Goal: Task Accomplishment & Management: Complete application form

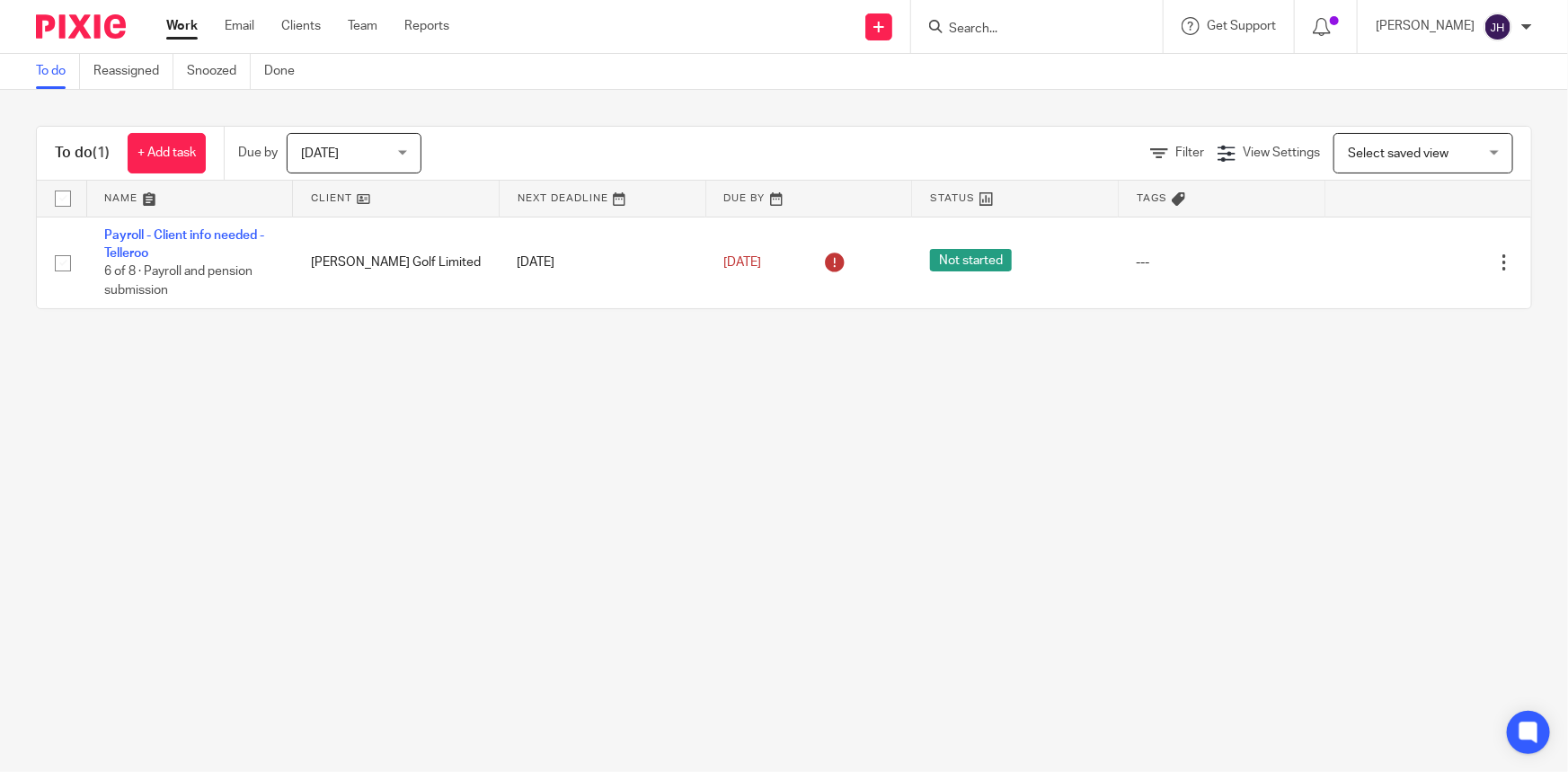
click at [1052, 35] on input "Search" at bounding box center [1028, 29] width 162 height 16
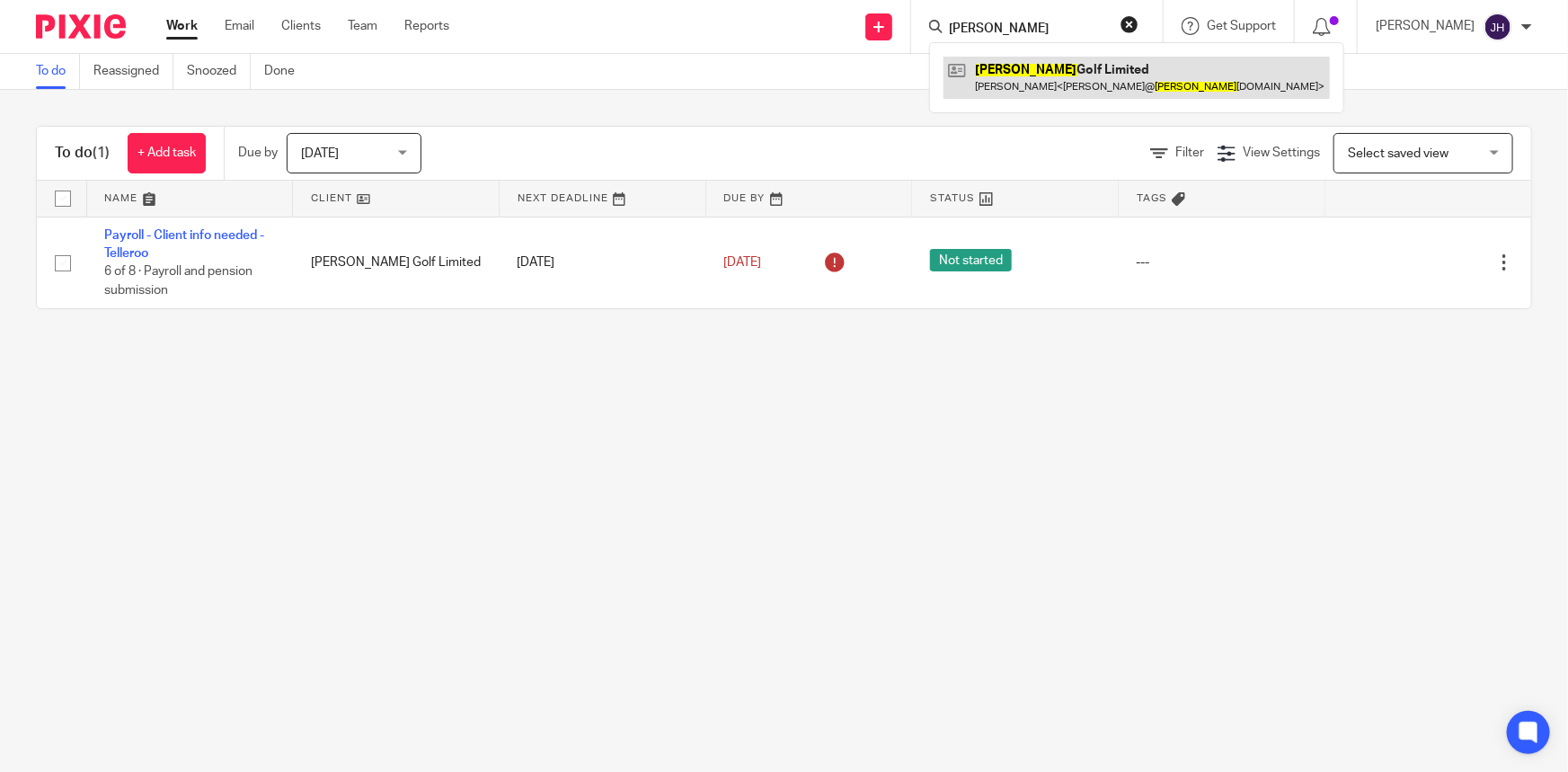
type input "stewart"
click at [1075, 64] on link at bounding box center [1136, 77] width 386 height 42
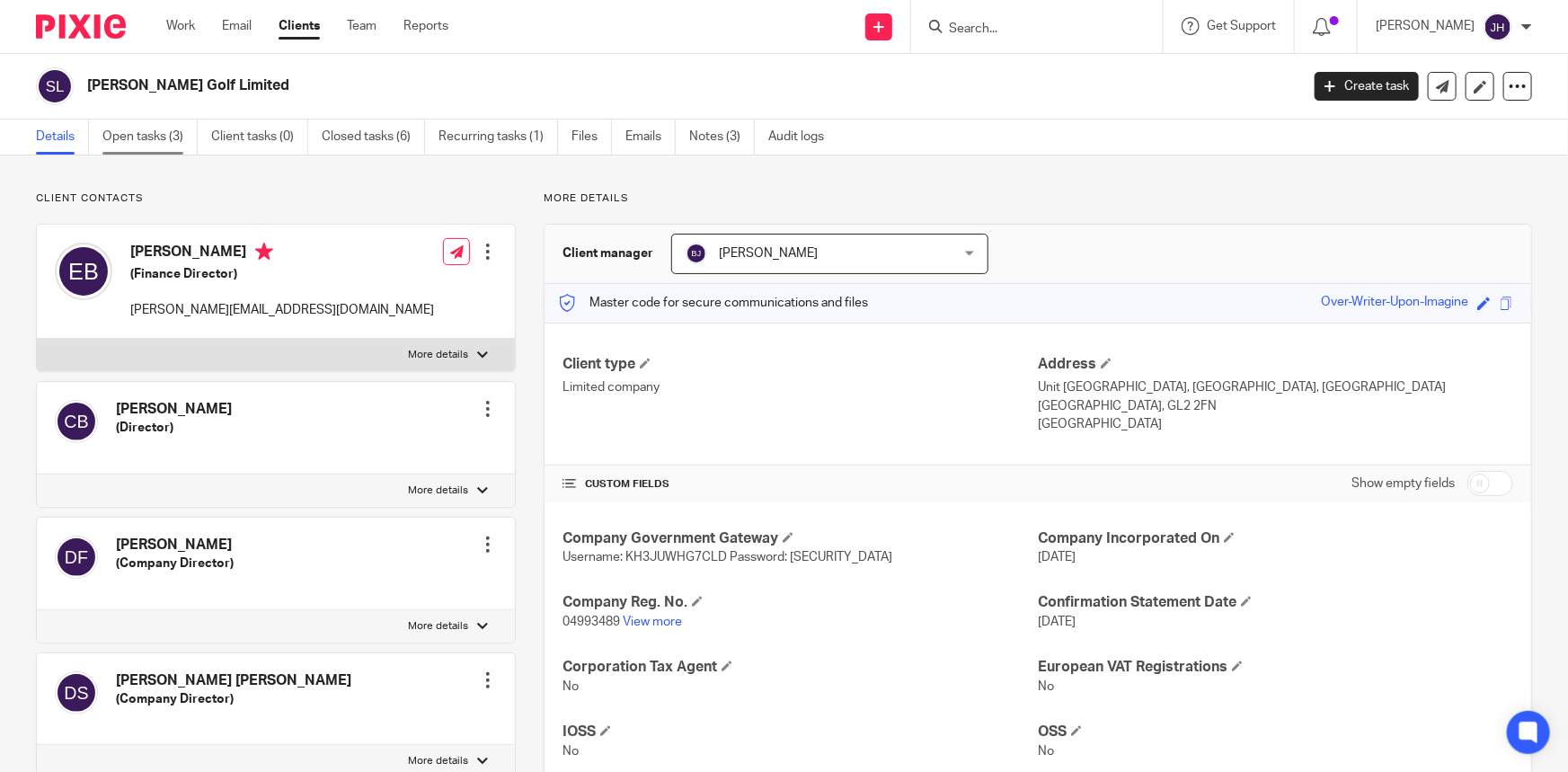
click at [168, 133] on link "Open tasks (3)" at bounding box center [150, 137] width 95 height 35
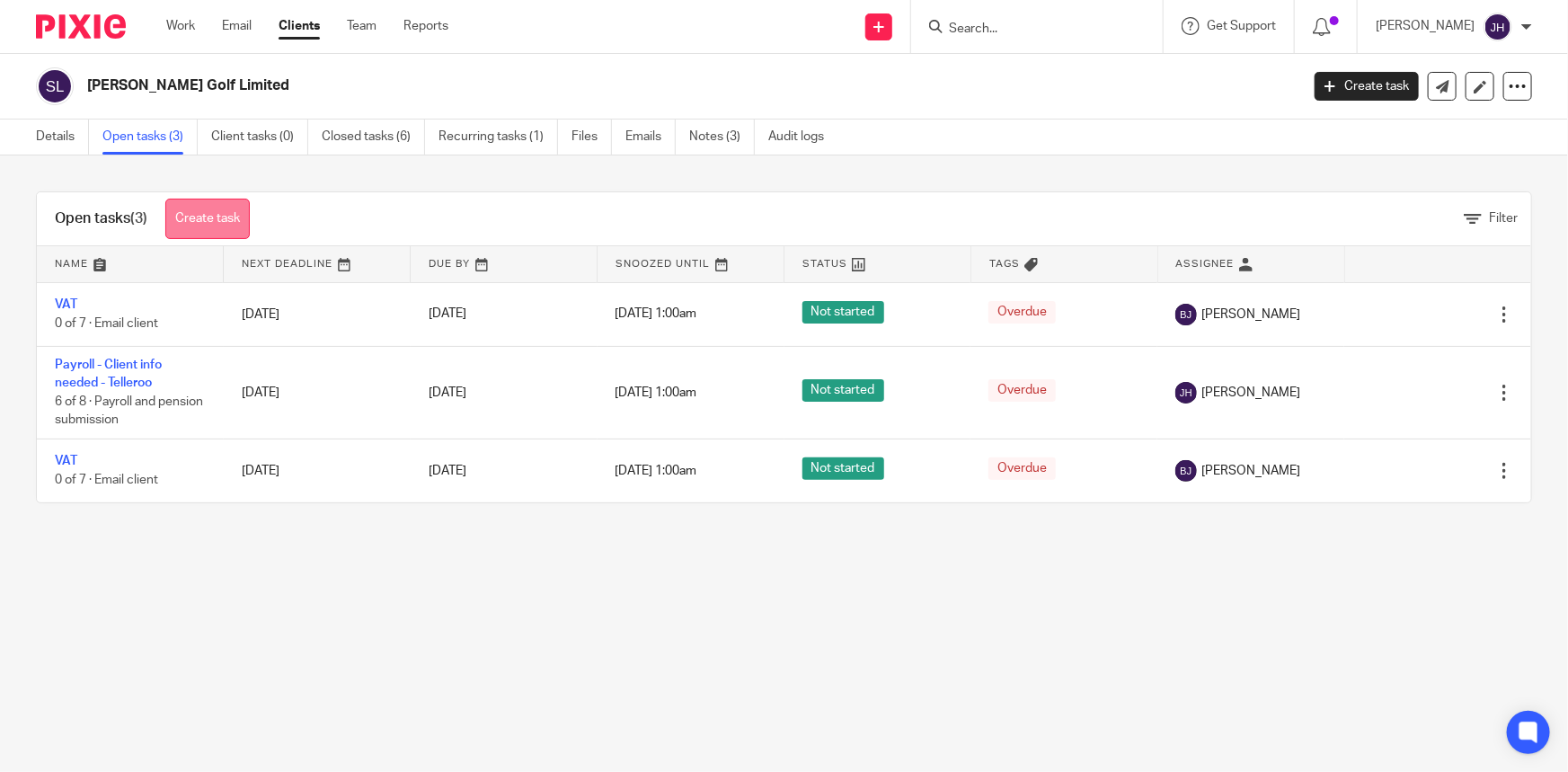
click at [207, 210] on link "Create task" at bounding box center [207, 219] width 84 height 41
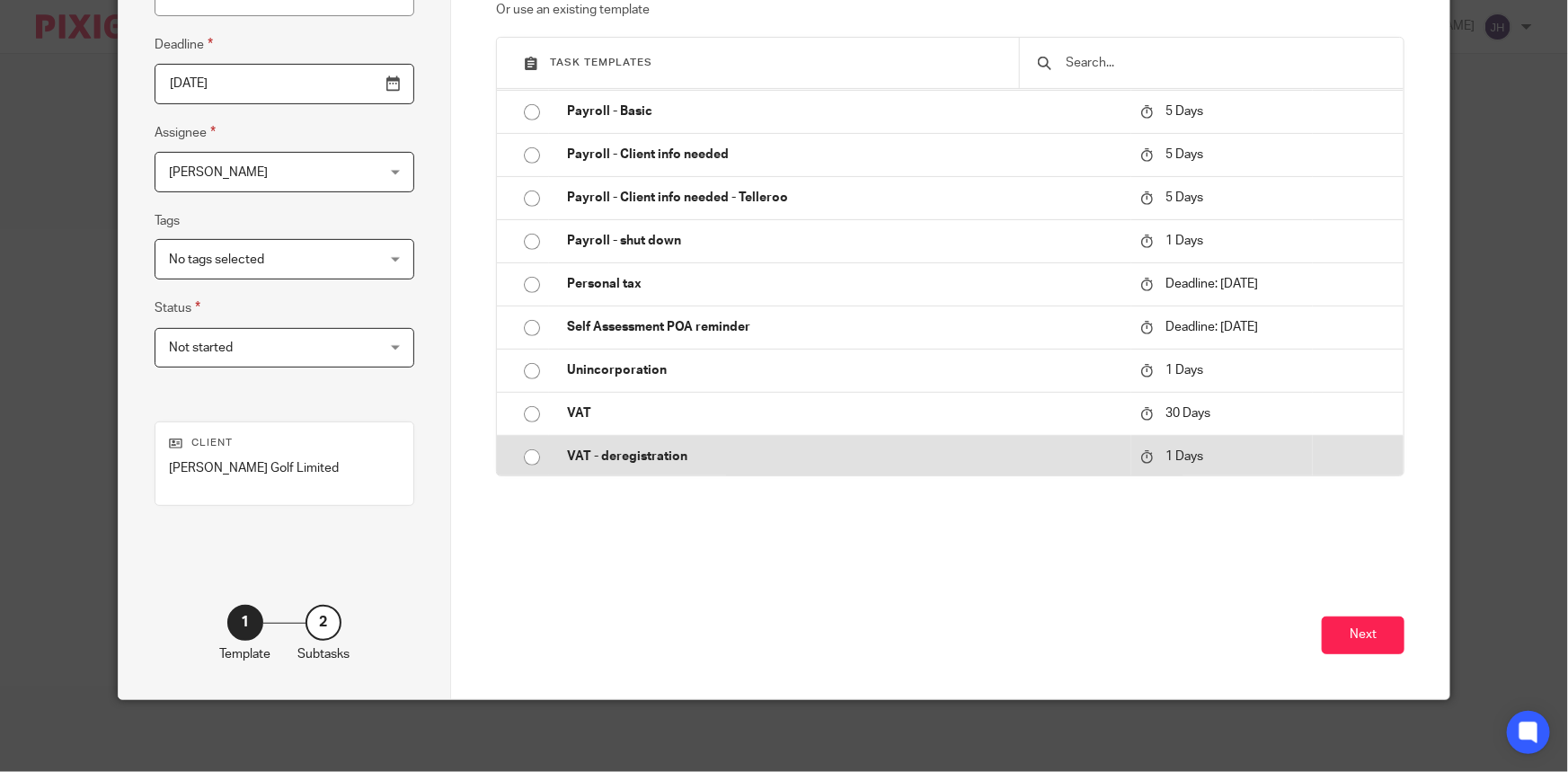
scroll to position [317, 0]
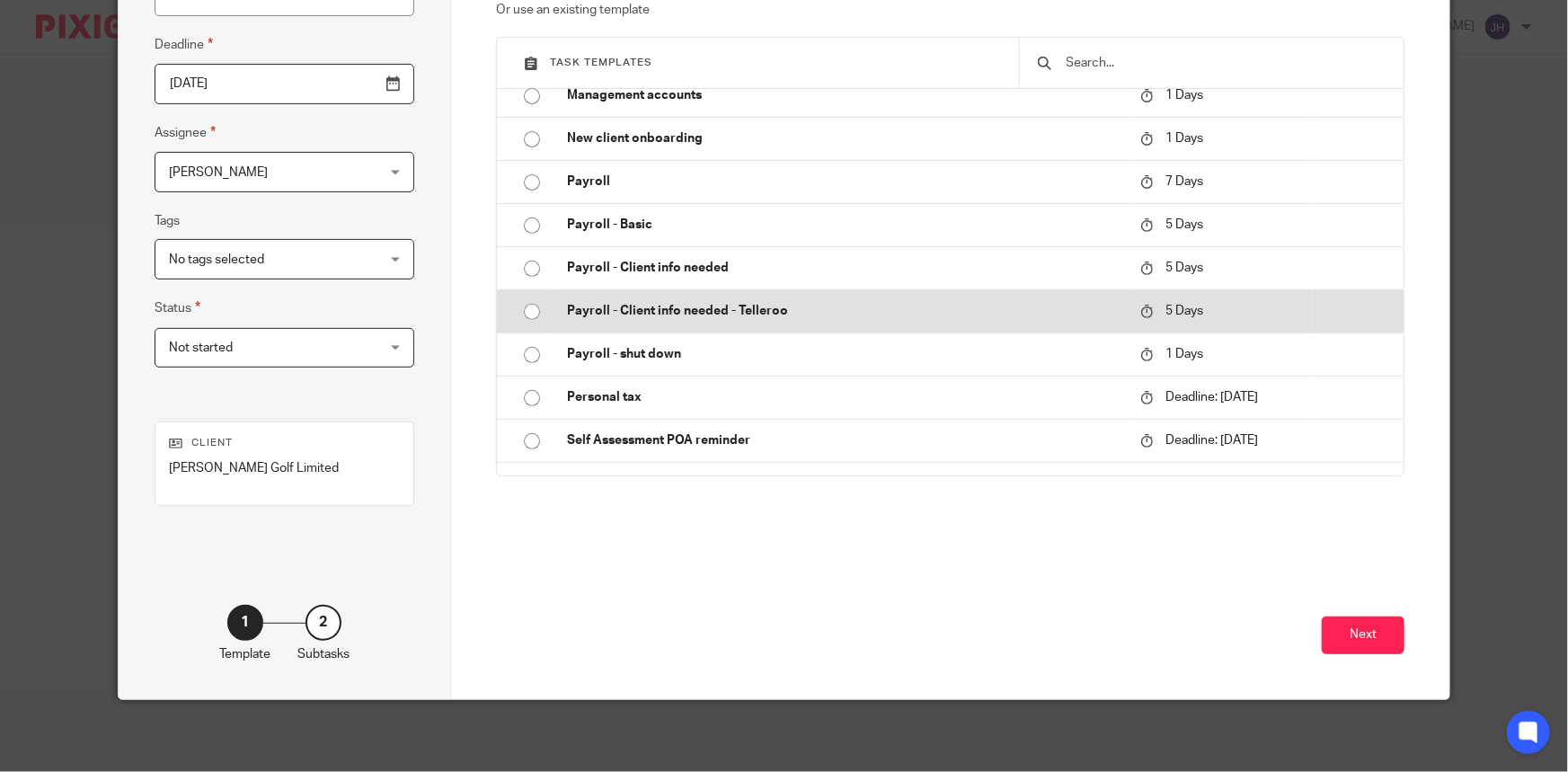
click at [750, 315] on p "Payroll - Client info needed - Telleroo" at bounding box center [844, 310] width 555 height 18
type input "2025-08-18"
type input "Payroll - Client info needed - Telleroo"
checkbox input "false"
radio input "true"
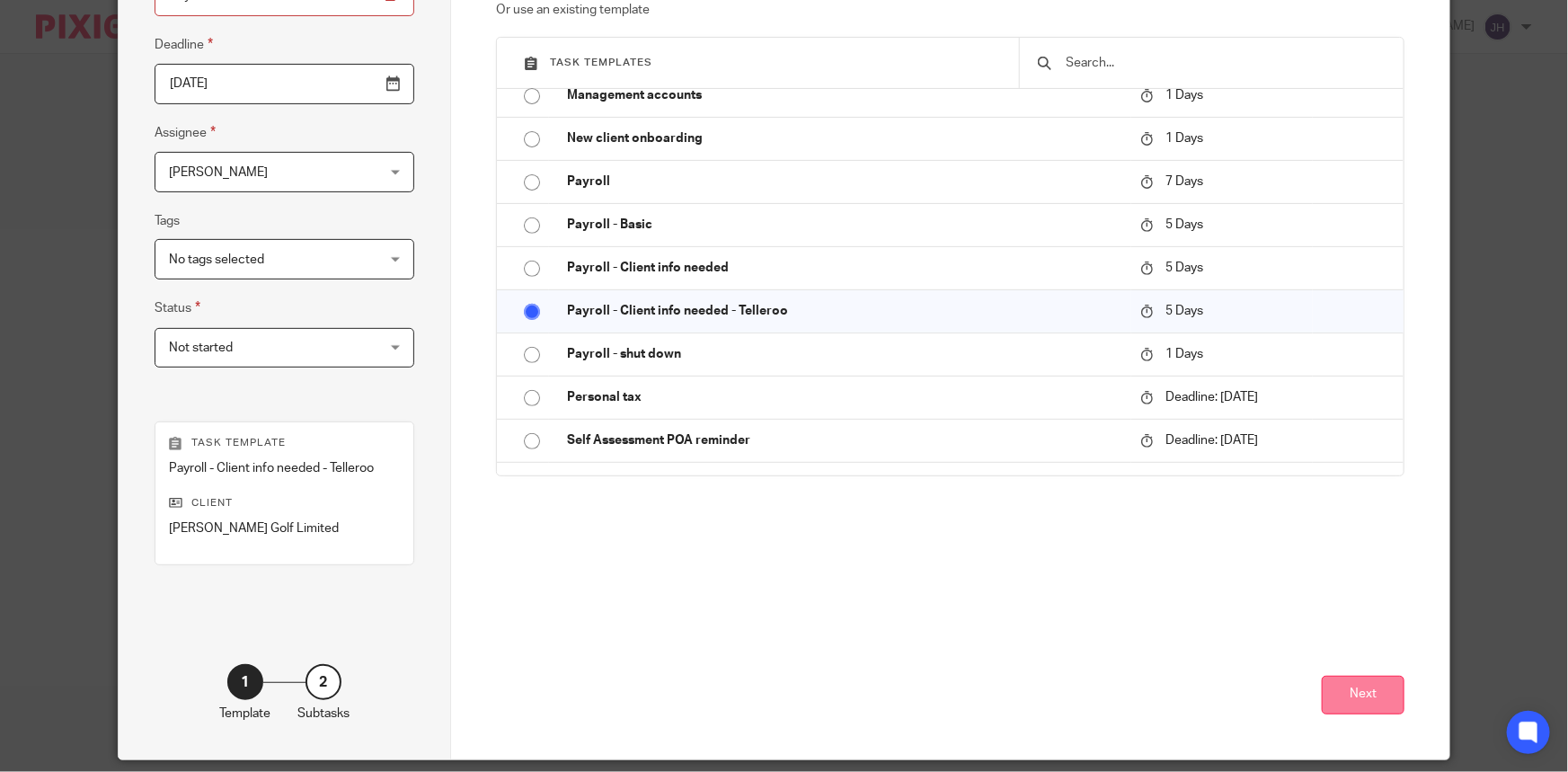
click at [1365, 695] on button "Next" at bounding box center [1362, 695] width 82 height 39
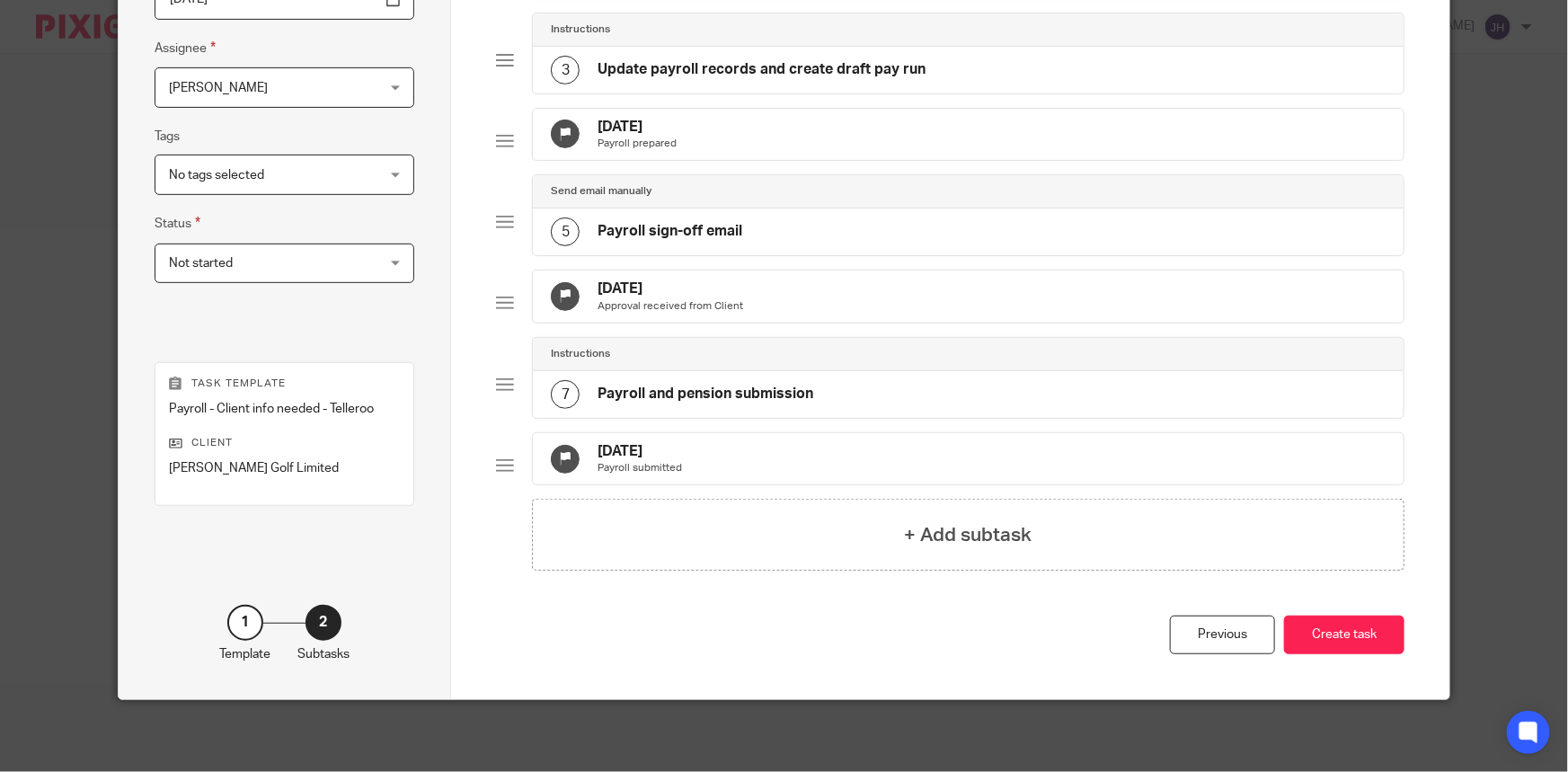
scroll to position [370, 0]
click at [1346, 630] on button "Create task" at bounding box center [1345, 635] width 120 height 39
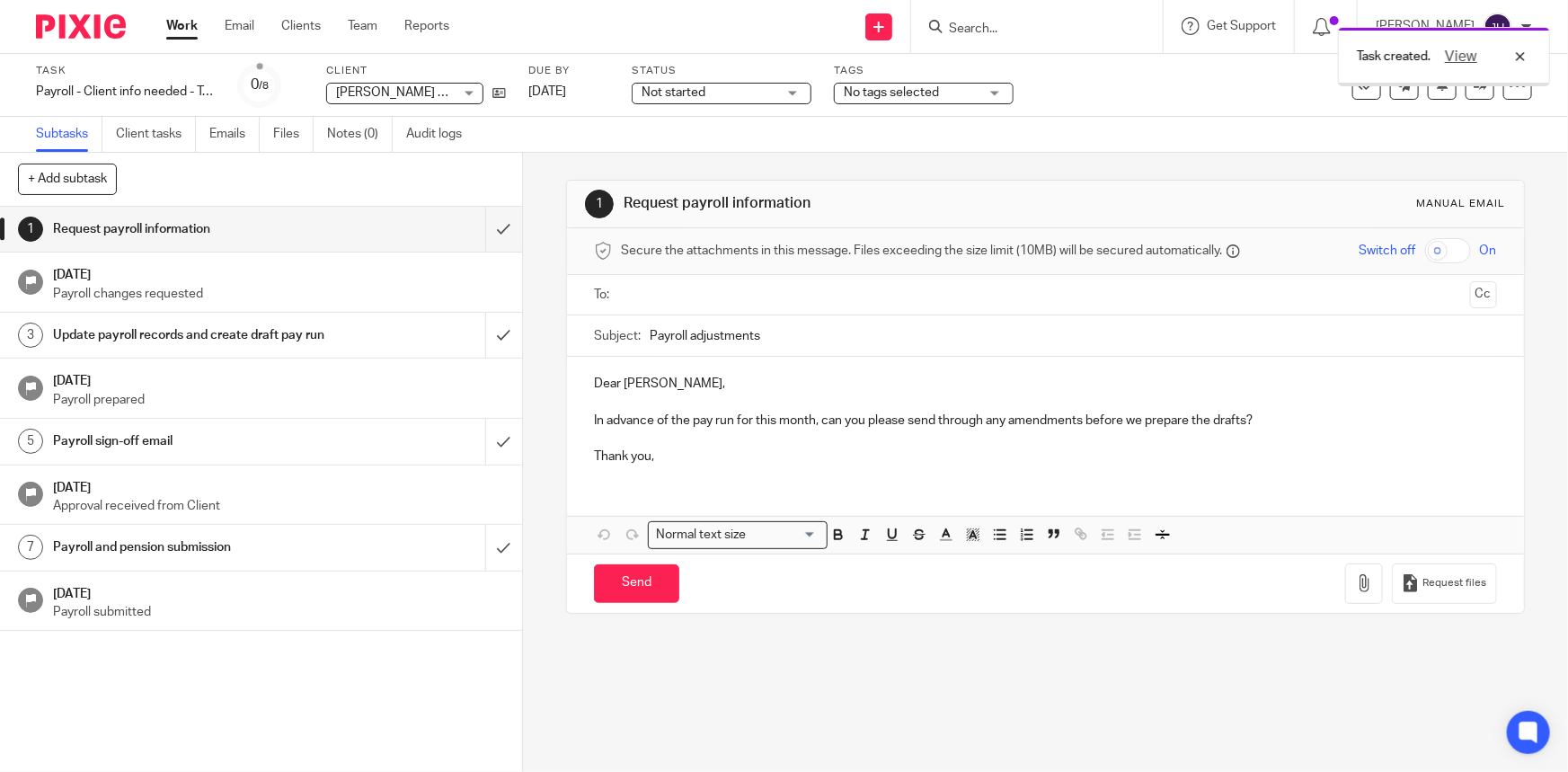
drag, startPoint x: 0, startPoint y: 0, endPoint x: 580, endPoint y: 23, distance: 580.5
click at [580, 23] on div "Send new email Create task Add client Get Support Contact via email Check our d…" at bounding box center [1022, 26] width 1092 height 53
click at [485, 223] on input "submit" at bounding box center [260, 229] width 522 height 44
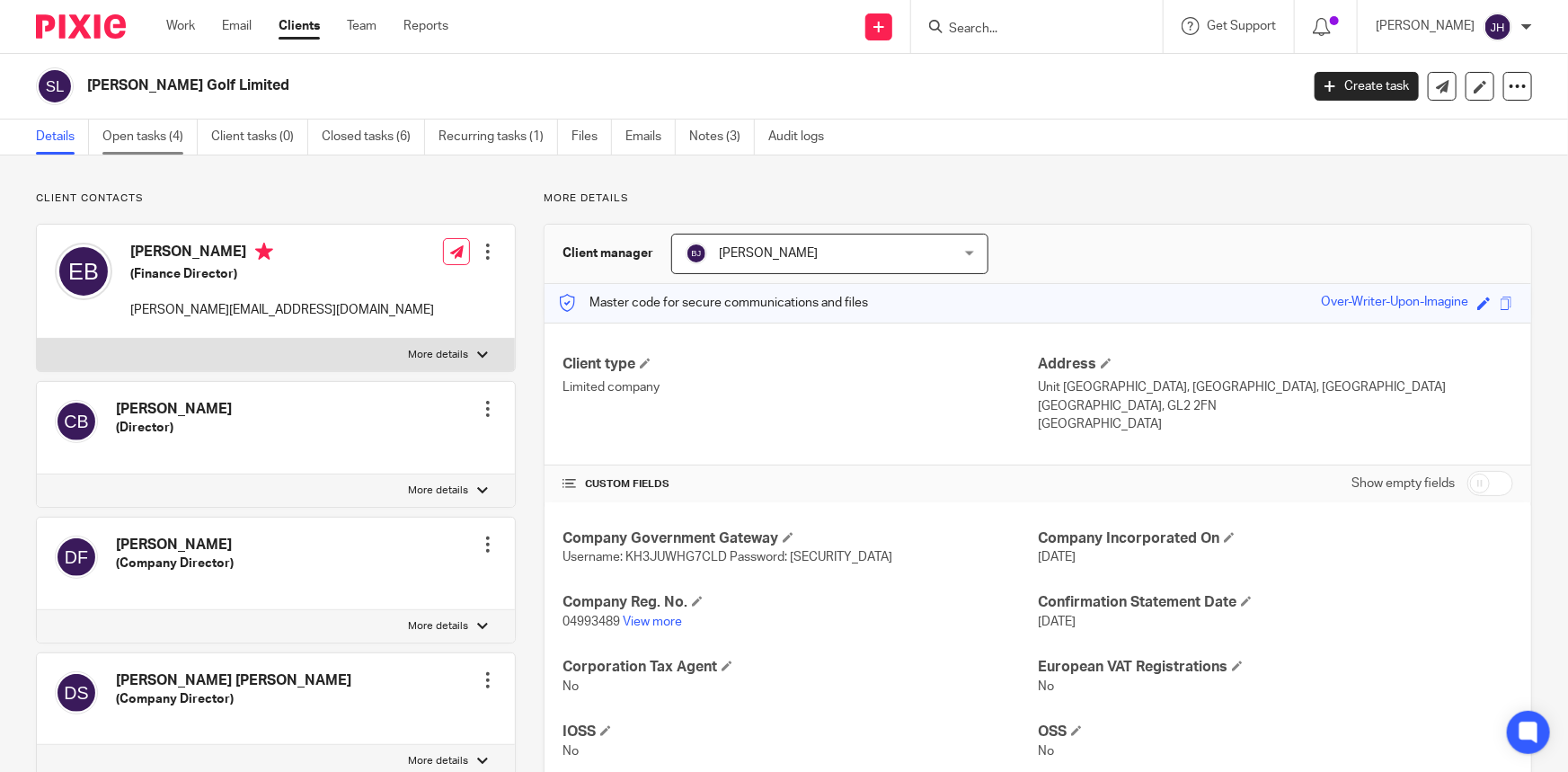
click at [149, 123] on link "Open tasks (4)" at bounding box center [150, 137] width 95 height 35
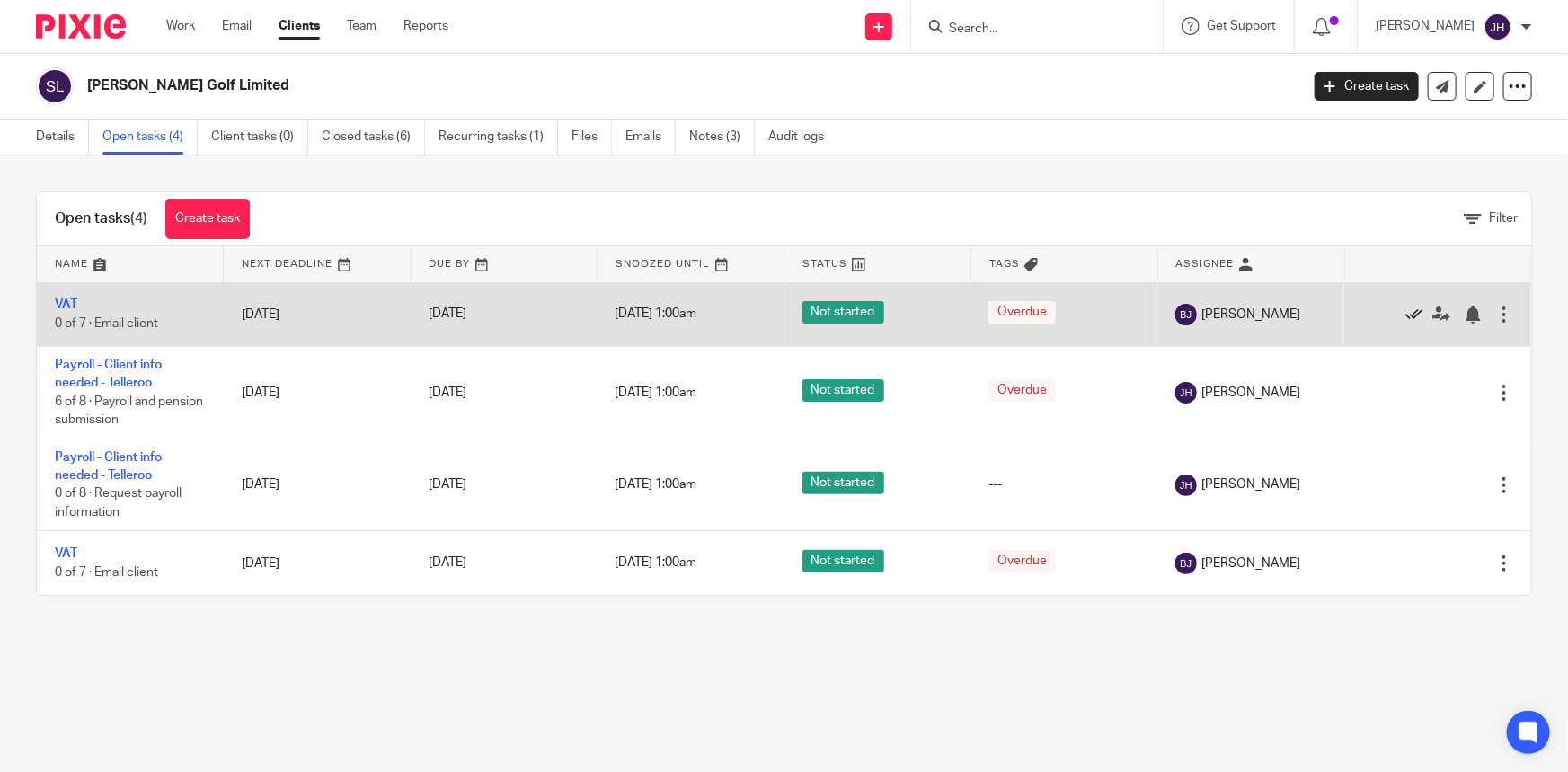
click at [1406, 312] on icon at bounding box center [1414, 314] width 18 height 18
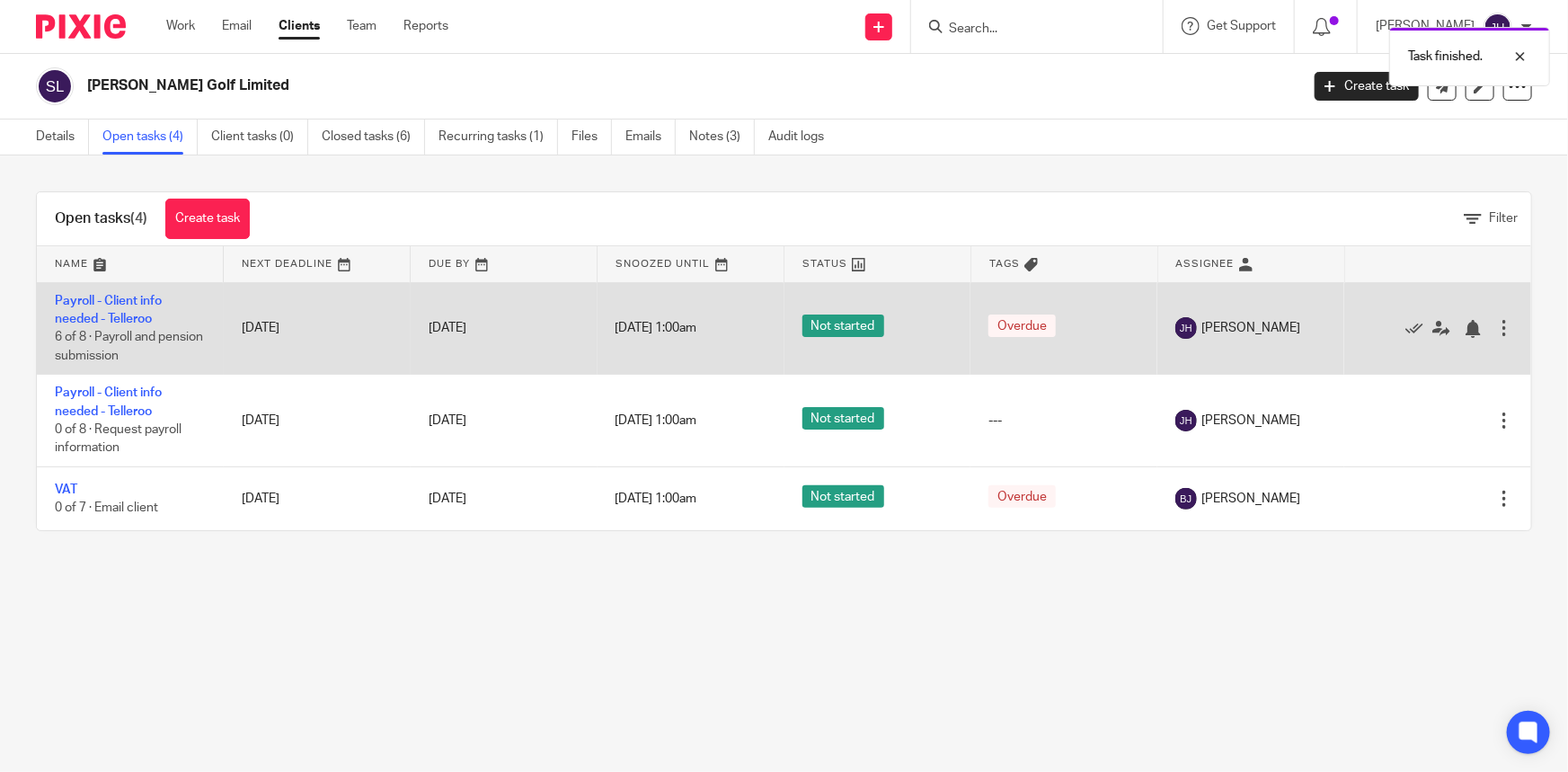
click at [126, 310] on td "Payroll - Client info needed - Telleroo 6 of 8 · Payroll and pension submission" at bounding box center [131, 328] width 187 height 93
click at [122, 311] on td "Payroll - Client info needed - Telleroo 6 of 8 · Payroll and pension submission" at bounding box center [131, 328] width 187 height 93
click at [122, 313] on link "Payroll - Client info needed - Telleroo" at bounding box center [107, 310] width 107 height 31
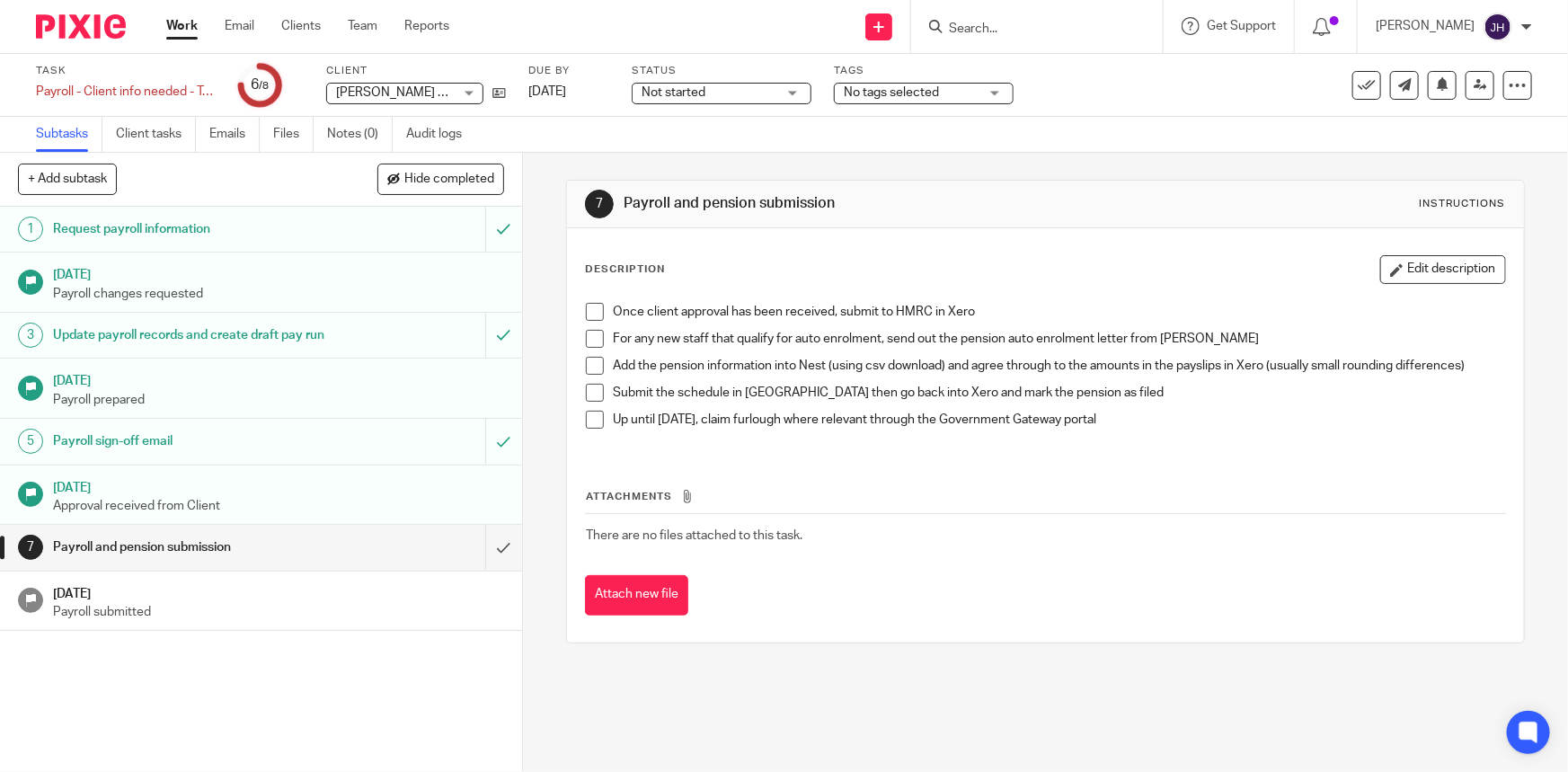
click at [222, 449] on h1 "Payroll sign-off email" at bounding box center [191, 441] width 276 height 27
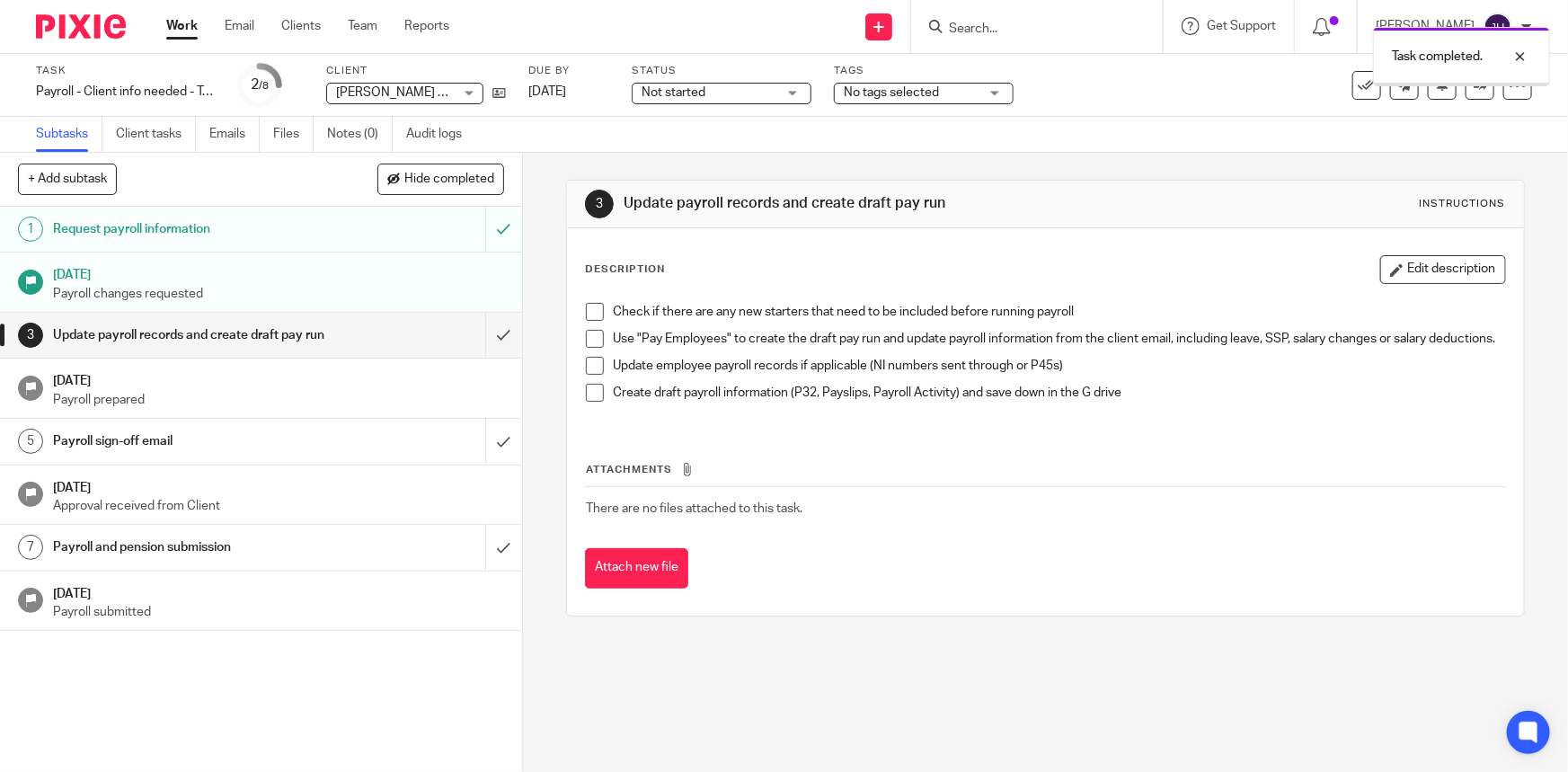
click at [588, 306] on span at bounding box center [594, 311] width 18 height 18
click at [586, 337] on span at bounding box center [594, 338] width 18 height 18
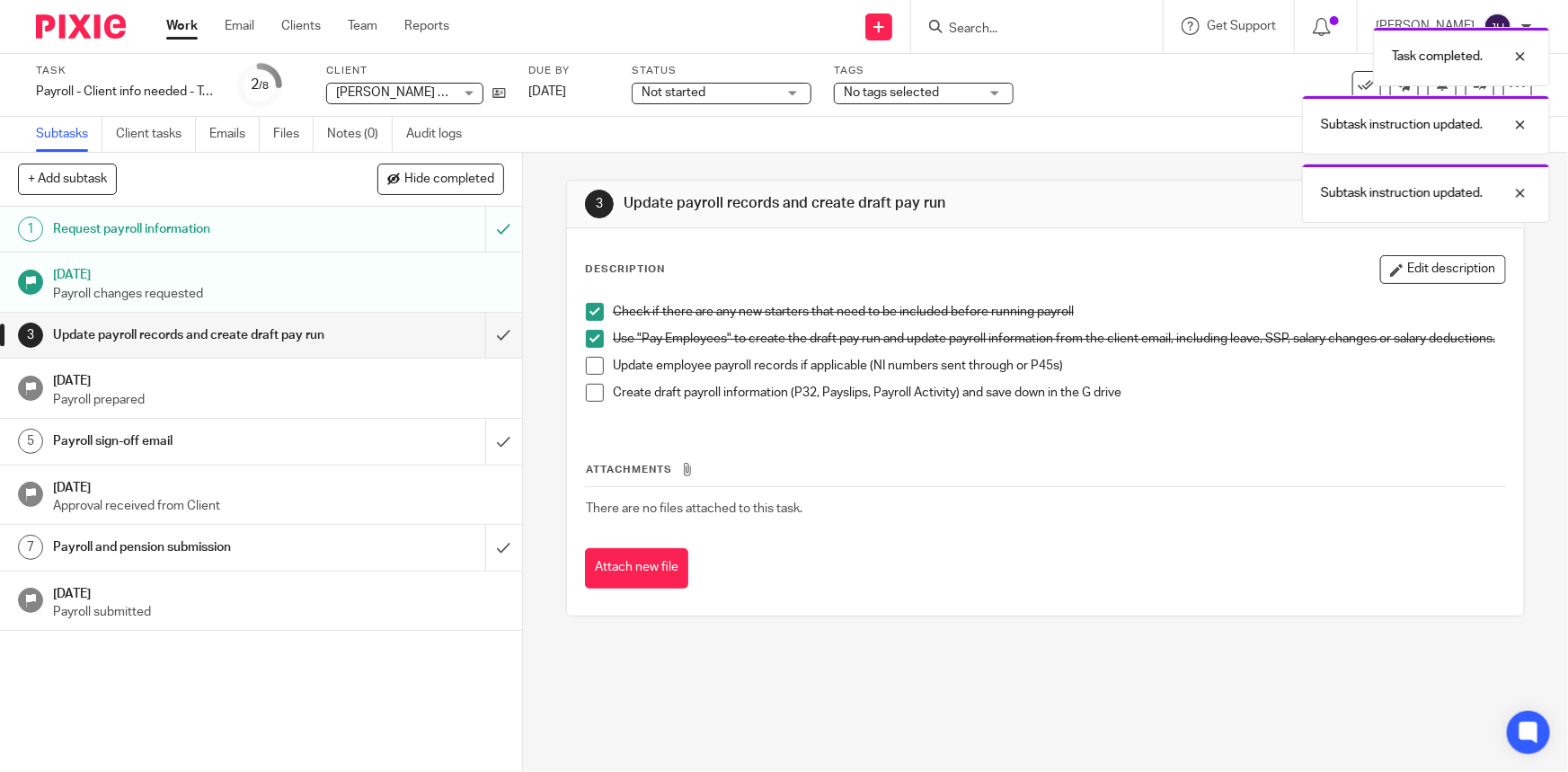
click at [586, 374] on span at bounding box center [594, 365] width 18 height 18
click at [586, 400] on span at bounding box center [594, 392] width 18 height 18
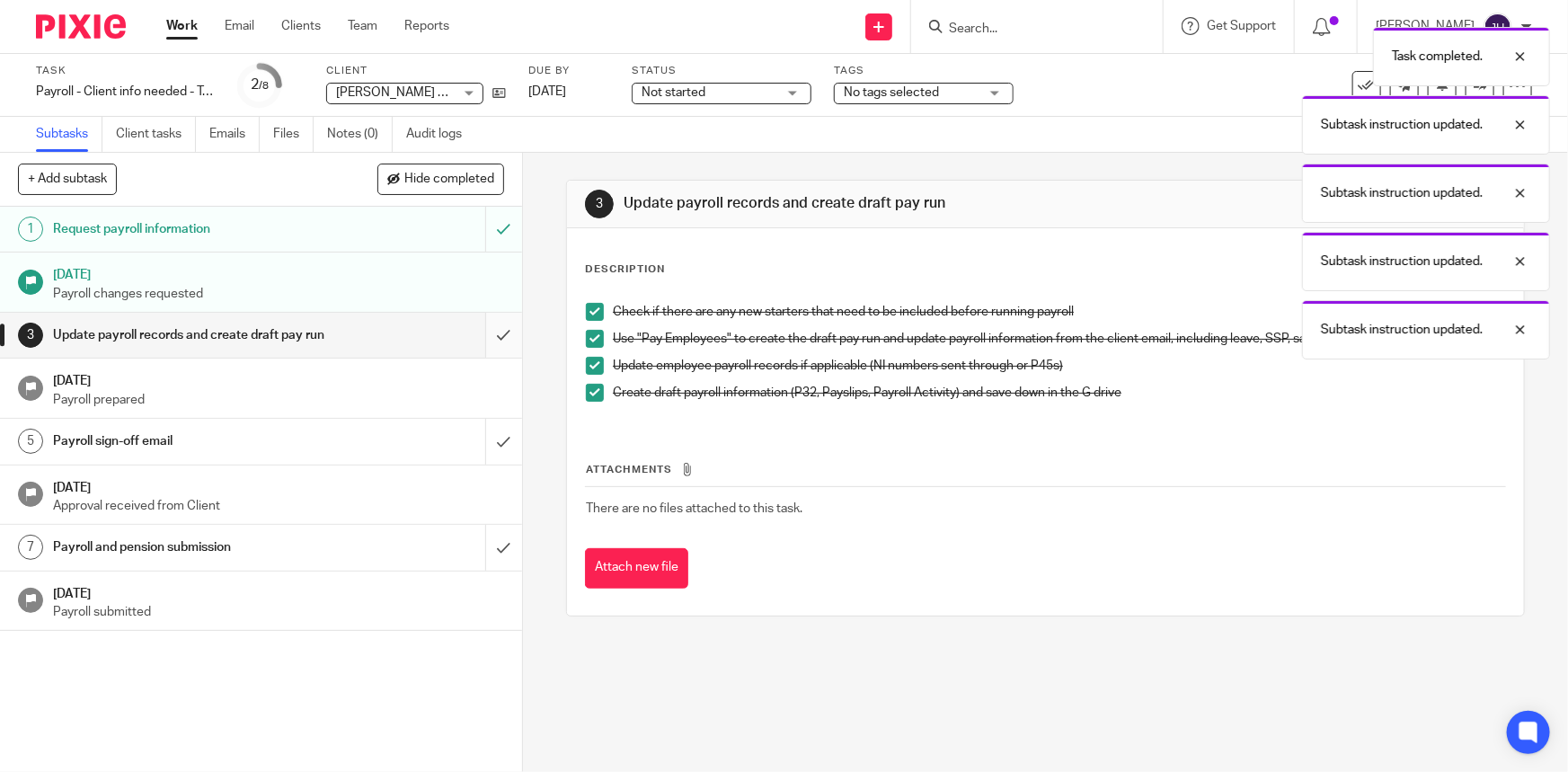
click at [492, 348] on input "submit" at bounding box center [260, 335] width 522 height 44
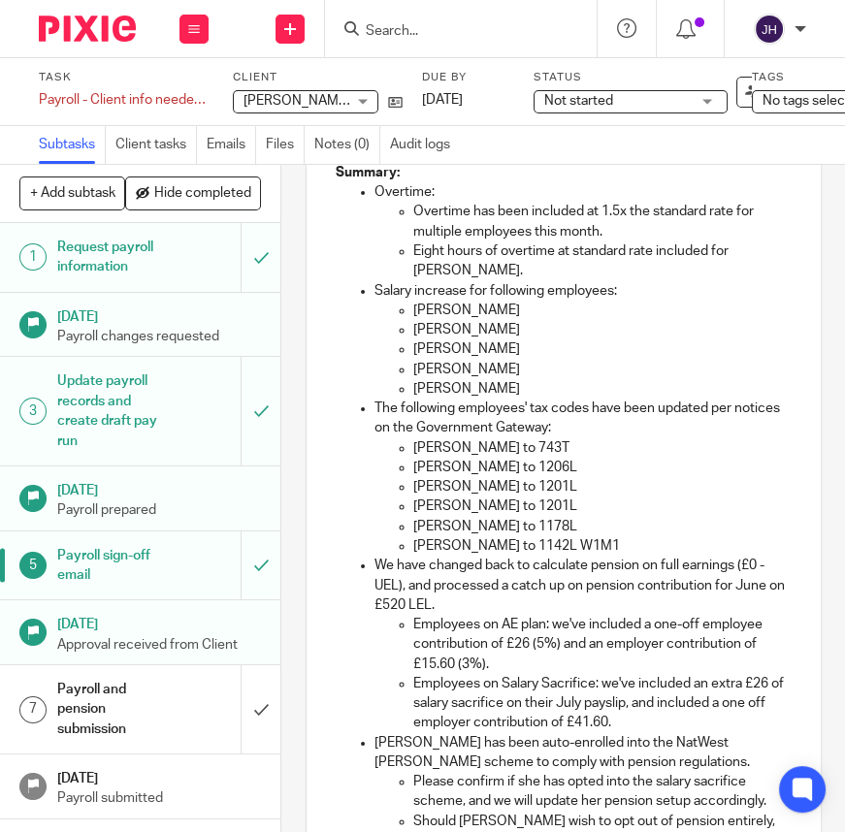
scroll to position [440, 0]
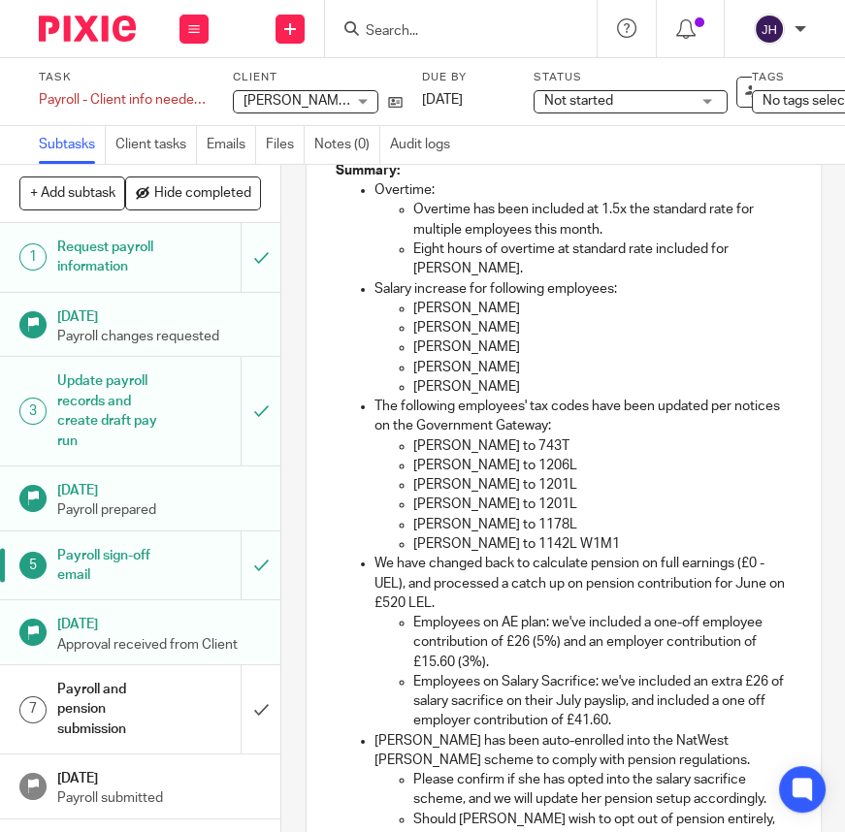
drag, startPoint x: 515, startPoint y: 568, endPoint x: 468, endPoint y: 544, distance: 52.5
click at [515, 568] on p "We have changed back to calculate pension on full earnings (£0 - UEL), and proc…" at bounding box center [582, 583] width 417 height 59
click at [420, 526] on p "Jon Stewart-Miller to 1178L" at bounding box center [602, 524] width 378 height 19
drag, startPoint x: 420, startPoint y: 526, endPoint x: 501, endPoint y: 534, distance: 81.9
click at [501, 534] on p "Jon Stewart-Miller to 1178L" at bounding box center [602, 524] width 378 height 19
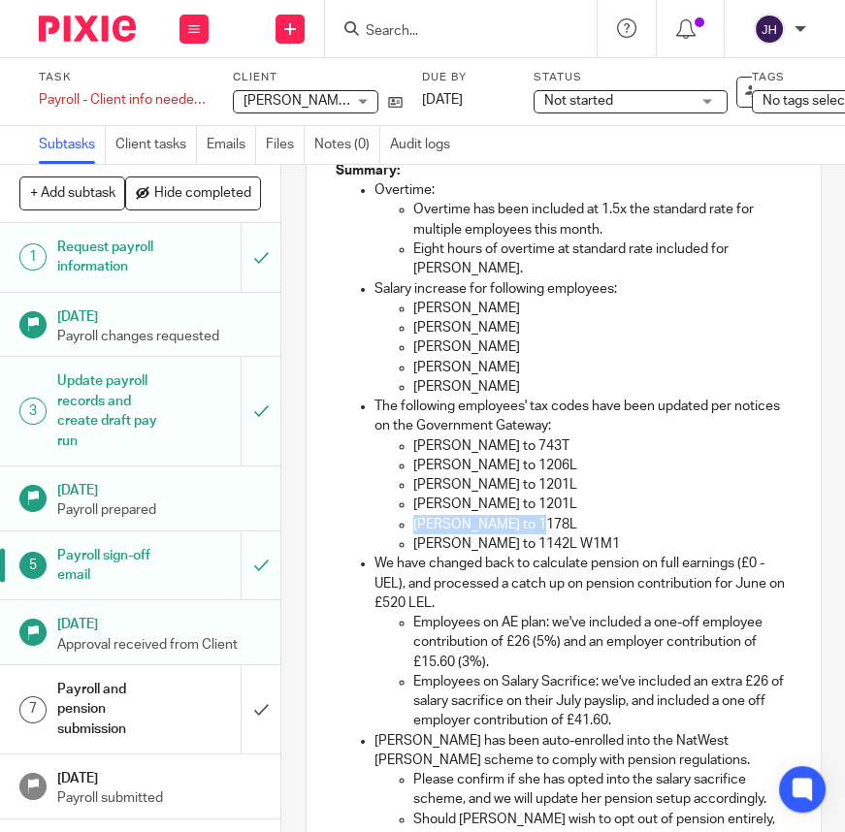
copy p "Jon Stewart-Miller"
click at [542, 575] on p "We have changed back to calculate pension on full earnings (£0 - UEL), and proc…" at bounding box center [582, 583] width 417 height 59
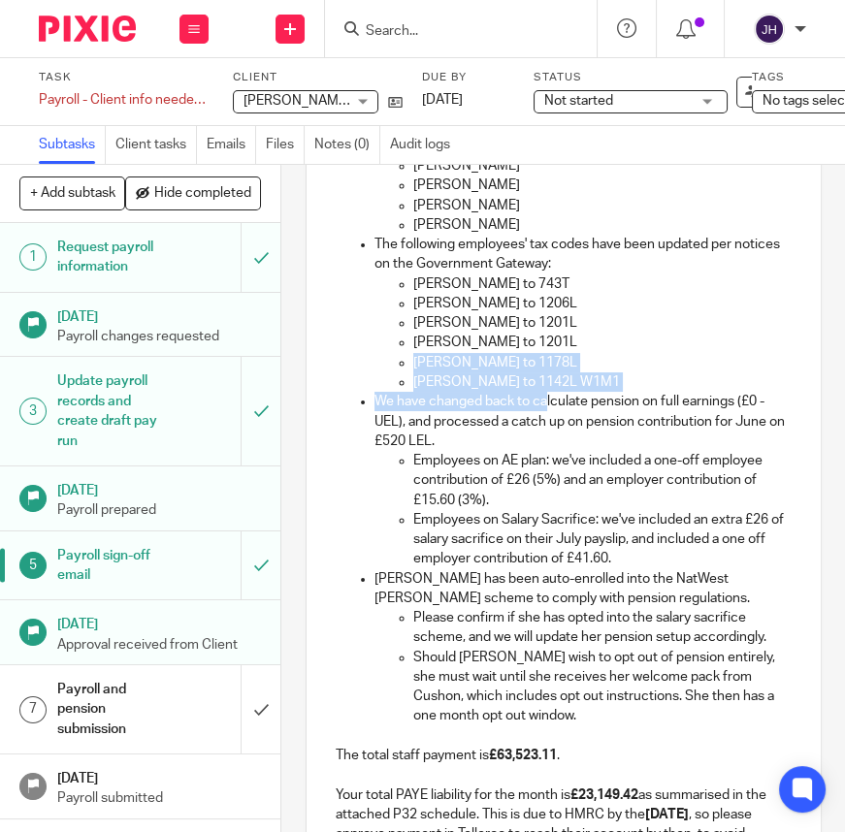
scroll to position [617, 0]
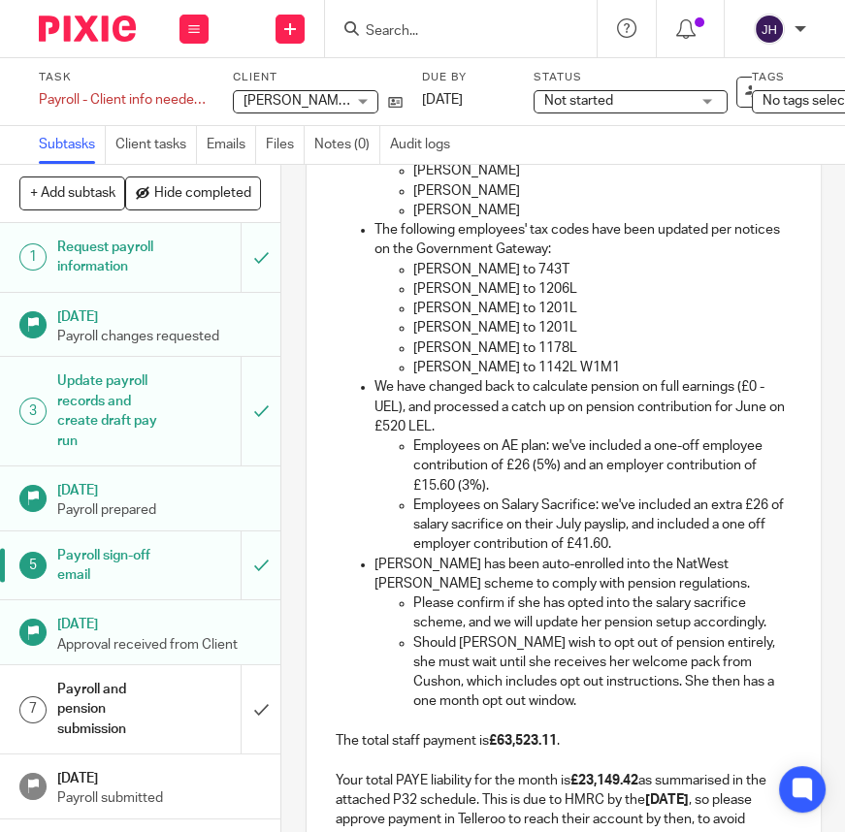
click at [507, 613] on p "Please confirm if she has opted into the salary sacrifice scheme, and we will u…" at bounding box center [602, 613] width 378 height 40
click at [549, 674] on p "Should Isabel wish to opt out of pension entirely, she must wait until she rece…" at bounding box center [602, 672] width 378 height 79
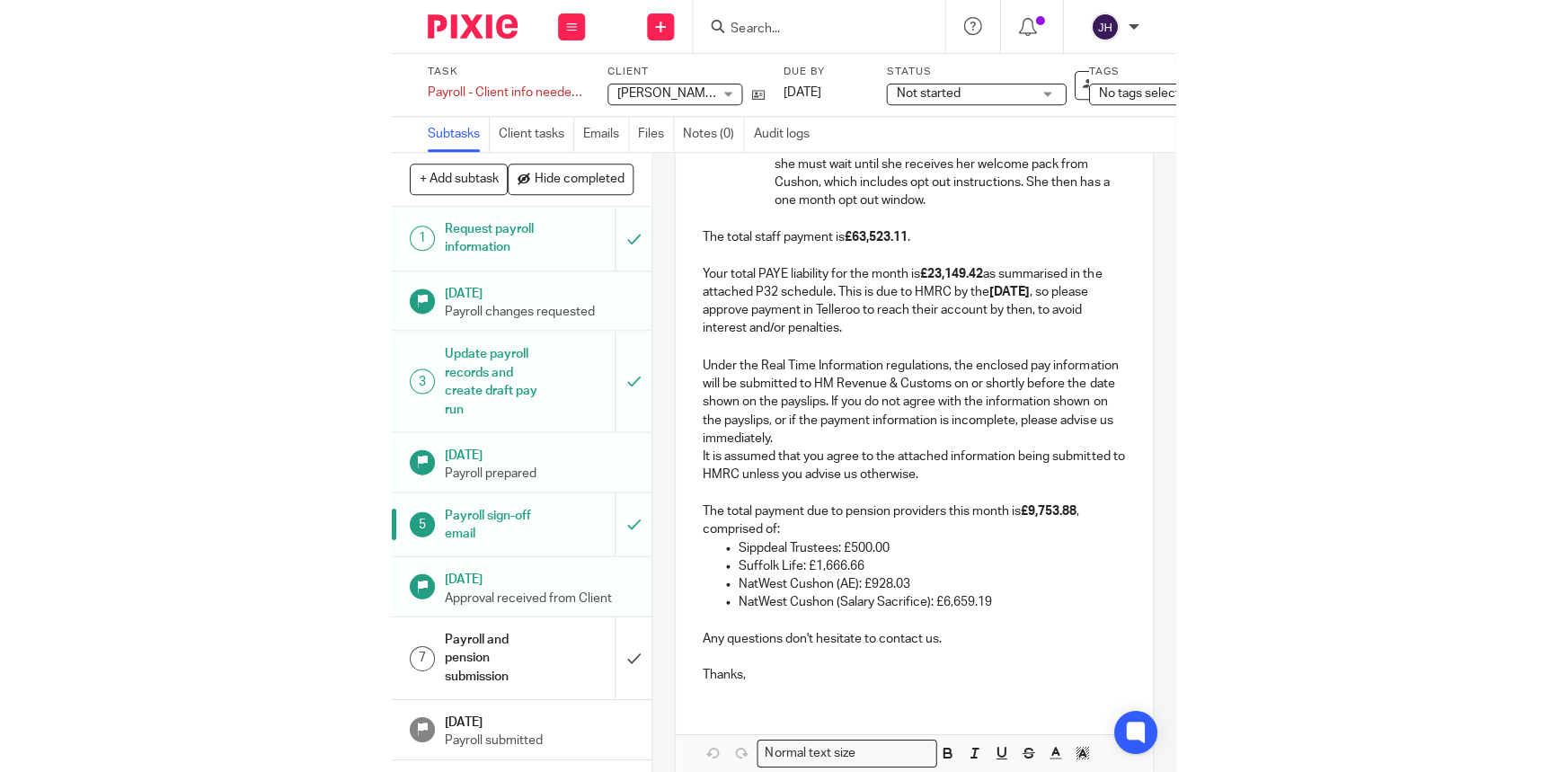
scroll to position [1061, 0]
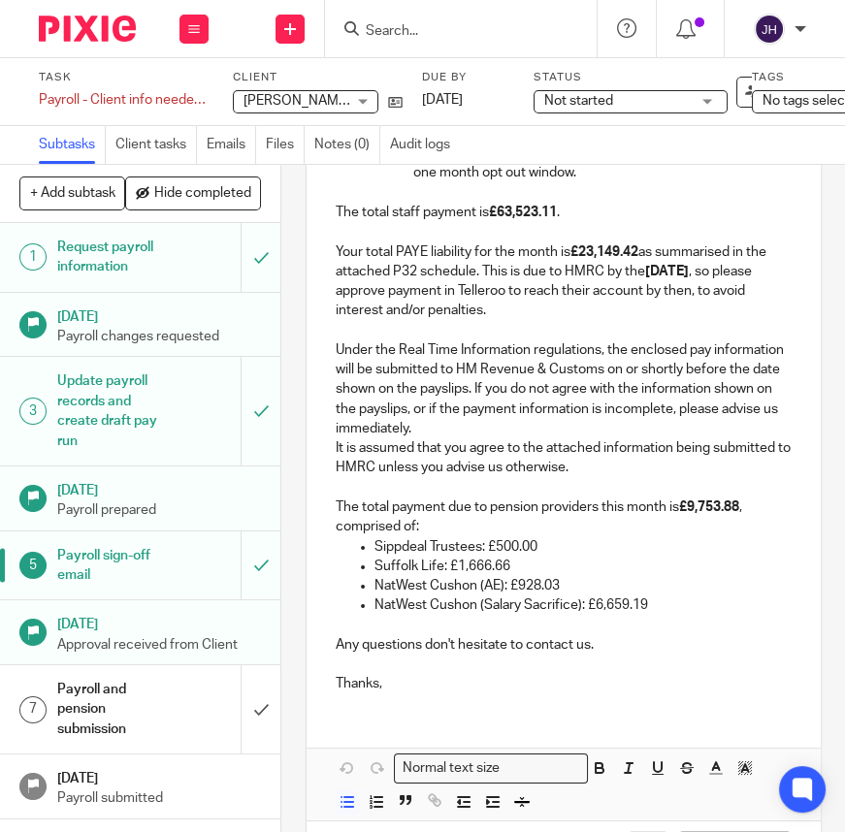
click at [633, 550] on p "Sippdeal Trustees: £500.00" at bounding box center [582, 546] width 417 height 19
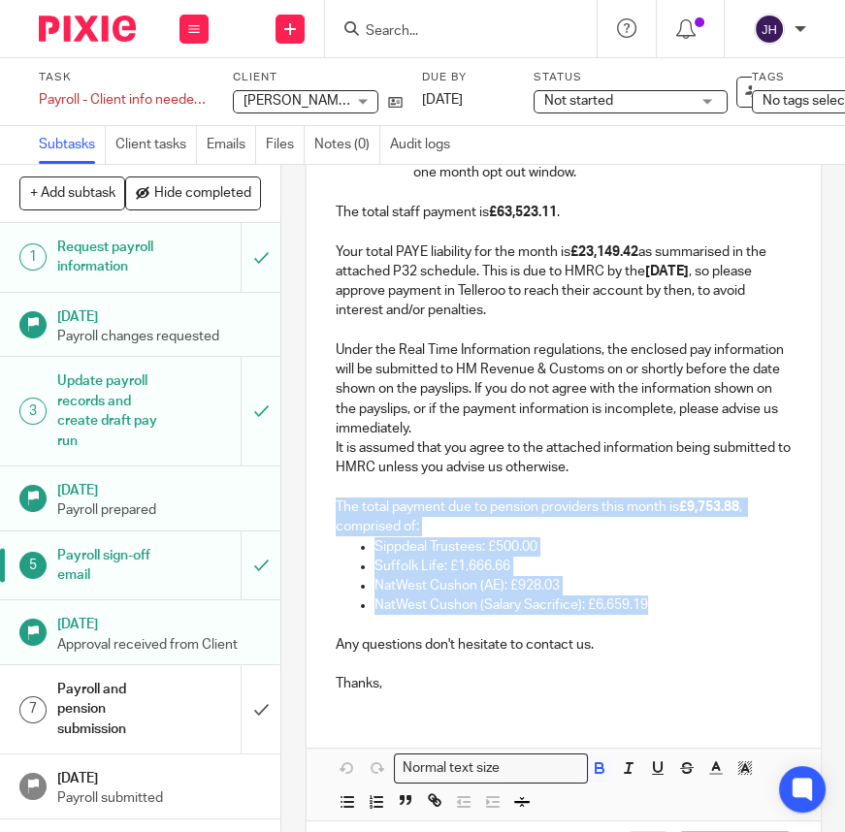
drag, startPoint x: 333, startPoint y: 507, endPoint x: 701, endPoint y: 619, distance: 385.0
copy div "The total payment due to pension providers this month is £9,753.88 , comprised …"
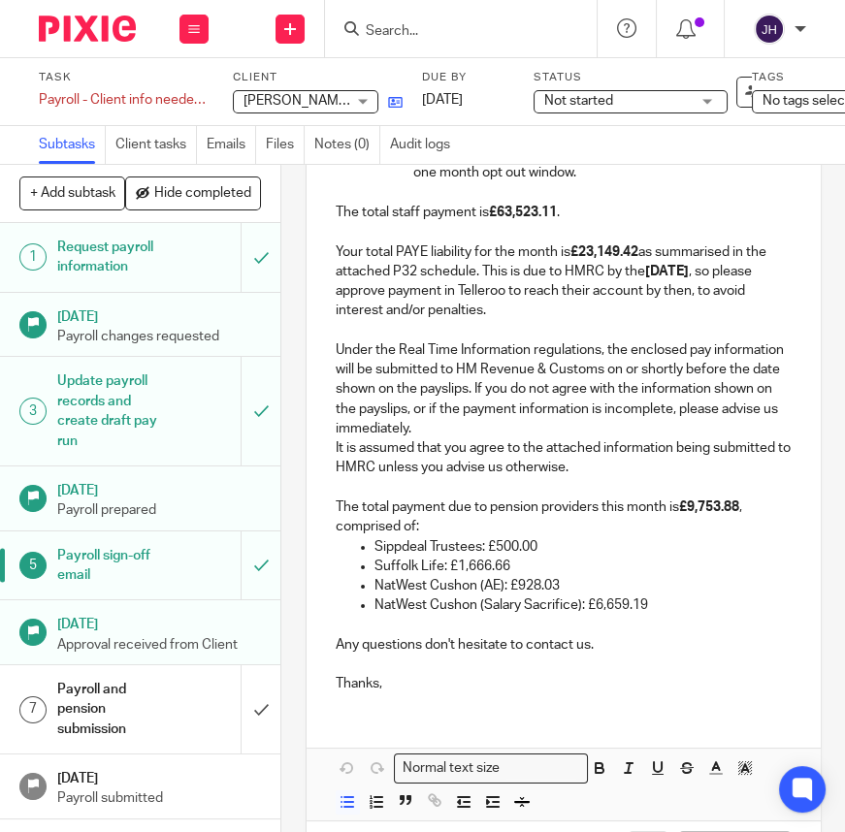
click at [396, 104] on icon at bounding box center [395, 102] width 15 height 15
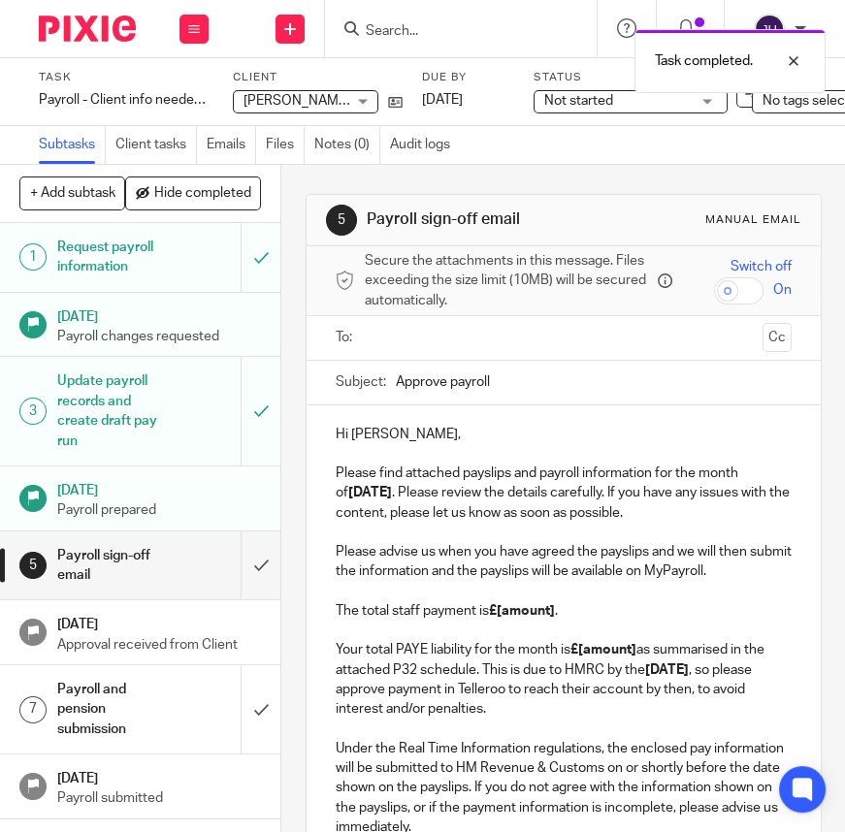
click at [539, 390] on input "Approve payroll" at bounding box center [594, 383] width 396 height 44
type input "Approve payroll - [DATE]"
click at [562, 503] on p "Hi [PERSON_NAME], Please find attached payslips and payroll information for the…" at bounding box center [564, 474] width 456 height 98
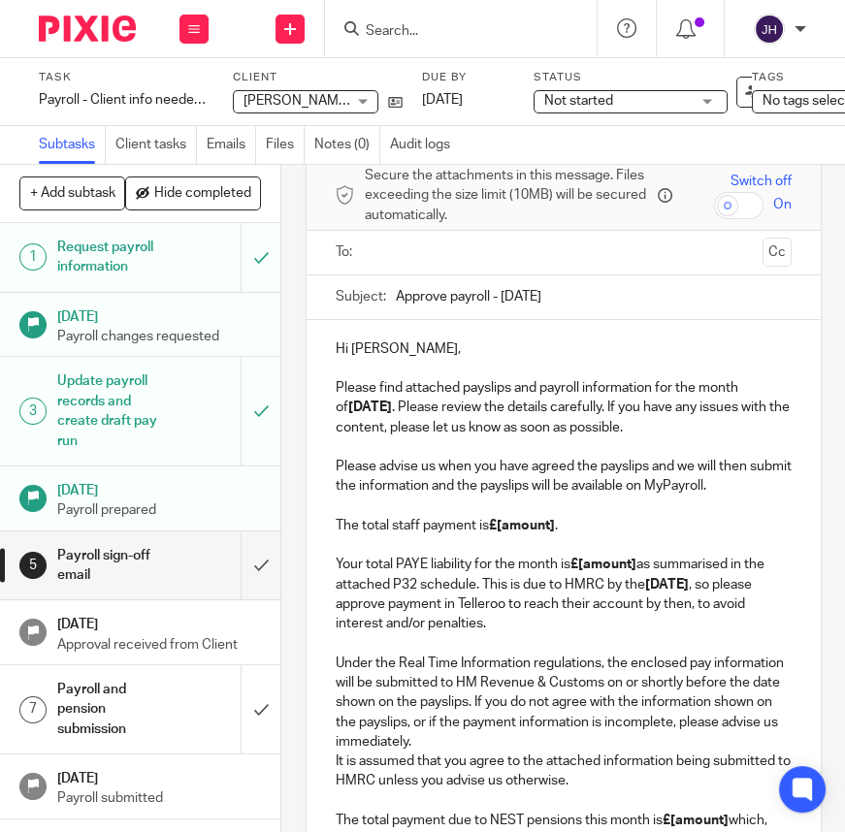
scroll to position [87, 0]
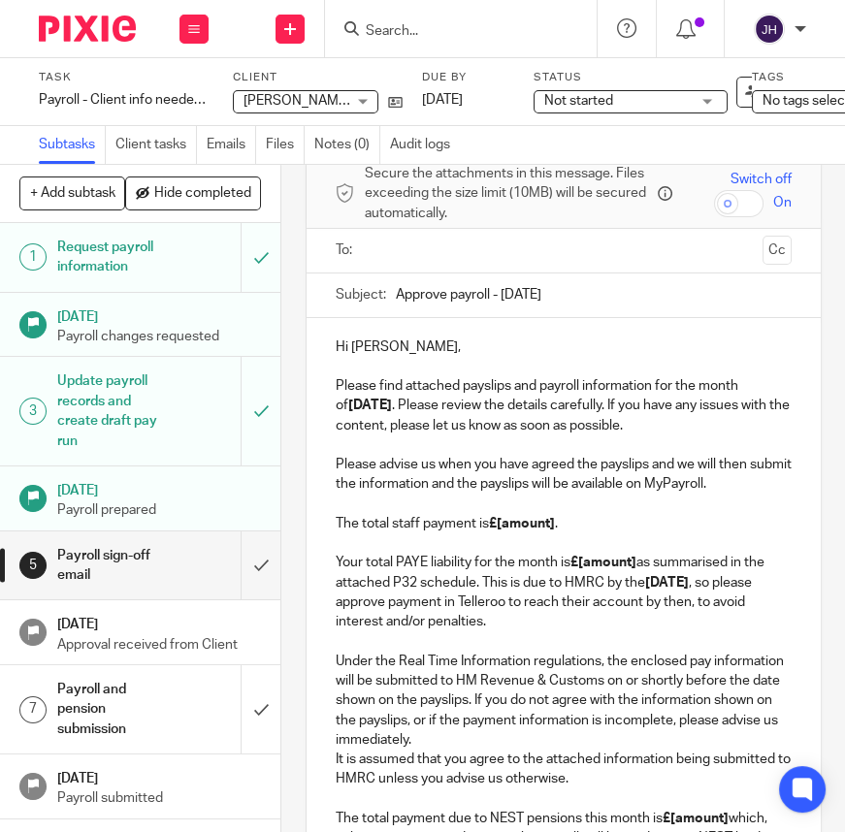
click at [609, 522] on p "Please advise us when you have agreed the payslips and we will then submit the …" at bounding box center [564, 543] width 456 height 176
click at [591, 522] on p "Please advise us when you have agreed the payslips and we will then submit the …" at bounding box center [564, 543] width 456 height 176
click at [759, 489] on p "Please advise us when you have agreed the payslips and we will then submit the …" at bounding box center [564, 543] width 456 height 176
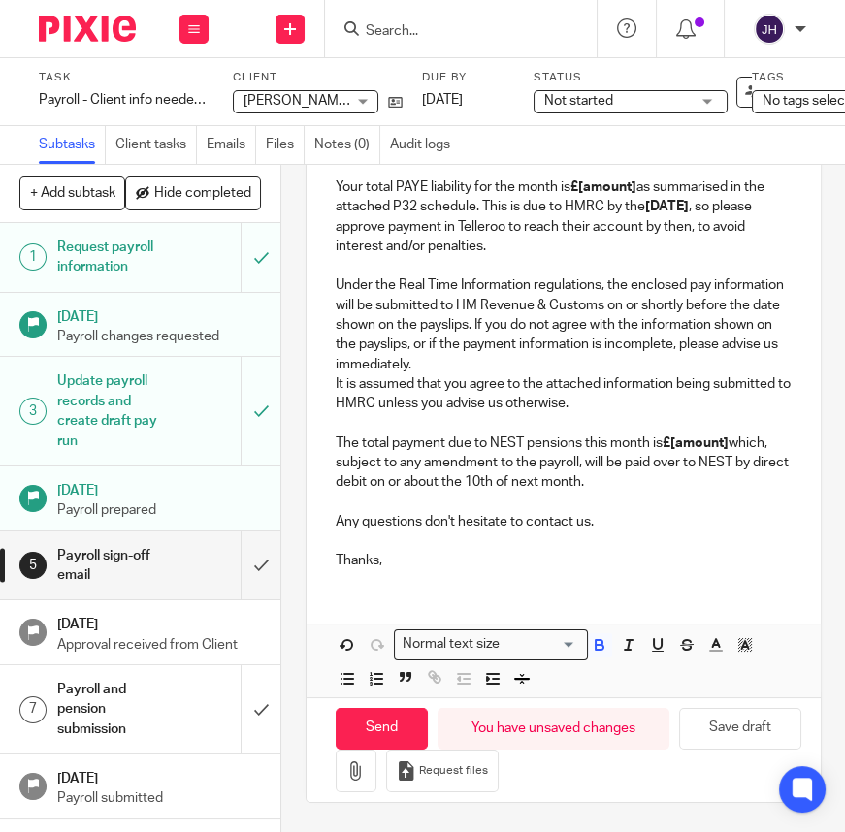
scroll to position [679, 0]
click at [597, 636] on icon "button" at bounding box center [599, 644] width 17 height 17
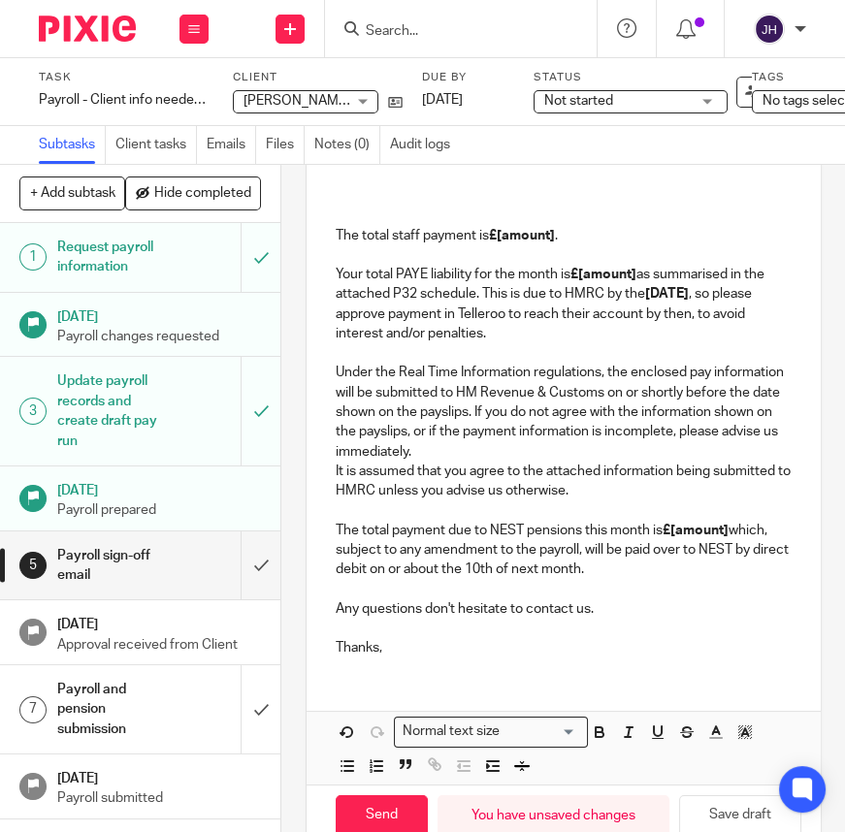
scroll to position [592, 0]
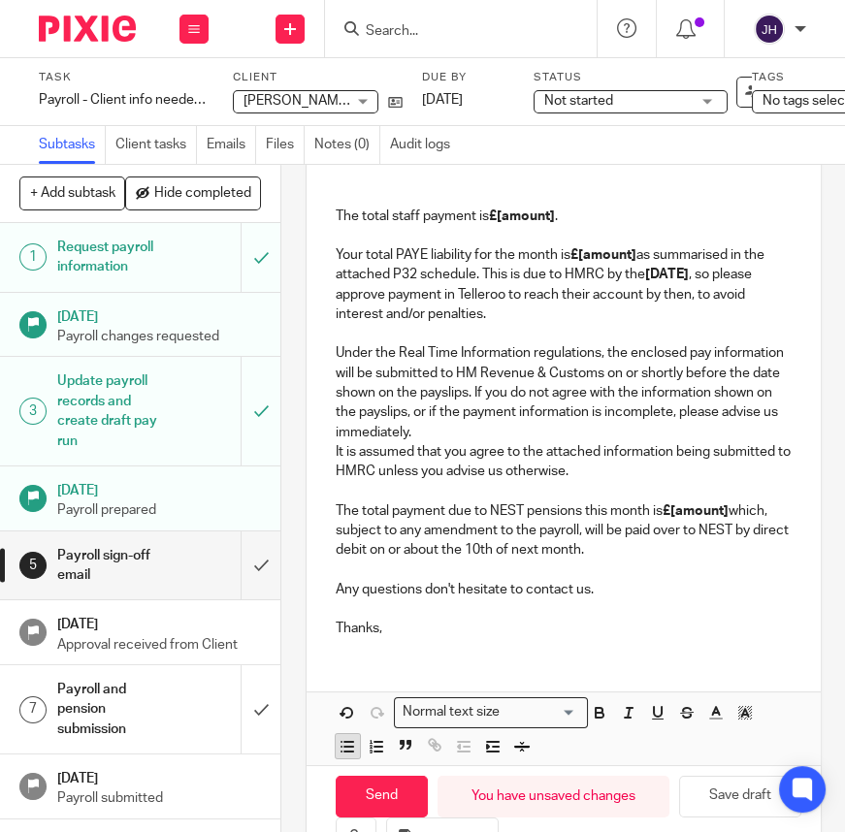
click at [344, 747] on line "button" at bounding box center [348, 747] width 9 height 0
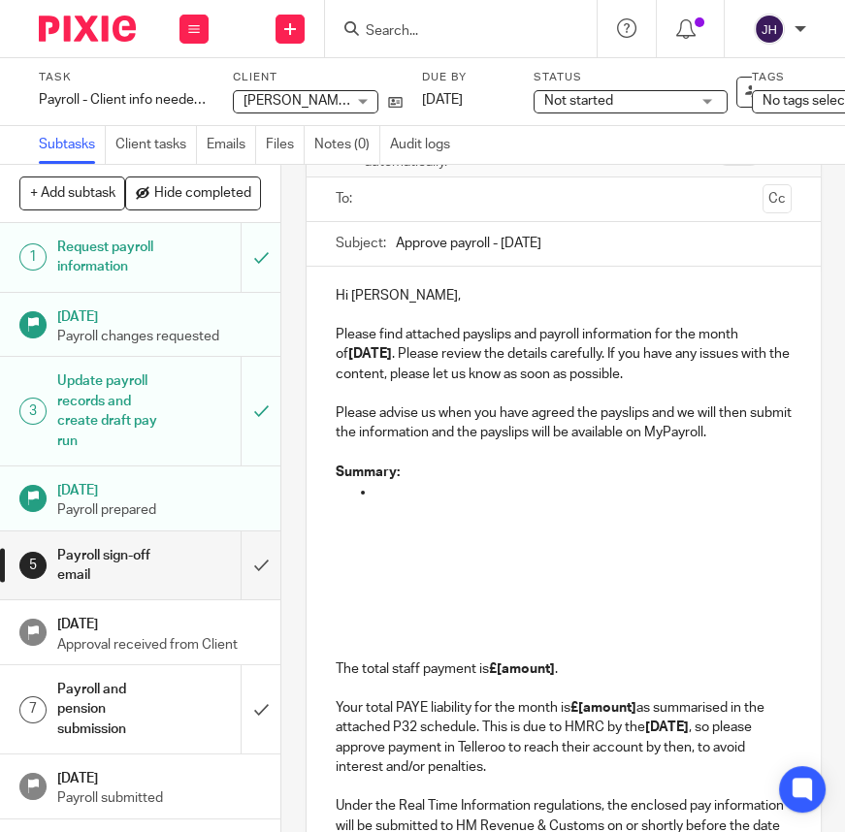
scroll to position [108, 0]
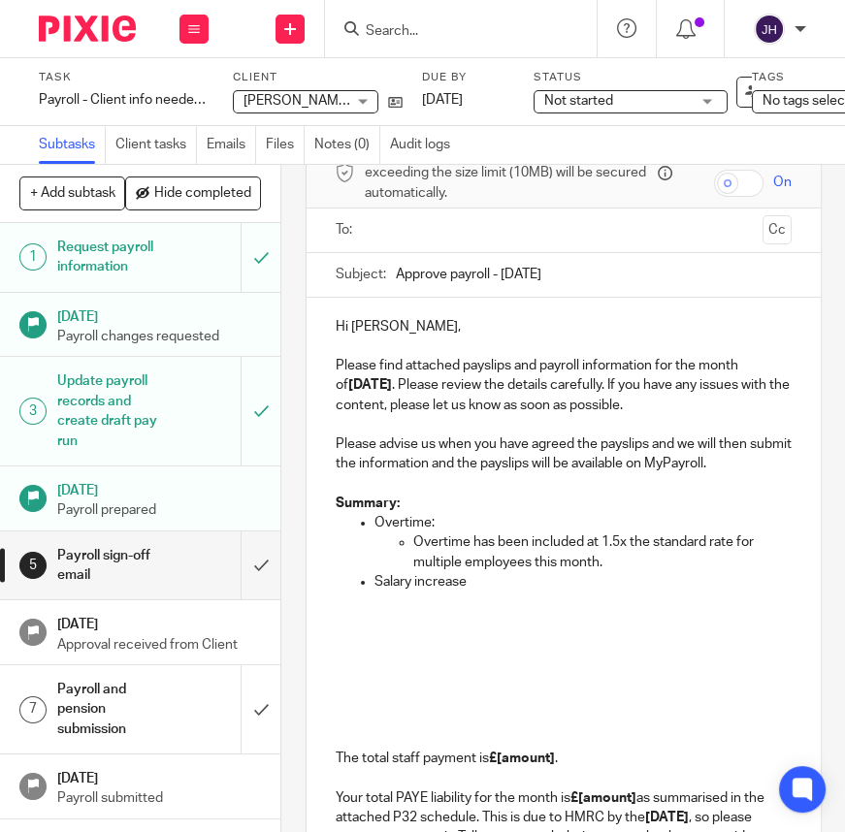
click at [493, 589] on p "Salary increase" at bounding box center [582, 581] width 417 height 19
click at [568, 560] on p "Overtime has been included at 1.5x the standard rate for multiple employees thi…" at bounding box center [602, 552] width 378 height 40
click at [560, 589] on p "Salary increase for Carlie" at bounding box center [582, 581] width 417 height 19
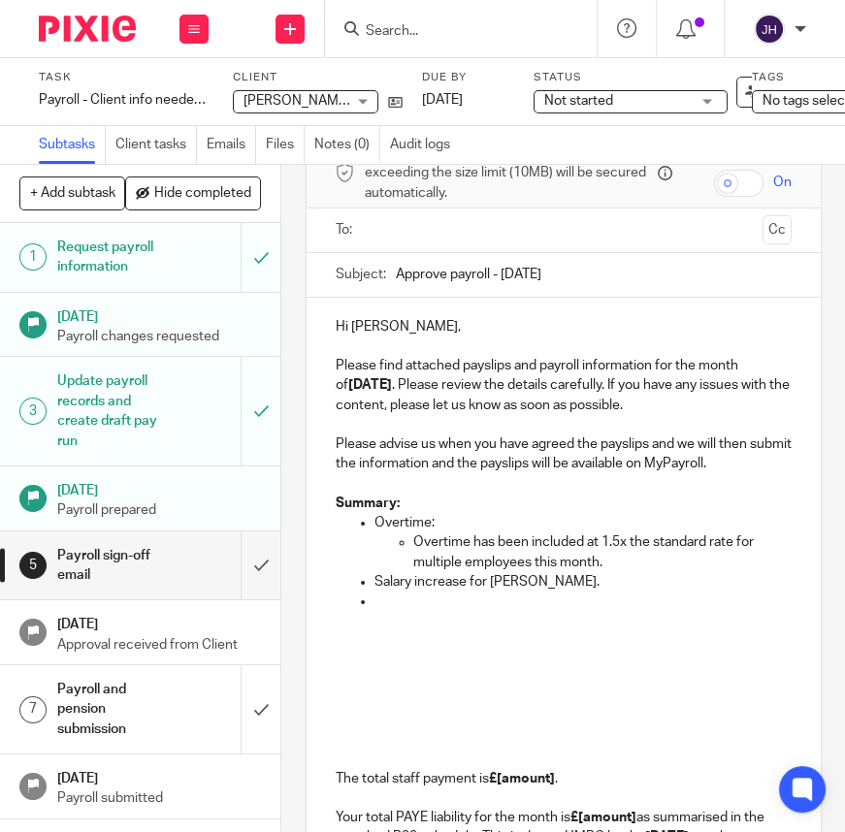
drag, startPoint x: 415, startPoint y: 627, endPoint x: 405, endPoint y: 621, distance: 11.8
click at [413, 628] on p at bounding box center [564, 621] width 456 height 19
click at [397, 609] on p at bounding box center [582, 601] width 417 height 19
drag, startPoint x: 468, startPoint y: 607, endPoint x: 390, endPoint y: 597, distance: 79.1
click at [468, 607] on p at bounding box center [582, 601] width 417 height 19
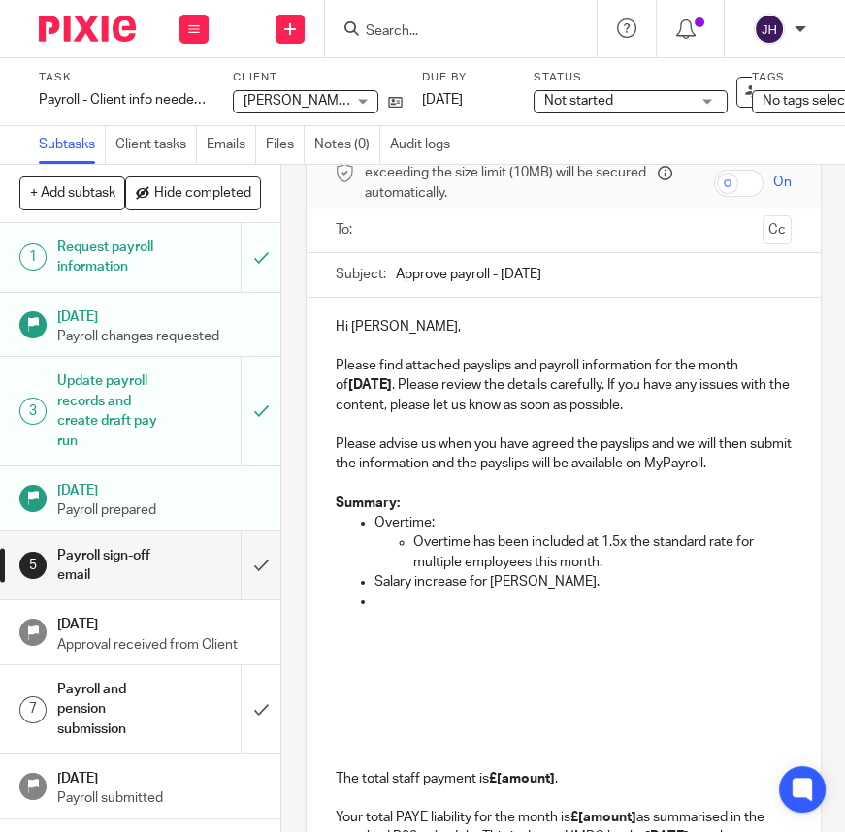
click at [391, 607] on p at bounding box center [582, 601] width 417 height 19
click at [448, 644] on p at bounding box center [564, 640] width 456 height 19
click at [399, 607] on p "Jon Mi" at bounding box center [582, 601] width 417 height 19
click at [386, 605] on p "Jon Mi" at bounding box center [582, 601] width 417 height 19
drag, startPoint x: 386, startPoint y: 605, endPoint x: 417, endPoint y: 606, distance: 31.0
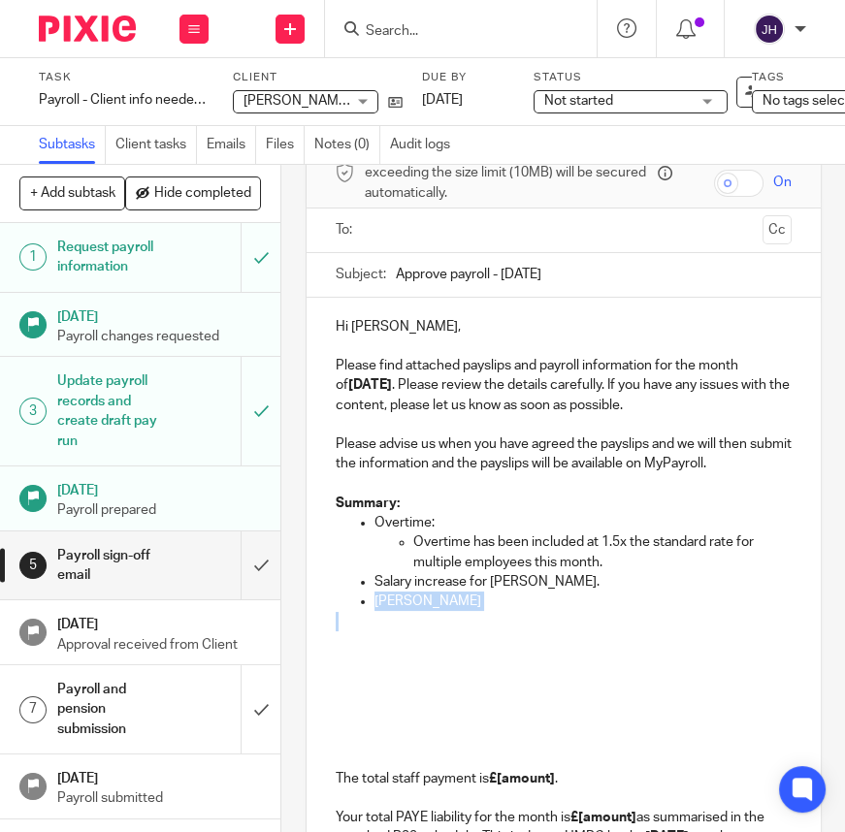
click at [417, 606] on p "Jon Mi" at bounding box center [582, 601] width 417 height 19
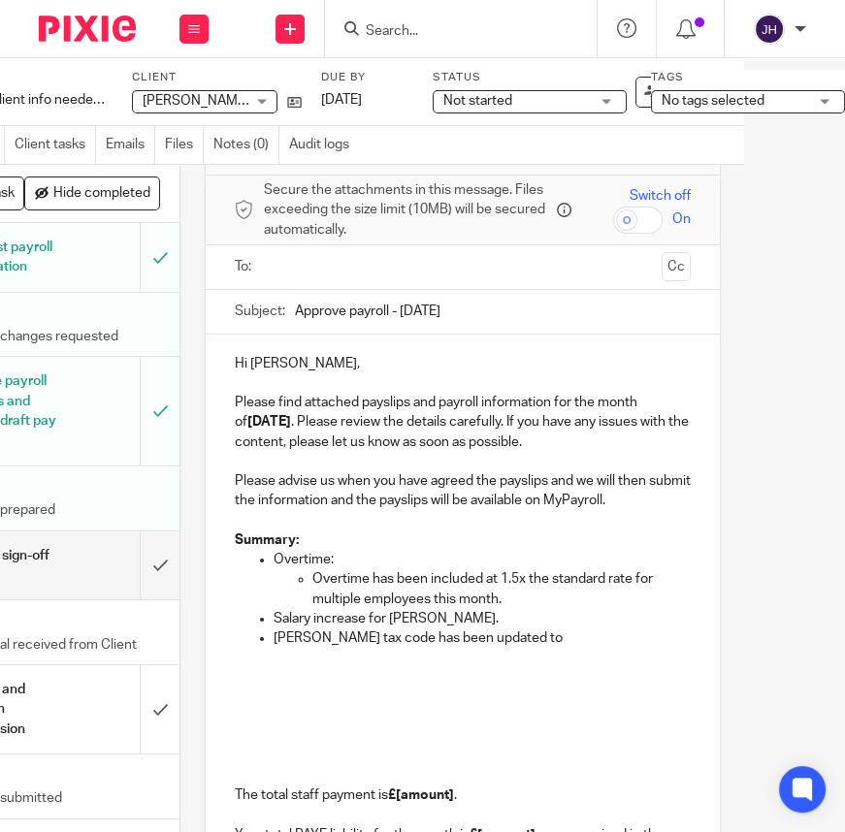
scroll to position [264, 0]
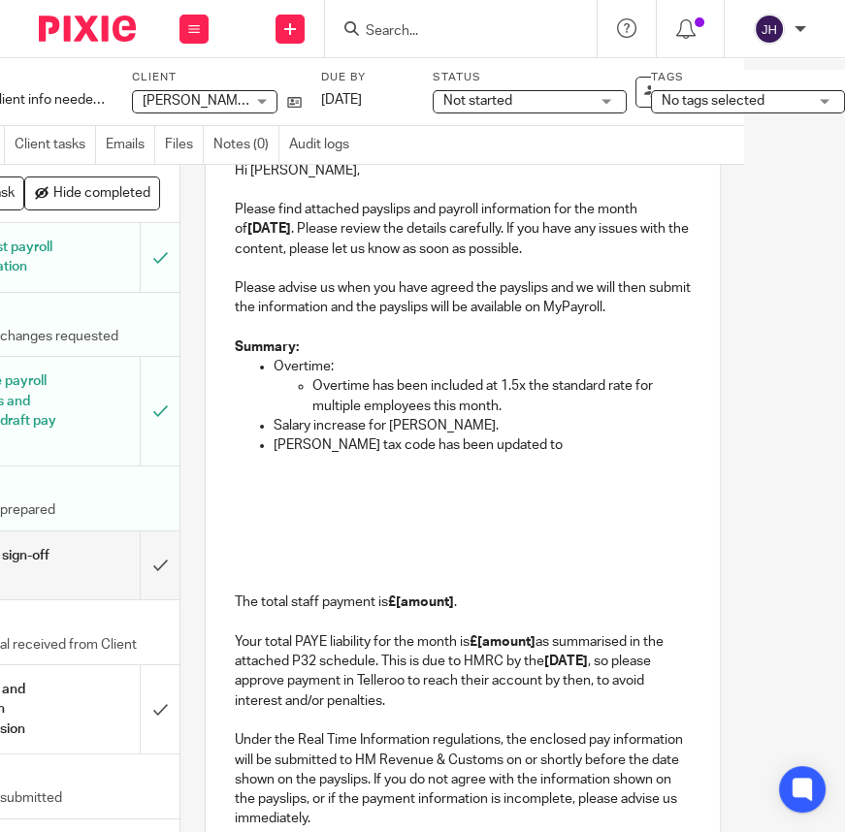
click at [637, 435] on p "Salary increase for [PERSON_NAME]." at bounding box center [481, 425] width 417 height 19
click at [585, 445] on p "Jon Stewart-Miller's tax code has been updated to" at bounding box center [481, 444] width 417 height 19
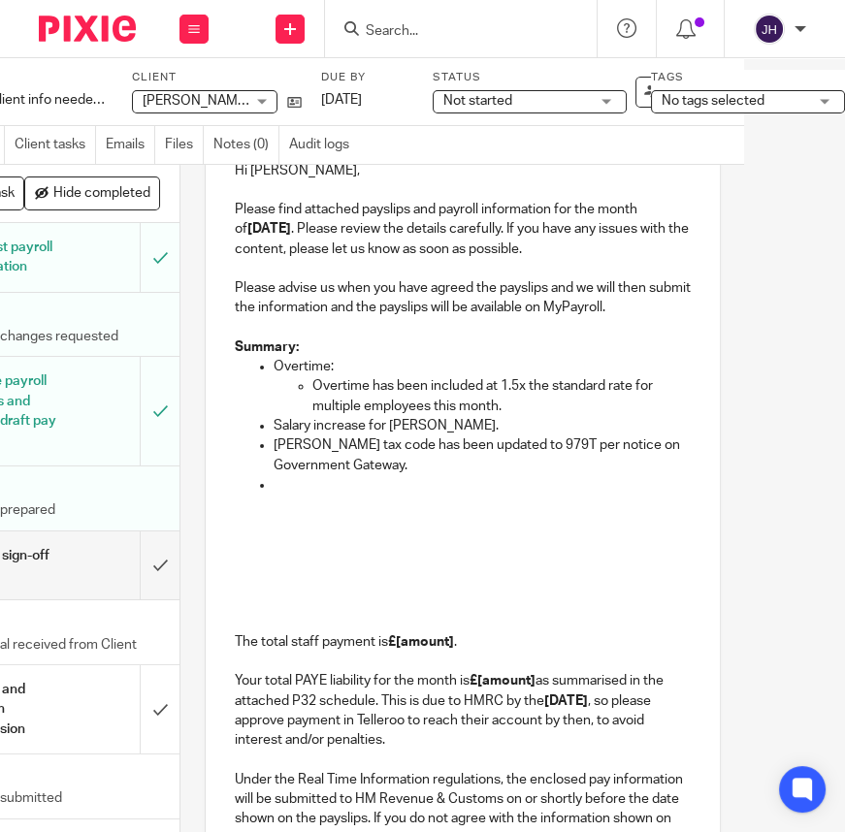
click at [353, 524] on p at bounding box center [463, 523] width 456 height 19
click at [304, 486] on p at bounding box center [481, 484] width 417 height 19
drag, startPoint x: 266, startPoint y: 516, endPoint x: 278, endPoint y: 500, distance: 20.0
click at [266, 514] on p at bounding box center [463, 504] width 456 height 19
click at [279, 495] on p at bounding box center [481, 484] width 417 height 19
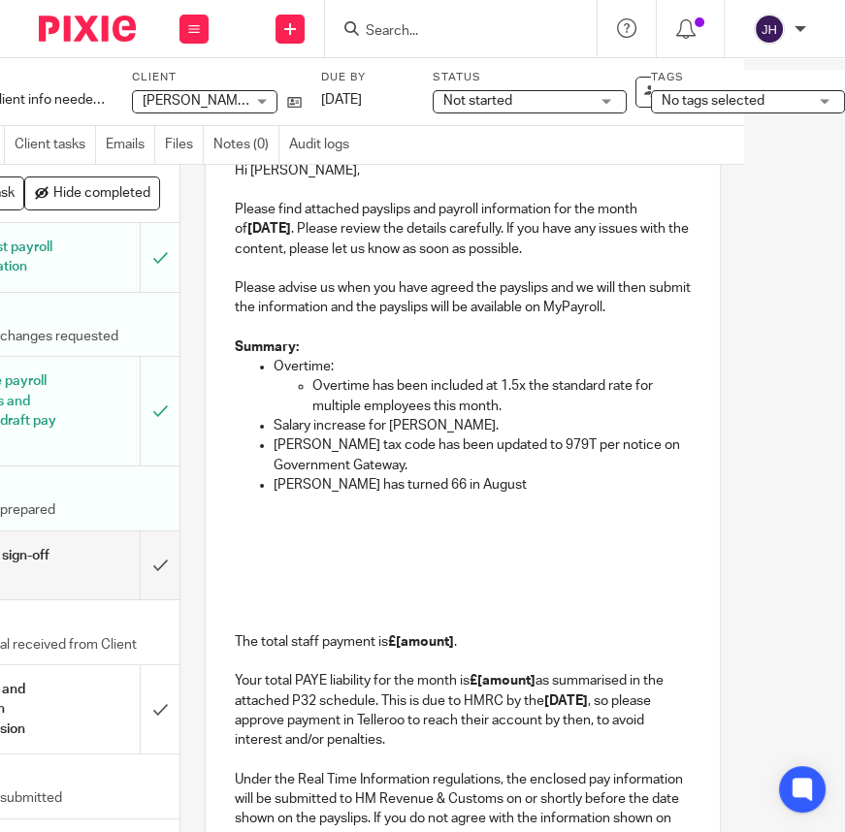
click at [428, 505] on p at bounding box center [463, 504] width 456 height 19
click at [395, 487] on p "Stephon Rixon has turned 66 in August" at bounding box center [481, 484] width 417 height 19
click at [356, 492] on p "Stephon Rixon has turned 66 in August" at bounding box center [481, 484] width 417 height 19
click at [434, 493] on p "Stephon Rixon has turned 66 in August" at bounding box center [481, 484] width 417 height 19
click at [432, 491] on p "Stephon Rixon has turned 66 in August" at bounding box center [481, 484] width 417 height 19
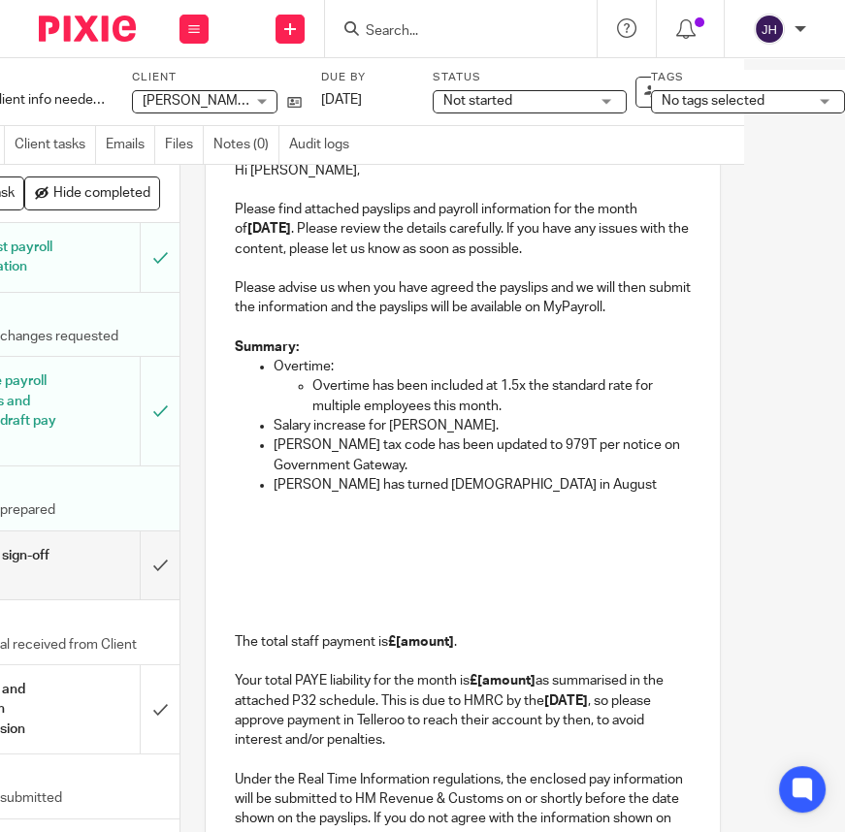
click at [562, 487] on p "Stephon Rixon has turned 66 years old in August" at bounding box center [481, 484] width 417 height 19
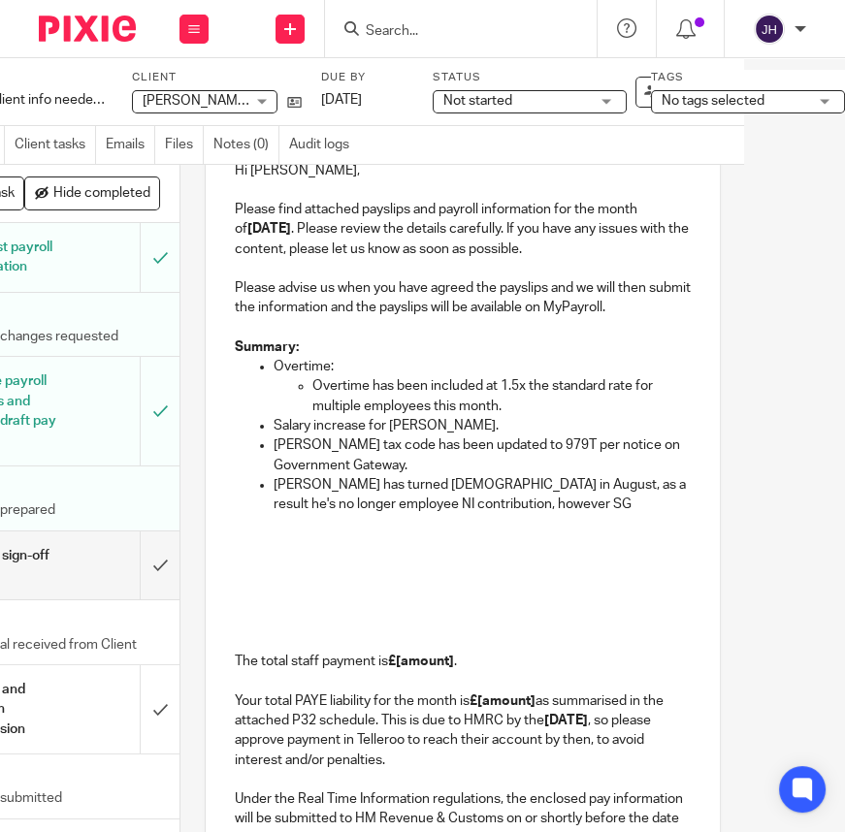
click at [418, 514] on p "Stephon Rixon has turned 66 years old in August, as a result he's no longer emp…" at bounding box center [481, 495] width 417 height 40
click at [476, 503] on p "Stephon Rixon has turned 66 years old in August, as a result he's no longer emp…" at bounding box center [481, 495] width 417 height 40
click at [563, 504] on p "Stephon Rixon has turned 66 years old in August, as a result he's no longer emp…" at bounding box center [481, 495] width 417 height 40
drag, startPoint x: 619, startPoint y: 491, endPoint x: 629, endPoint y: 510, distance: 22.1
click at [629, 510] on p "Stephon Rixon has turned 66 years old in August, as a result he's no longer emp…" at bounding box center [481, 495] width 417 height 40
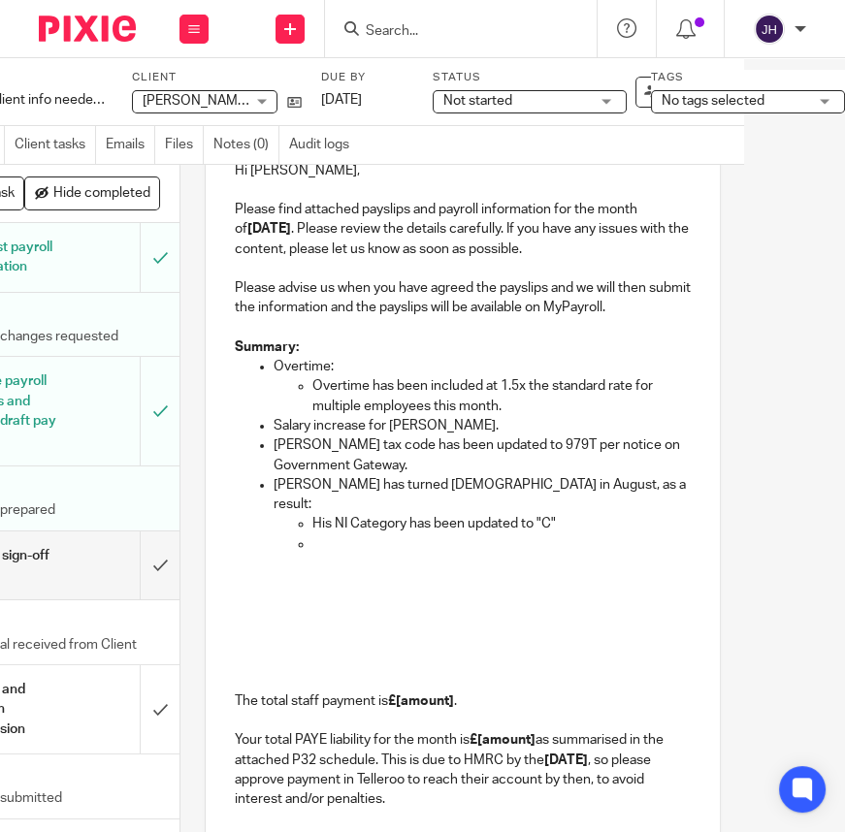
click at [312, 537] on p at bounding box center [501, 543] width 378 height 19
click at [527, 535] on p "His no longer paying Employee NIC" at bounding box center [501, 543] width 378 height 19
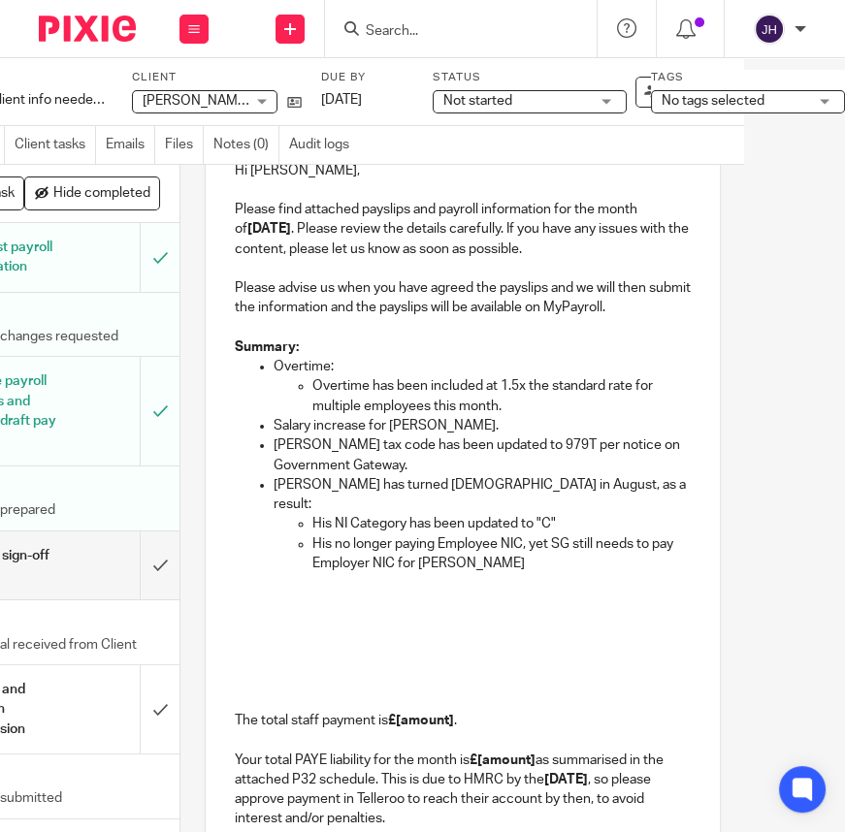
click at [291, 488] on p "Stephon Rixon has turned 66 years old in August, as a result:" at bounding box center [481, 495] width 417 height 40
click at [328, 514] on p "His NI Category has been updated to "C"" at bounding box center [501, 523] width 378 height 19
click at [437, 534] on p "His no longer paying Employee NIC, yet SG still needs to pay Employer NIC for S…" at bounding box center [501, 554] width 378 height 40
click at [515, 548] on p "His no longer paying Employee NIC, yet SG still needs to pay Employer NIC for S…" at bounding box center [501, 554] width 378 height 40
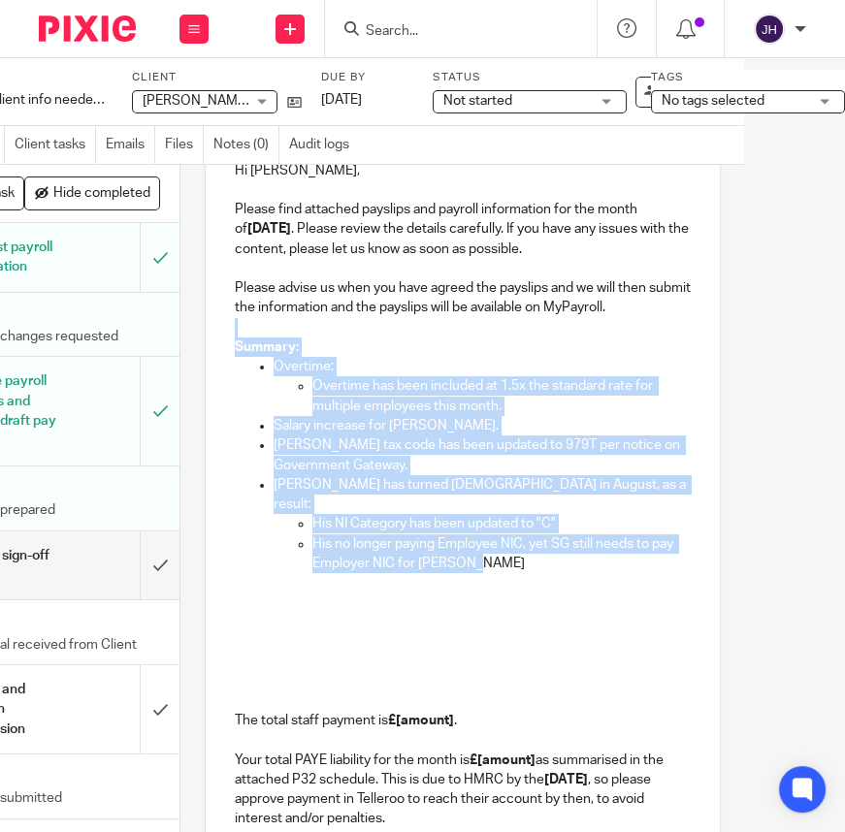
drag, startPoint x: 513, startPoint y: 559, endPoint x: 209, endPoint y: 340, distance: 373.8
click at [209, 340] on div "Hi Eleanor, Please find attached payslips and payroll information for the month…" at bounding box center [463, 650] width 514 height 1016
copy div "Summary: Overtime: Overtime has been included at 1.5x the standard rate for mul…"
click at [423, 541] on p "His no longer paying Employee NIC, yet SG still needs to pay Employer NIC for S…" at bounding box center [501, 554] width 378 height 40
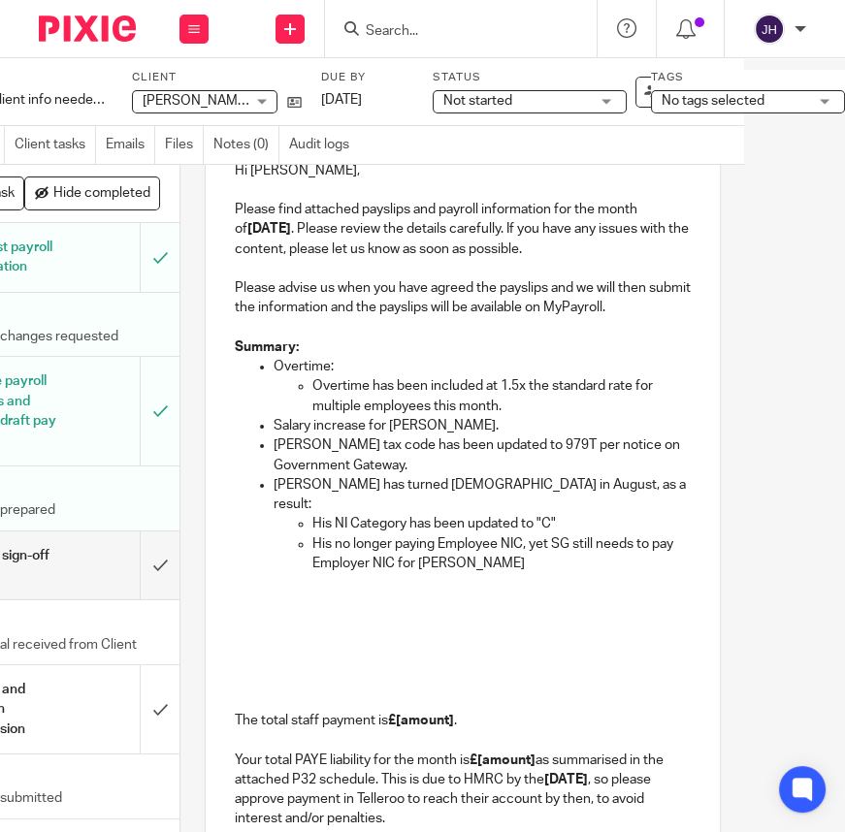
click at [484, 552] on p "His no longer paying Employee NIC, yet SG still needs to pay Employer NIC for S…" at bounding box center [501, 554] width 378 height 40
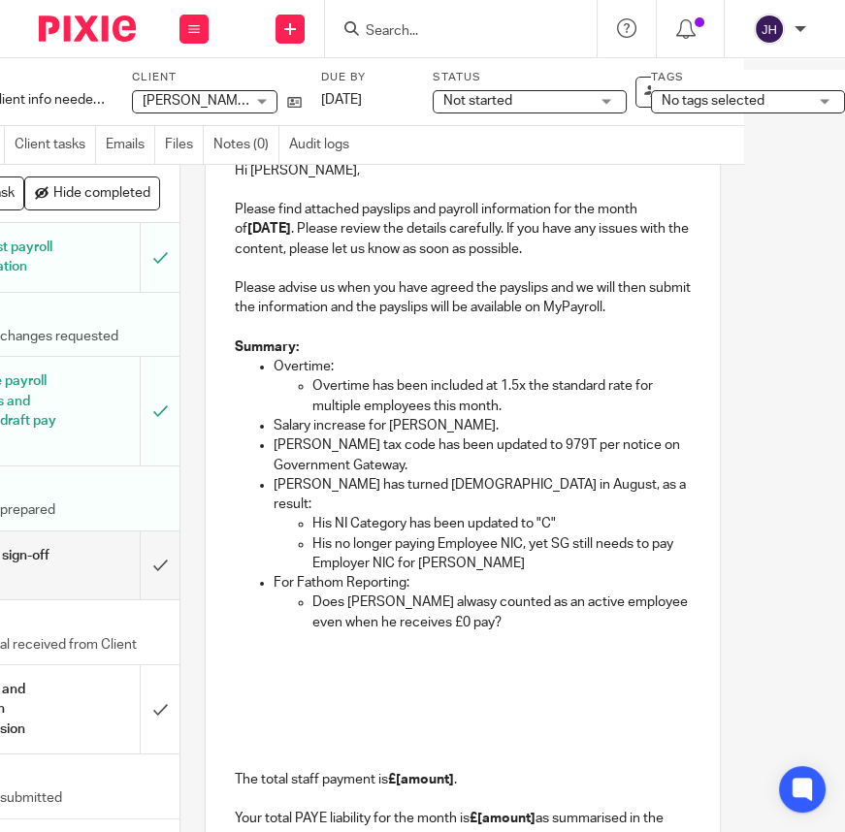
click at [405, 604] on p "Does Chris Burley alwasy counted as an active employee even when he receives £0…" at bounding box center [501, 612] width 378 height 40
click at [312, 592] on p "Does Chris Burley alwasy counted as an active employee even when he receives £0…" at bounding box center [501, 612] width 378 height 40
click at [441, 369] on p "Overtime:" at bounding box center [481, 366] width 417 height 19
click at [368, 388] on p "Overtime has been included at 1.5x the standard rate for multiple employees thi…" at bounding box center [501, 396] width 378 height 40
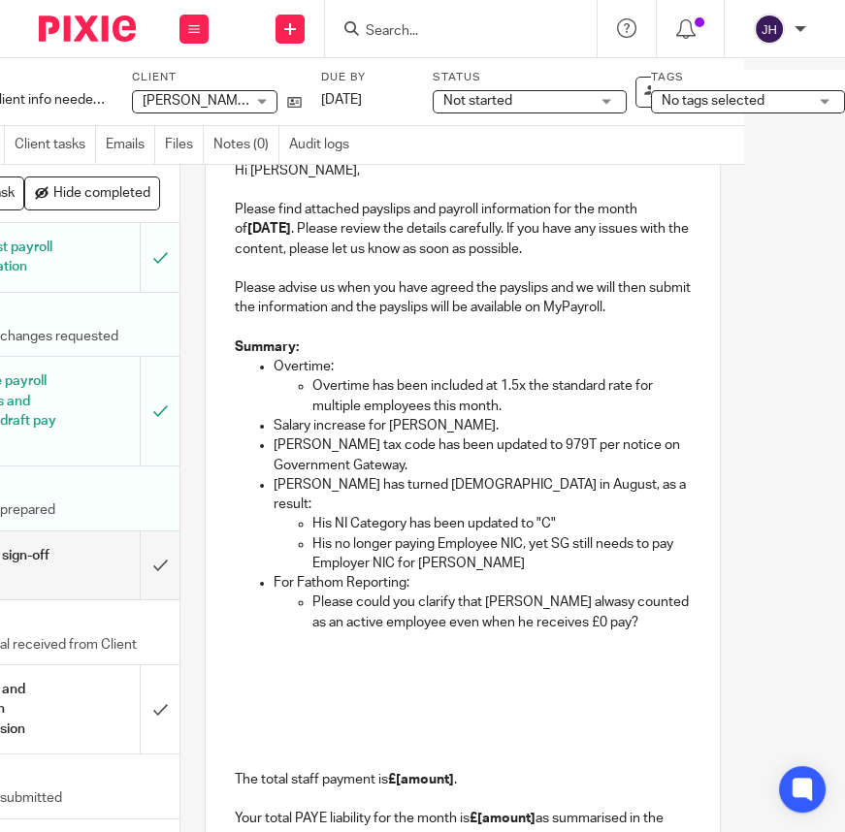
click at [312, 391] on p "Overtime has been included at 1.5x the standard rate for multiple employees thi…" at bounding box center [501, 396] width 378 height 40
click at [324, 368] on p "Overtime:" at bounding box center [481, 366] width 417 height 19
click at [335, 399] on p "Overtime has been included at 1.5x the standard rate for multiple employees thi…" at bounding box center [501, 396] width 378 height 40
click at [343, 386] on p "Overtime has been included at 1.5x the standard rate for multiple employees thi…" at bounding box center [501, 396] width 378 height 40
click at [329, 388] on p "Overtime has been included at 1.5x the standard rate for multiple employees thi…" at bounding box center [501, 396] width 378 height 40
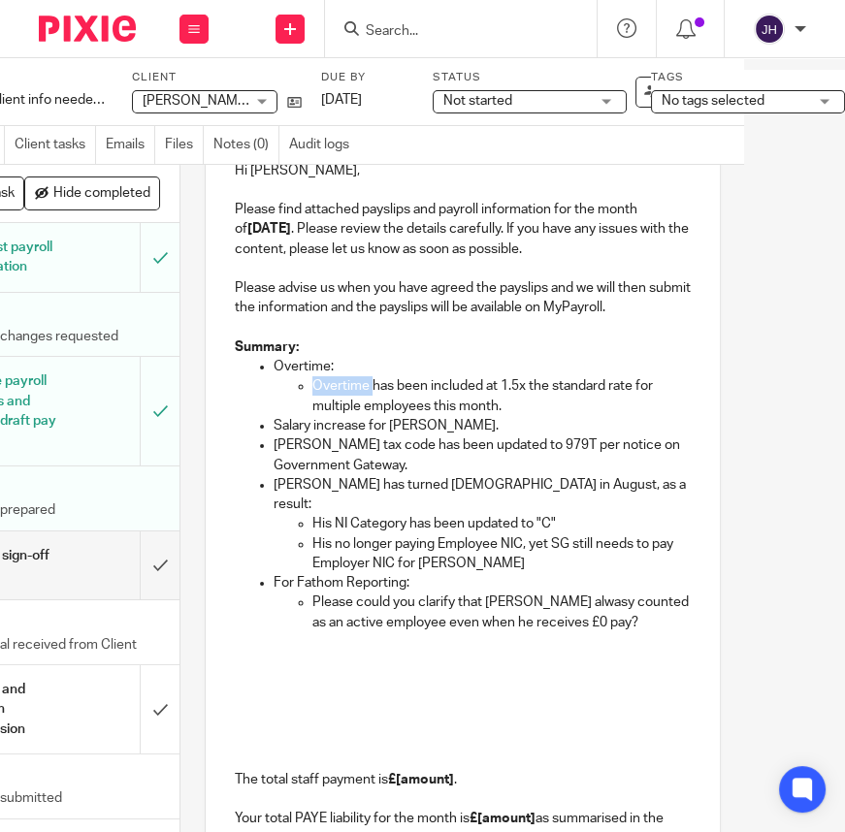
click at [329, 388] on p "Overtime has been included at 1.5x the standard rate for multiple employees thi…" at bounding box center [501, 396] width 378 height 40
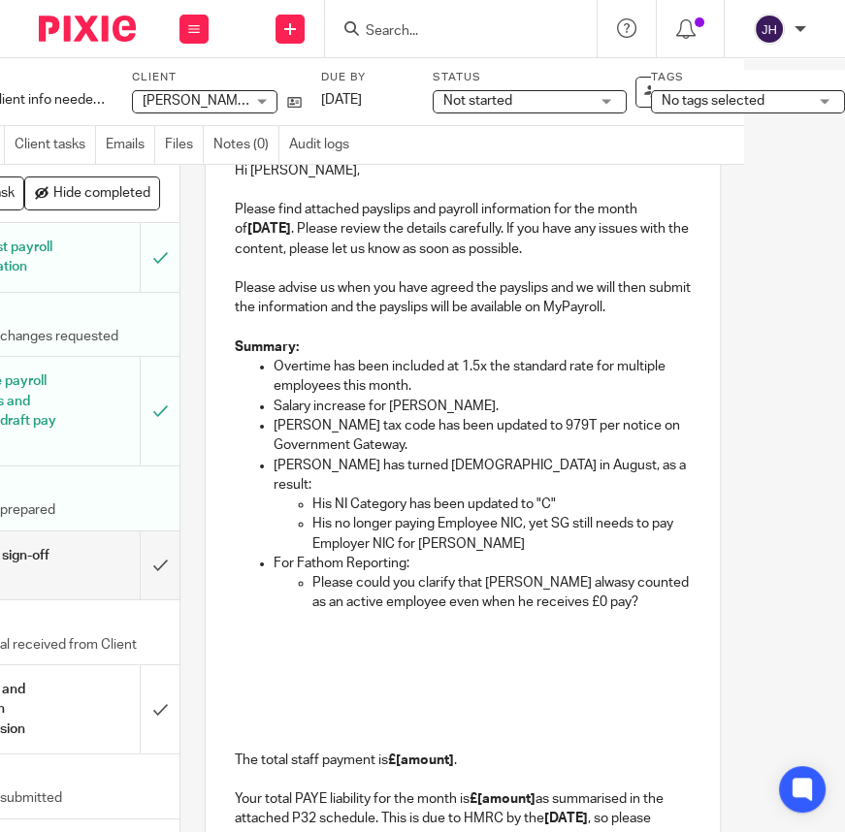
click at [280, 375] on p "Overtime has been included at 1.5x the standard rate for multiple employees thi…" at bounding box center [481, 377] width 417 height 40
click at [274, 424] on p "Jon Stewart-Miller's tax code has been updated to 979T per notice on Government…" at bounding box center [481, 436] width 417 height 40
click at [273, 413] on p "Salary increase for [PERSON_NAME]." at bounding box center [481, 406] width 417 height 19
drag, startPoint x: 271, startPoint y: 413, endPoint x: 300, endPoint y: 413, distance: 29.1
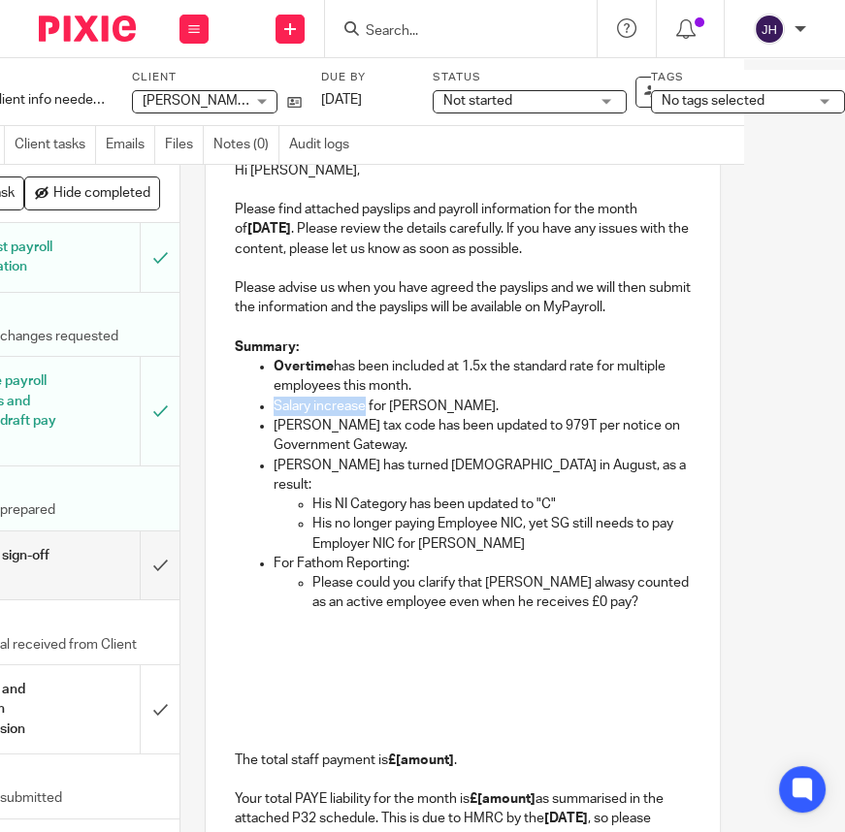
click at [300, 413] on p "Salary increase for [PERSON_NAME]." at bounding box center [481, 406] width 417 height 19
click at [378, 416] on p "Salary increase for Carlie Lester." at bounding box center [481, 406] width 417 height 19
click at [273, 433] on p "Jon Stewart-Miller's tax code has been updated to 979T per notice on Government…" at bounding box center [481, 436] width 417 height 40
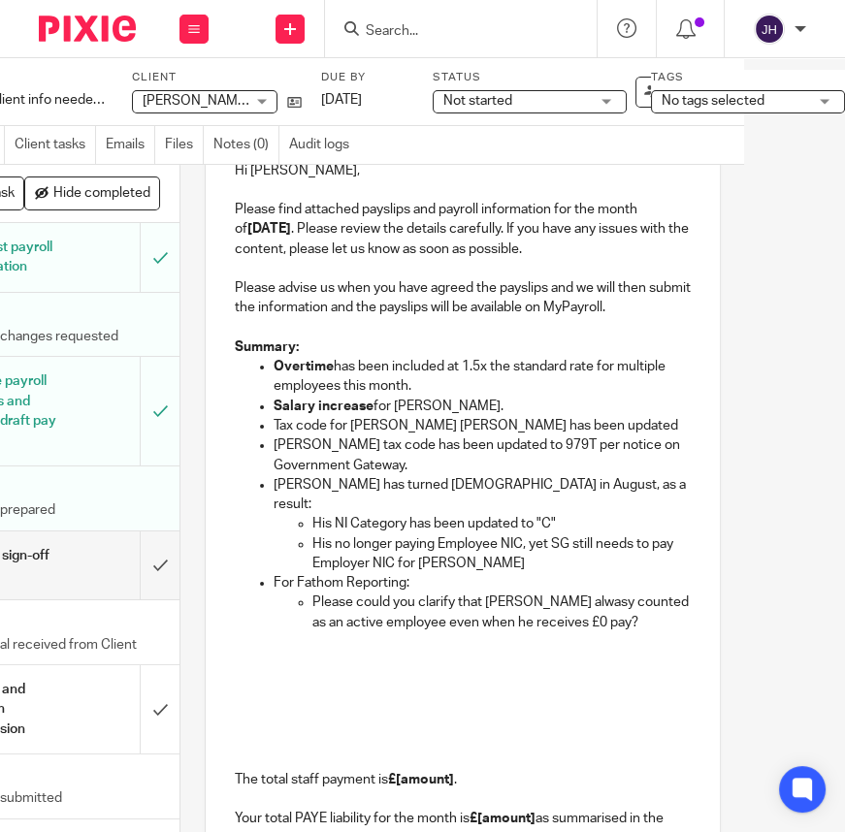
click at [557, 450] on p "Jon Stewart-Miller's tax code has been updated to 979T per notice on Government…" at bounding box center [481, 455] width 417 height 40
drag, startPoint x: 557, startPoint y: 450, endPoint x: 559, endPoint y: 468, distance: 18.5
click at [559, 468] on p "Jon Stewart-Miller's tax code has been updated to 979T per notice on Government…" at bounding box center [481, 455] width 417 height 40
copy p "979T per notice on Government Gateway."
click at [572, 426] on p "Tax code for Jon Stewart Miller has been updated" at bounding box center [481, 425] width 417 height 19
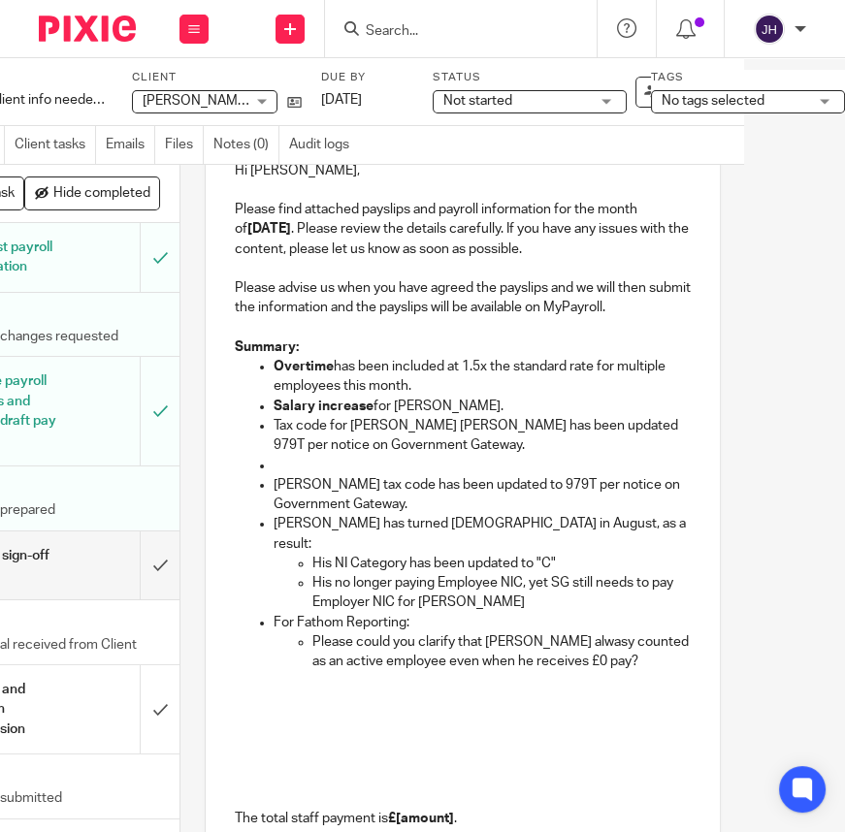
drag, startPoint x: 556, startPoint y: 432, endPoint x: 555, endPoint y: 441, distance: 9.7
click at [555, 432] on p "Tax code for Jon Stewart Miller has been updated 979T per notice on Government …" at bounding box center [481, 436] width 417 height 40
click at [297, 429] on p "Tax code for [PERSON_NAME] [PERSON_NAME] has been updated to 979T per notice on…" at bounding box center [481, 436] width 417 height 40
drag, startPoint x: 297, startPoint y: 429, endPoint x: 268, endPoint y: 432, distance: 29.2
click at [273, 432] on p "Tax code for [PERSON_NAME] [PERSON_NAME] has been updated to 979T per notice on…" at bounding box center [481, 436] width 417 height 40
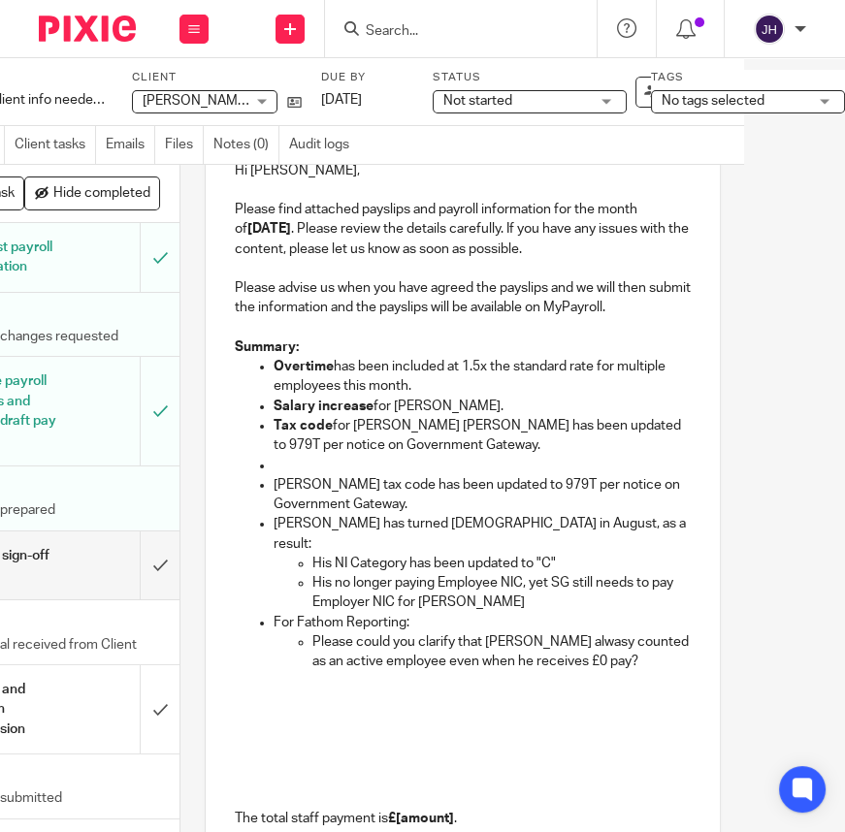
click at [365, 456] on p "Tax code for Jon Stewart Miller has been updated to 979T per notice on Governme…" at bounding box center [481, 436] width 417 height 40
click at [287, 463] on p at bounding box center [481, 465] width 417 height 19
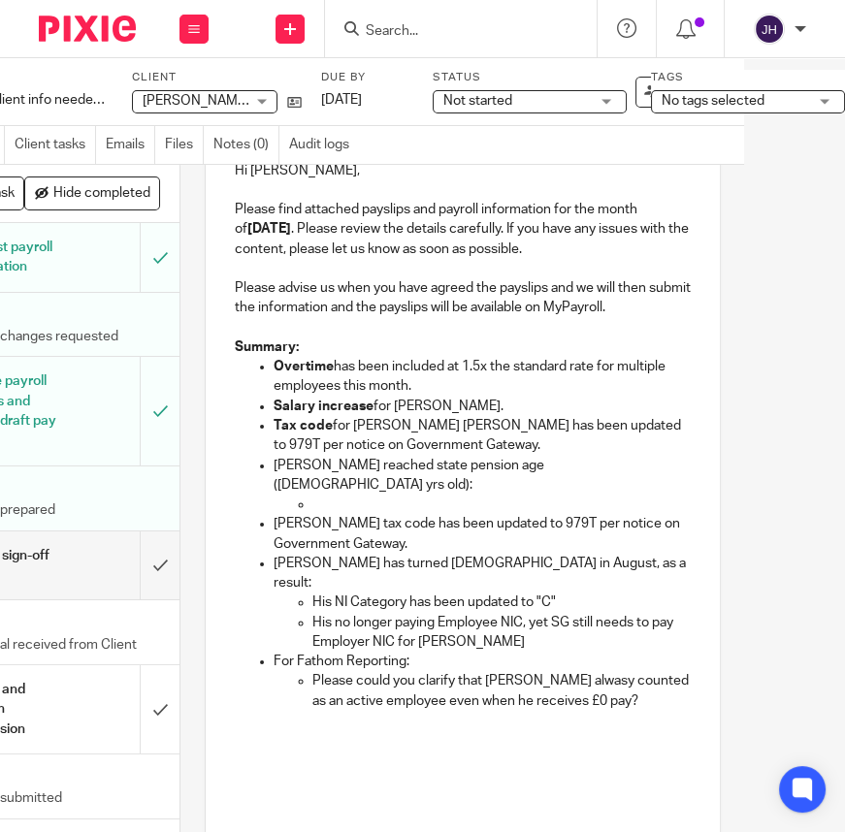
click at [458, 554] on p "Stephen Rixon has turned 66 years old in August, as a result:" at bounding box center [481, 574] width 417 height 40
click at [538, 592] on p "His NI Category has been updated to "C"" at bounding box center [501, 601] width 378 height 19
click at [469, 536] on p "Jon Stewart-Miller's tax code has been updated to 979T per notice on Government…" at bounding box center [481, 534] width 417 height 40
click at [361, 495] on p at bounding box center [501, 504] width 378 height 19
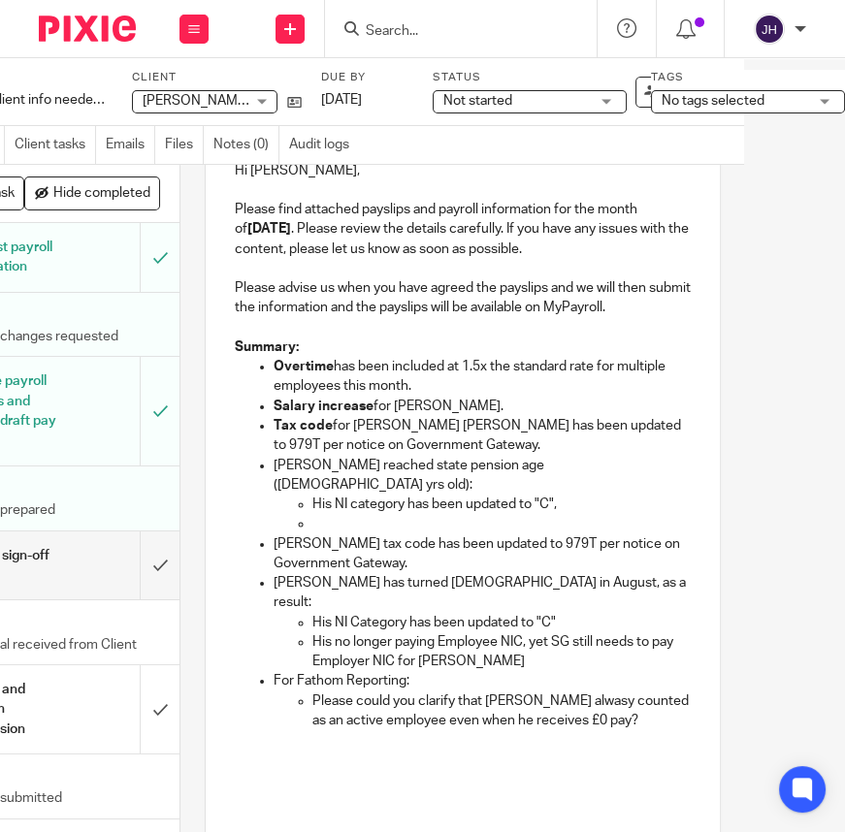
click at [338, 514] on p at bounding box center [501, 523] width 378 height 19
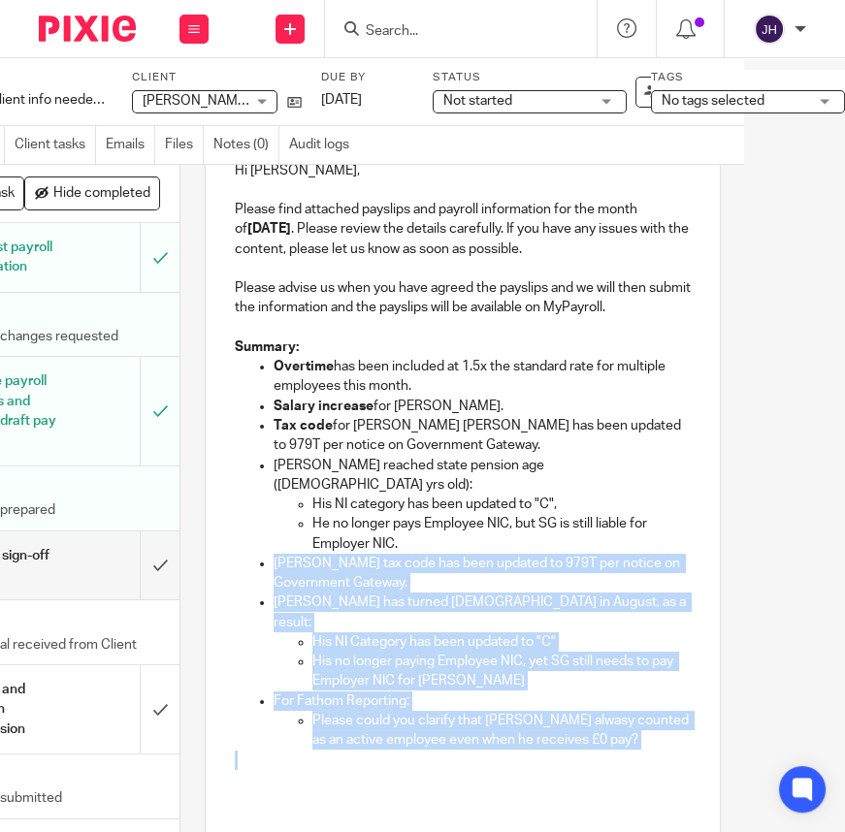
drag, startPoint x: 420, startPoint y: 530, endPoint x: 657, endPoint y: 727, distance: 308.5
click at [657, 727] on div "Hi Eleanor, Please find attached payslips and payroll information for the month…" at bounding box center [463, 739] width 514 height 1194
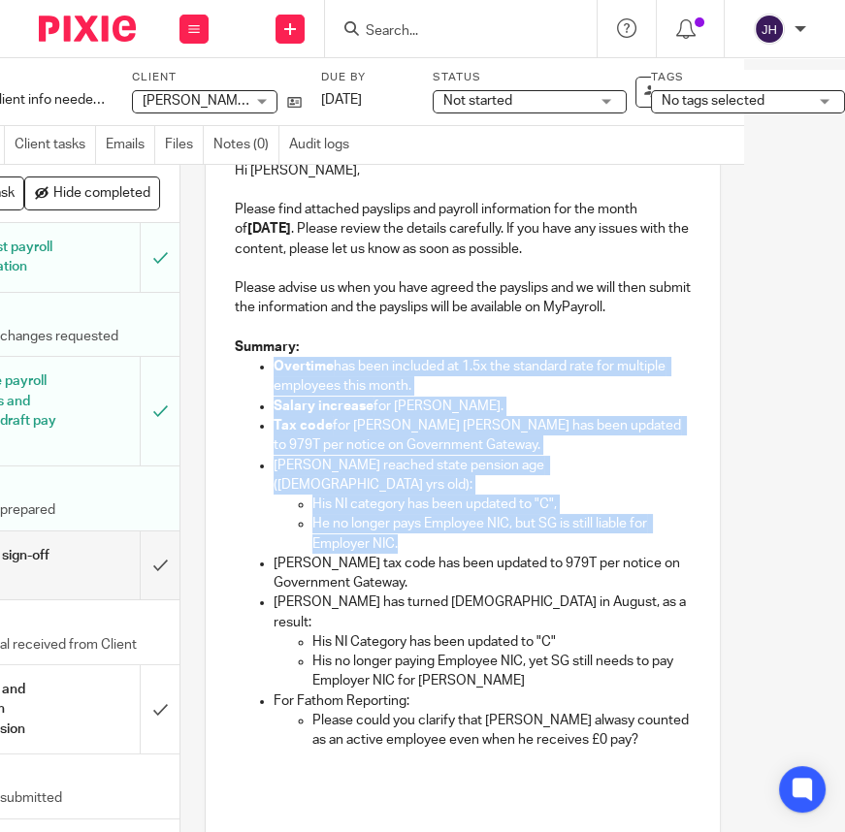
click at [464, 711] on p "Please could you clarify that Chris Burley alwasy counted as an active employee…" at bounding box center [501, 731] width 378 height 40
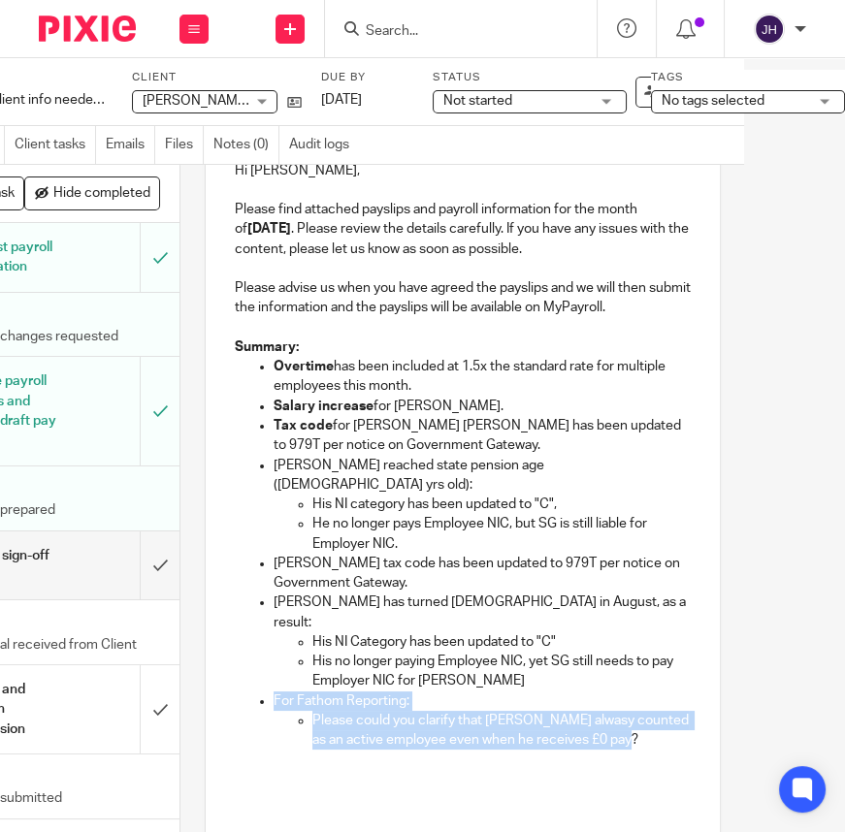
drag, startPoint x: 621, startPoint y: 704, endPoint x: 242, endPoint y: 668, distance: 379.9
click at [273, 691] on li "For Fathom Reporting: Please could you clarify that Chris Burley alwasy counted…" at bounding box center [481, 720] width 417 height 59
copy li "For Fathom Reporting: Please could you clarify that Chris Burley alwasy counted…"
click at [312, 711] on p "Please could you clarify that Chris Burley alwasy counted as an active employee…" at bounding box center [501, 731] width 378 height 40
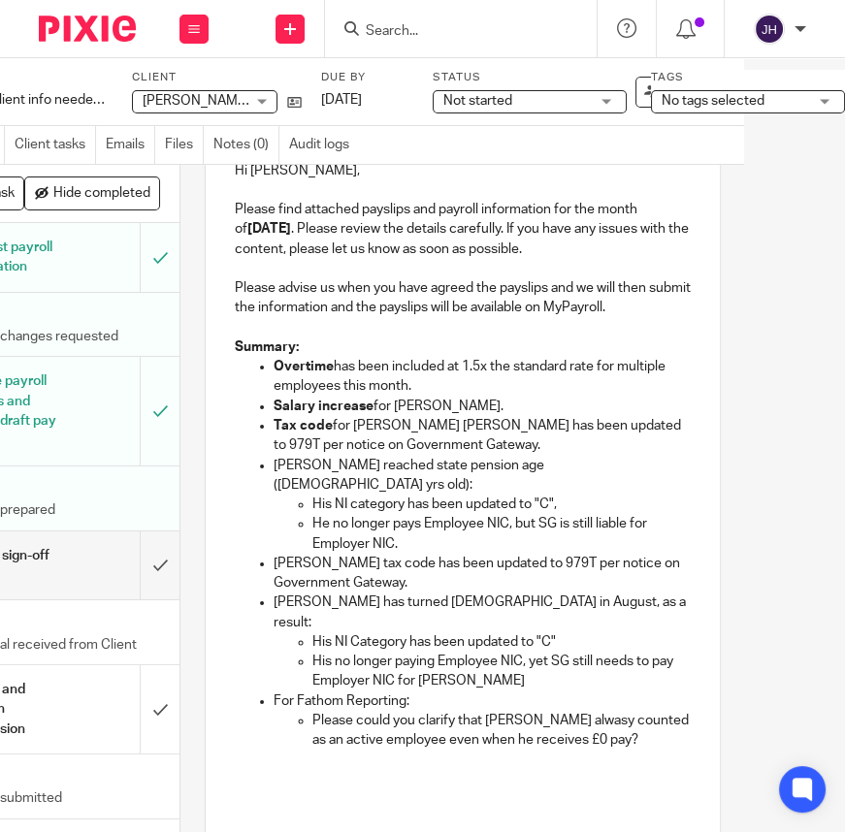
click at [273, 691] on p "For Fathom Reporting:" at bounding box center [481, 700] width 417 height 19
click at [343, 691] on p "Fathom Reporting:" at bounding box center [481, 700] width 417 height 19
click at [350, 711] on p "Please could you clarify that Chris Burley alwasy counted as an active employee…" at bounding box center [501, 731] width 378 height 40
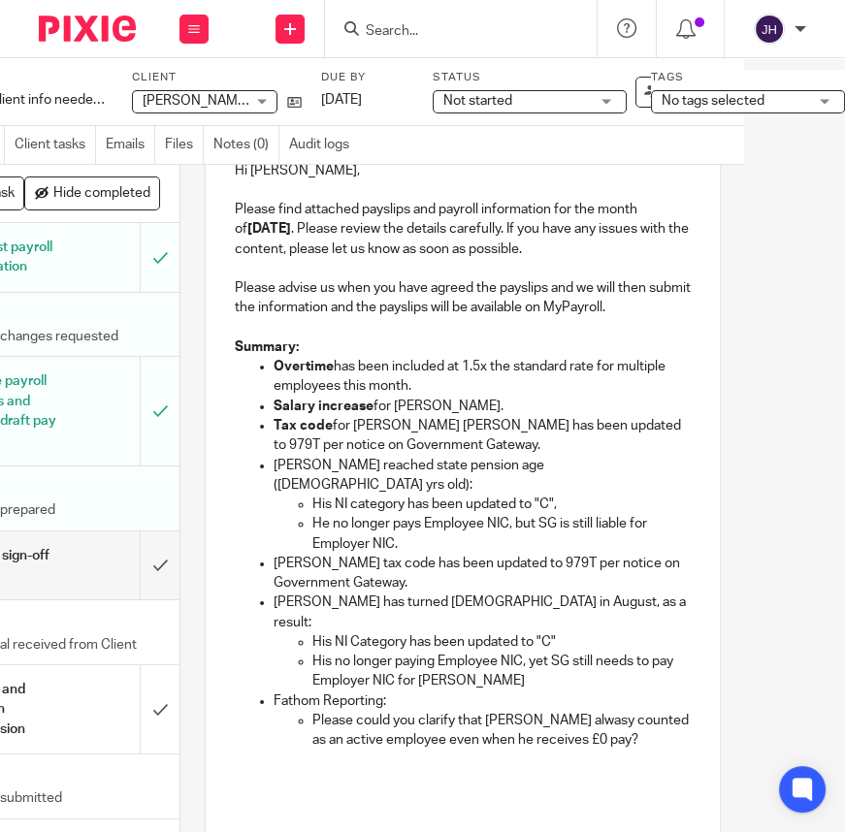
click at [305, 691] on p "Fathom Reporting:" at bounding box center [481, 700] width 417 height 19
click at [329, 691] on p "Fathom Reporting:" at bounding box center [481, 700] width 417 height 19
drag, startPoint x: 329, startPoint y: 668, endPoint x: 286, endPoint y: 669, distance: 42.7
click at [286, 691] on p "Fathom Reporting:" at bounding box center [481, 700] width 417 height 19
click at [321, 592] on p "Stephen Rixon has turned 66 years old in August, as a result:" at bounding box center [481, 612] width 417 height 40
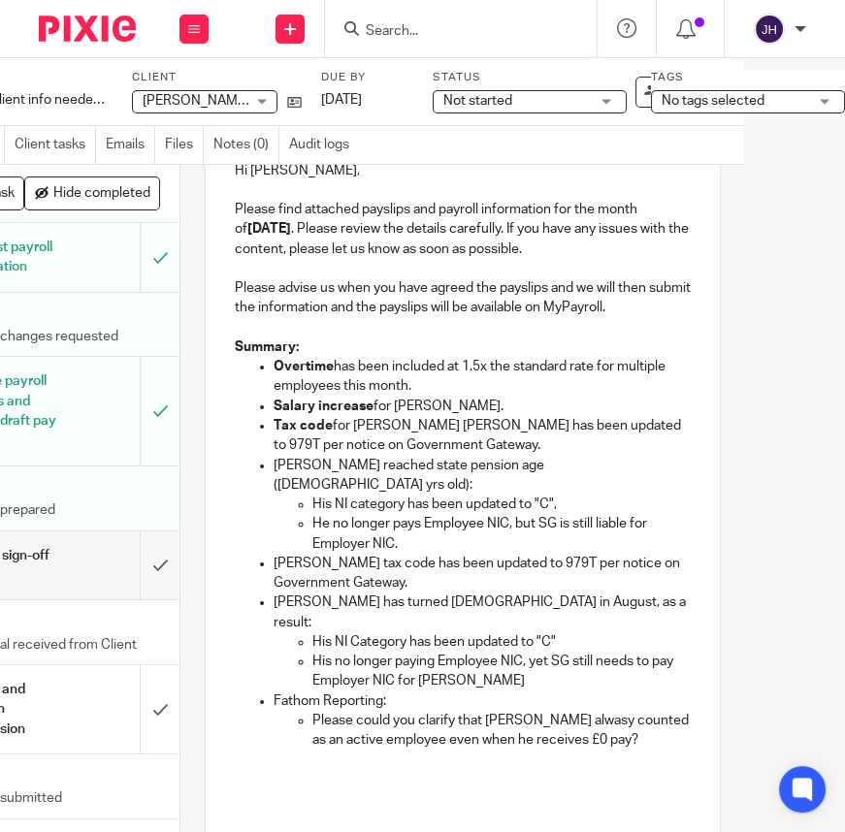
click at [435, 562] on p "Jon Stewart-Miller's tax code has been updated to 979T per notice on Government…" at bounding box center [481, 574] width 417 height 40
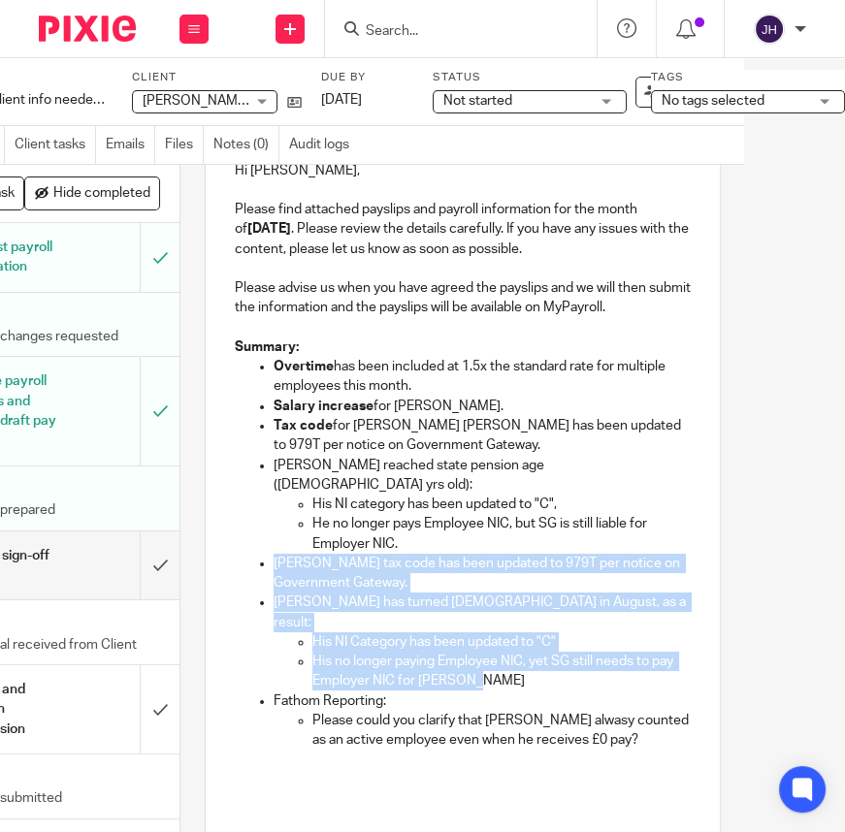
drag, startPoint x: 491, startPoint y: 642, endPoint x: 241, endPoint y: 558, distance: 263.1
click at [241, 558] on ul "Overtime has been included at 1.5x the standard rate for multiple employees thi…" at bounding box center [463, 553] width 456 height 393
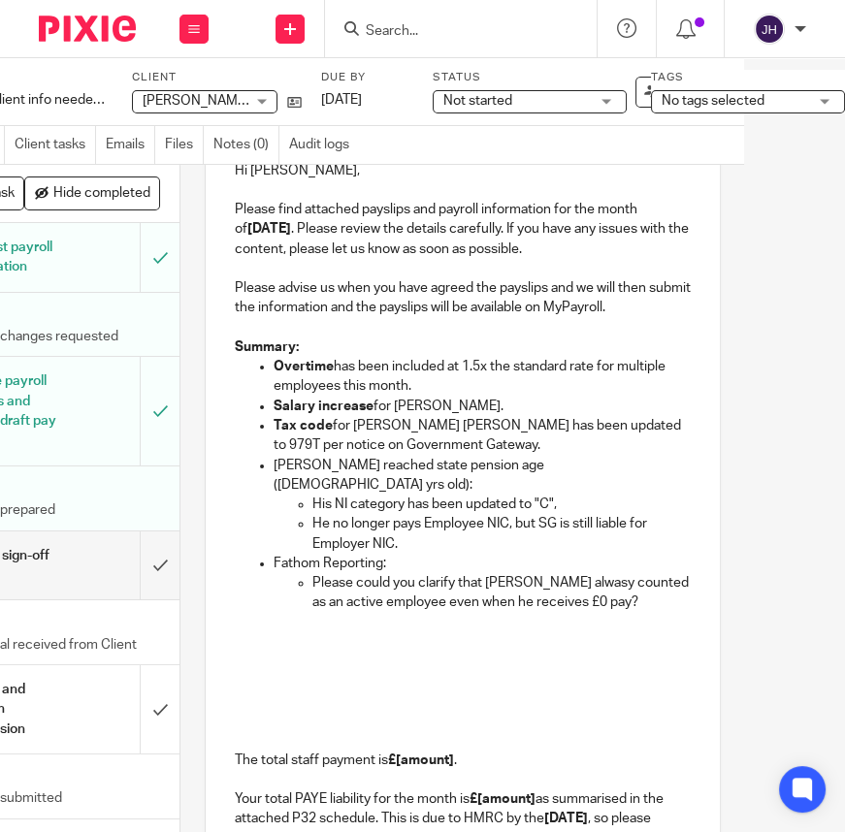
click at [277, 469] on p "[PERSON_NAME] reached state pension age ([DEMOGRAPHIC_DATA] yrs old):" at bounding box center [481, 476] width 417 height 40
drag, startPoint x: 277, startPoint y: 469, endPoint x: 315, endPoint y: 467, distance: 37.9
click at [315, 467] on p "[PERSON_NAME] reached state pension age ([DEMOGRAPHIC_DATA] yrs old):" at bounding box center [481, 476] width 417 height 40
click at [280, 424] on p "Tax code for Jon Stewart Miller has been updated to 979T per notice on Governme…" at bounding box center [481, 436] width 417 height 40
drag, startPoint x: 280, startPoint y: 424, endPoint x: 267, endPoint y: 428, distance: 14.1
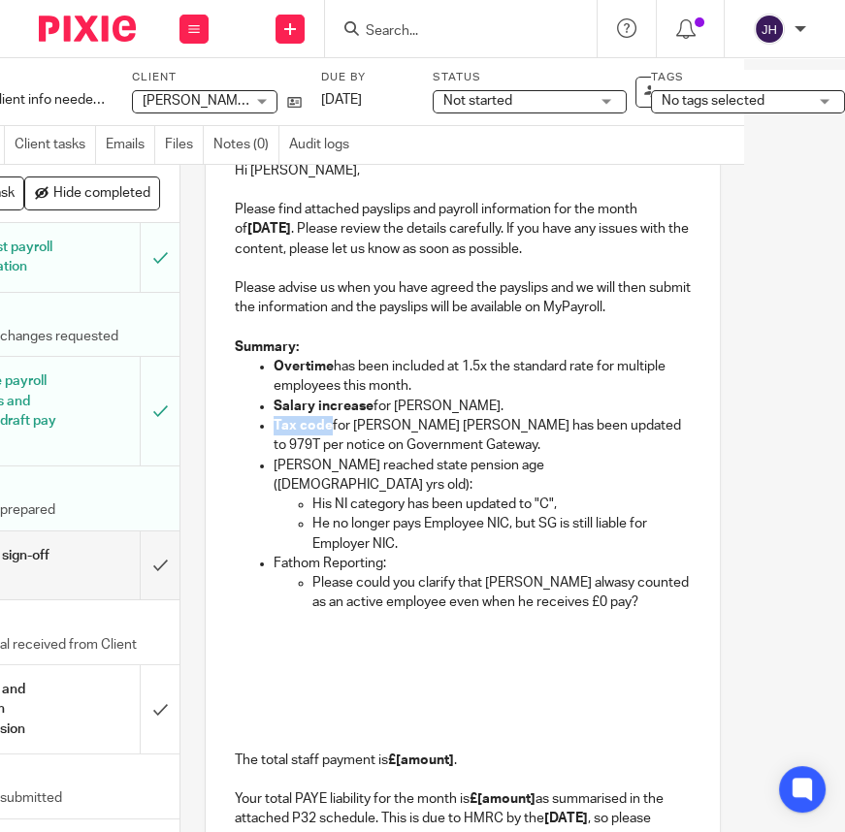
click at [273, 428] on p "Tax code for Jon Stewart Miller has been updated to 979T per notice on Governme…" at bounding box center [481, 436] width 417 height 40
click at [277, 410] on strong "Salary increase" at bounding box center [323, 407] width 100 height 14
drag, startPoint x: 277, startPoint y: 410, endPoint x: 308, endPoint y: 414, distance: 31.3
click at [308, 413] on strong "Salary increase" at bounding box center [323, 407] width 100 height 14
click at [282, 368] on strong "Overtime" at bounding box center [303, 367] width 60 height 14
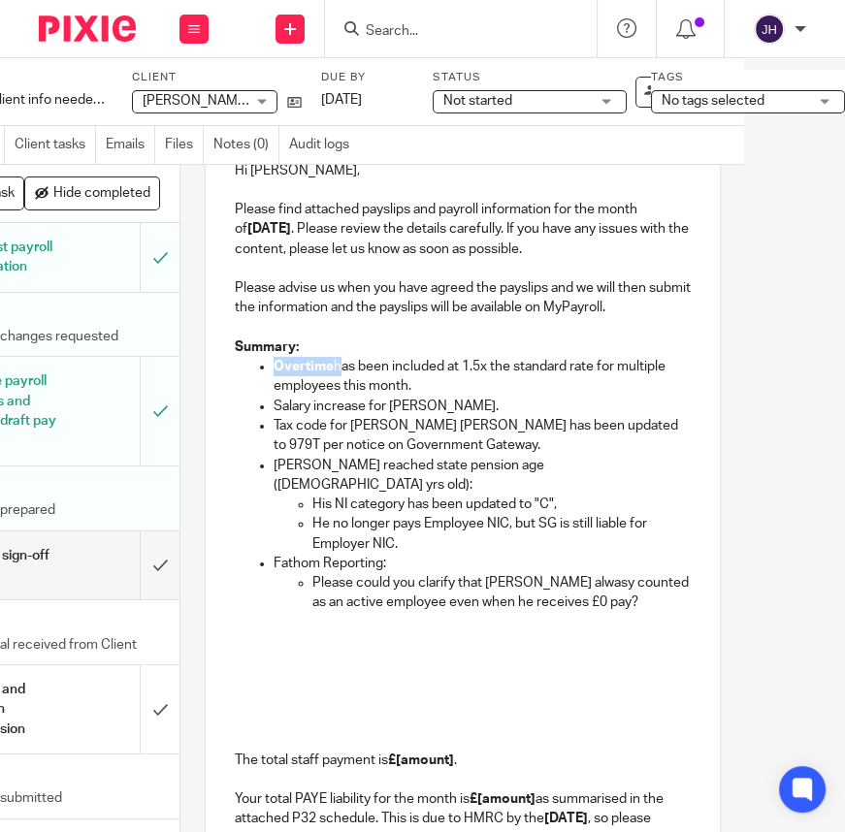
click at [282, 368] on strong "Overtime" at bounding box center [303, 367] width 60 height 14
click at [370, 495] on p "His NI category has been updated to "C"," at bounding box center [501, 504] width 378 height 19
click at [401, 554] on p "Fathom Reporting:" at bounding box center [481, 563] width 417 height 19
click at [417, 590] on p "Please could you clarify that Chris Burley alwasy counted as an active employee…" at bounding box center [501, 593] width 378 height 40
click at [401, 573] on p "Please could you clarify that Chris Burley alwasy counted as an active employee…" at bounding box center [501, 593] width 378 height 40
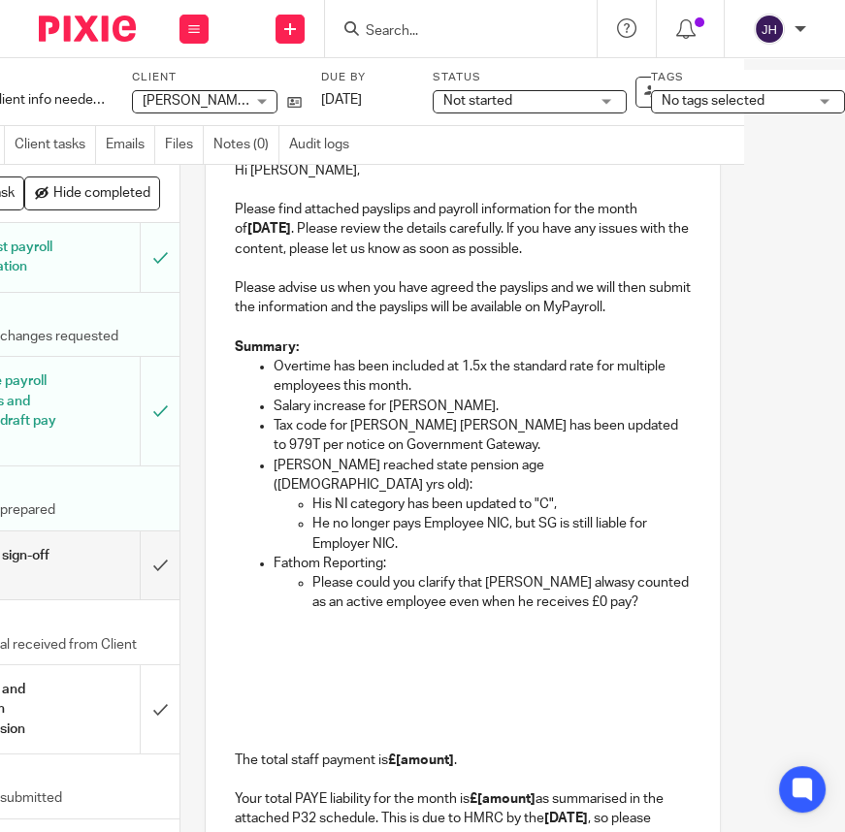
click at [312, 573] on p "Please could you clarify that Chris Burley alwasy counted as an active employee…" at bounding box center [501, 593] width 378 height 40
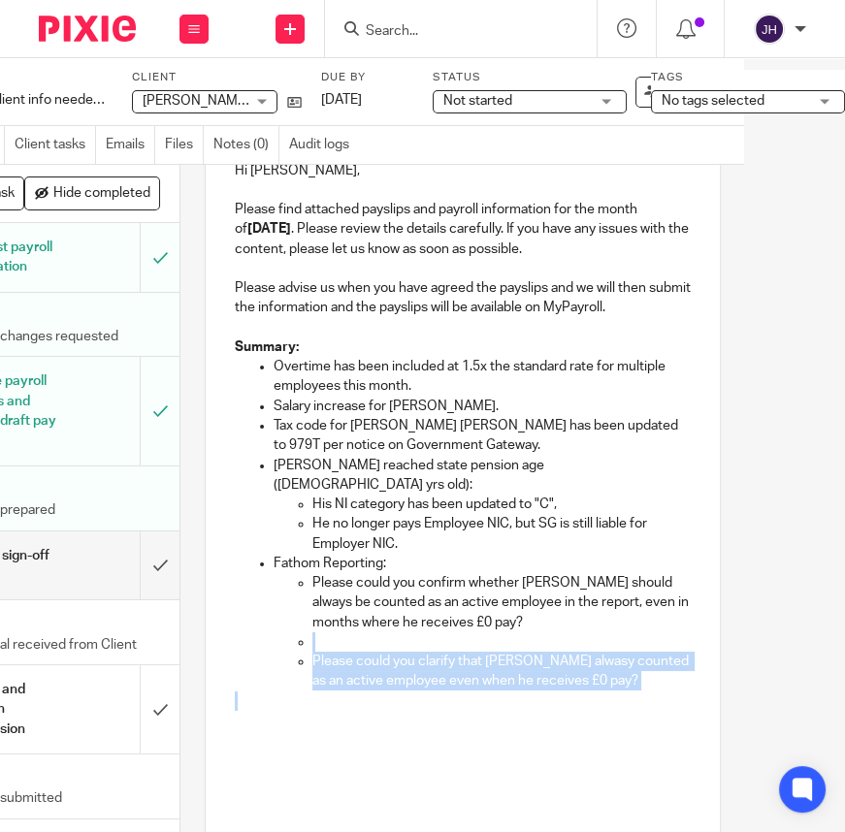
drag, startPoint x: 652, startPoint y: 679, endPoint x: 283, endPoint y: 621, distance: 373.1
click at [283, 621] on div "Hi Eleanor, Please find attached payslips and payroll information for the month…" at bounding box center [463, 709] width 514 height 1135
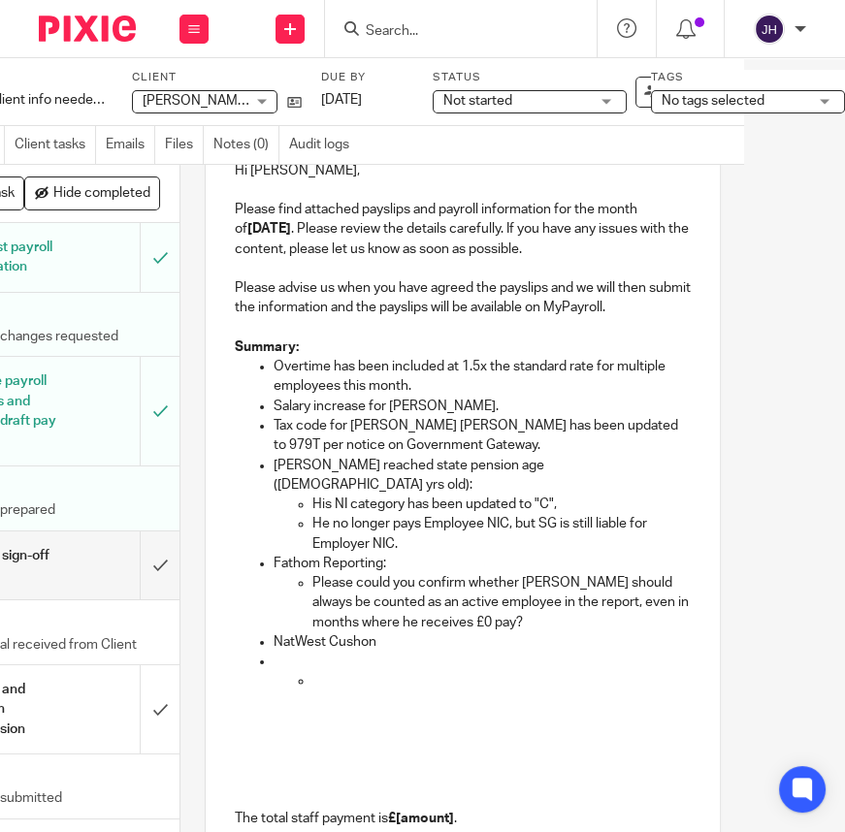
click at [273, 652] on p at bounding box center [481, 661] width 417 height 19
drag, startPoint x: 395, startPoint y: 669, endPoint x: 240, endPoint y: 635, distance: 157.9
click at [273, 635] on li "NatWest Cushon I will follow up with" at bounding box center [481, 671] width 417 height 79
click at [284, 785] on p "The total staff payment is £[amount] . Your total PAYE liability for the month …" at bounding box center [463, 848] width 456 height 157
click at [274, 730] on p at bounding box center [463, 739] width 456 height 19
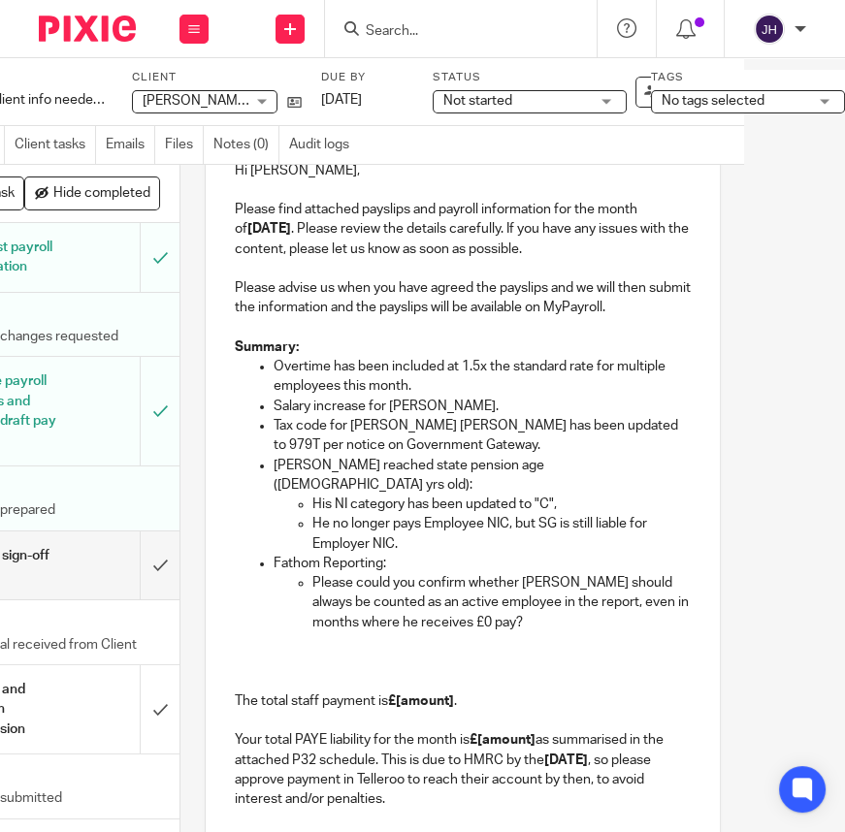
click at [301, 668] on p "The total staff payment is £[amount] . Your total PAYE liability for the month …" at bounding box center [463, 730] width 456 height 157
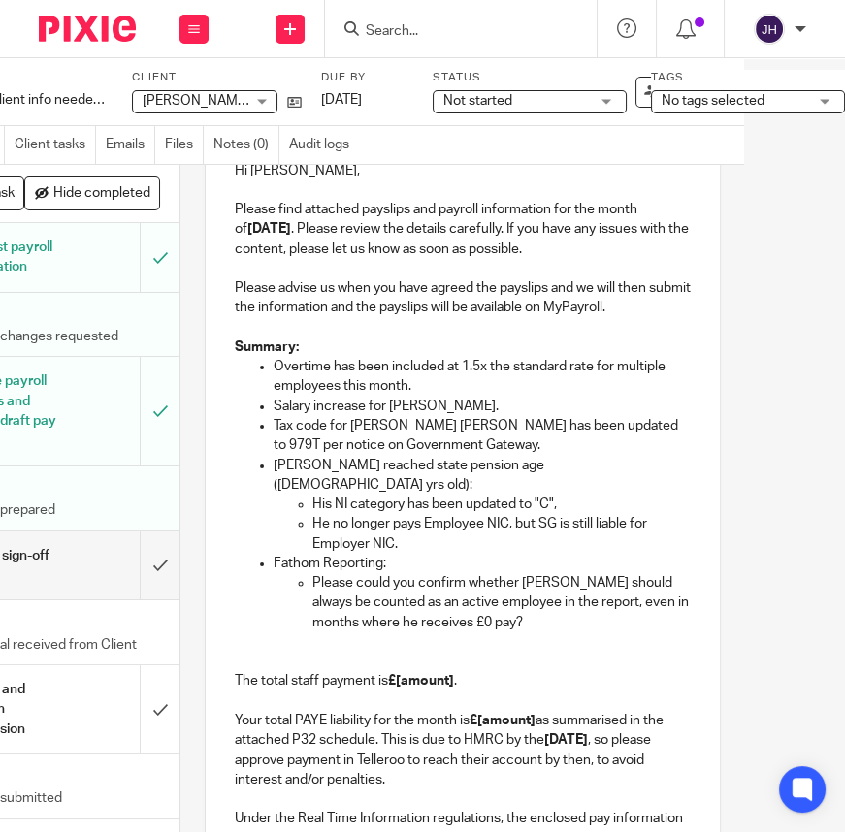
click at [311, 652] on p "The total staff payment is £[amount] . Your total PAYE liability for the month …" at bounding box center [463, 721] width 456 height 138
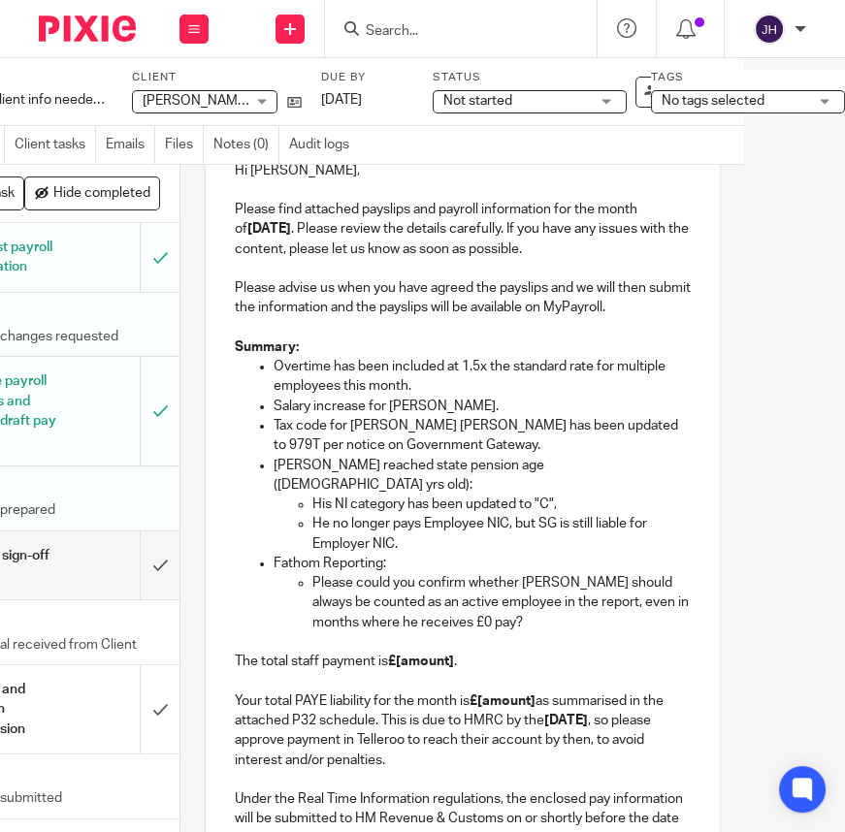
click at [494, 658] on p "The total staff payment is £[amount] . Your total PAYE liability for the month …" at bounding box center [463, 701] width 456 height 138
click at [417, 655] on strong "£[amount]" at bounding box center [421, 662] width 66 height 14
click at [400, 695] on p "The total staff payment is £[amount] . Your total PAYE liability for the month …" at bounding box center [463, 701] width 456 height 138
click at [400, 655] on strong "£[amount]" at bounding box center [421, 662] width 66 height 14
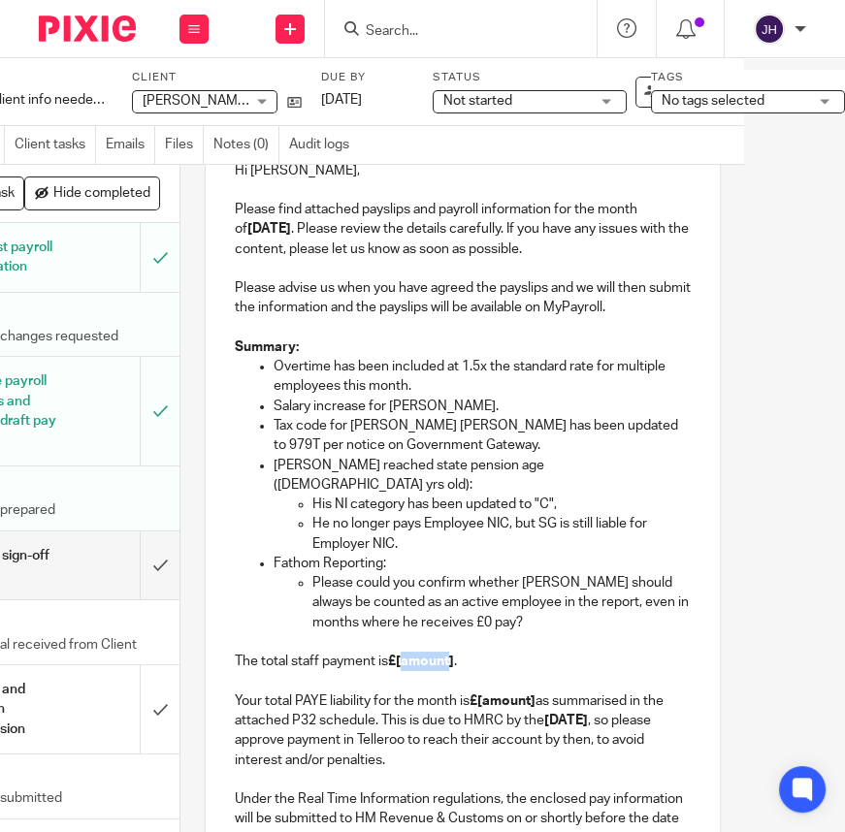
click at [400, 655] on strong "£[amount]" at bounding box center [421, 662] width 66 height 14
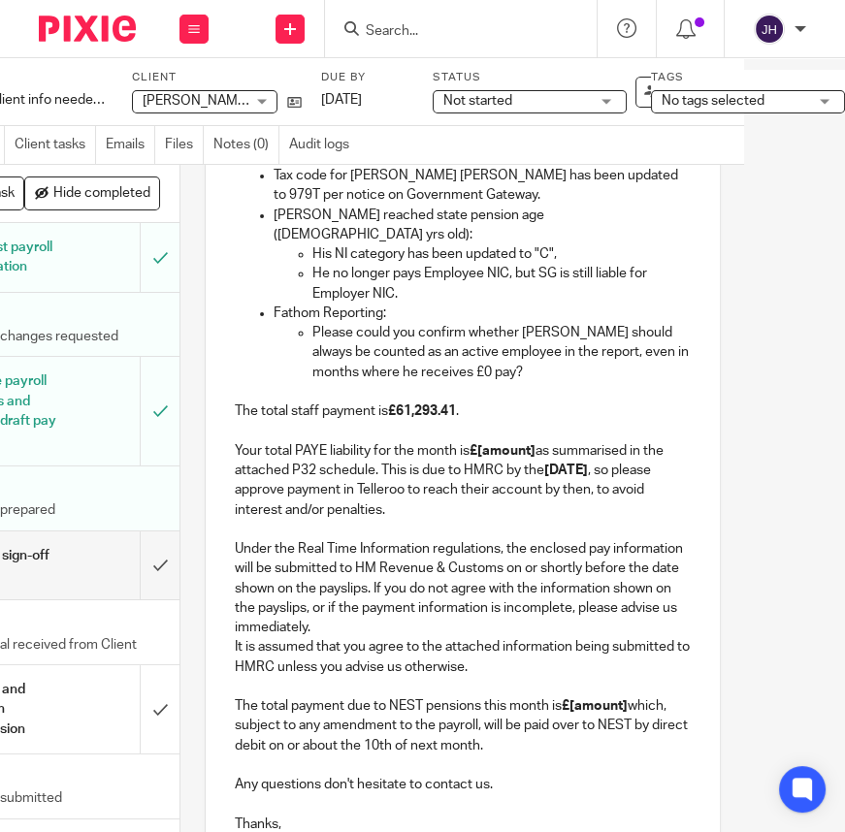
scroll to position [528, 0]
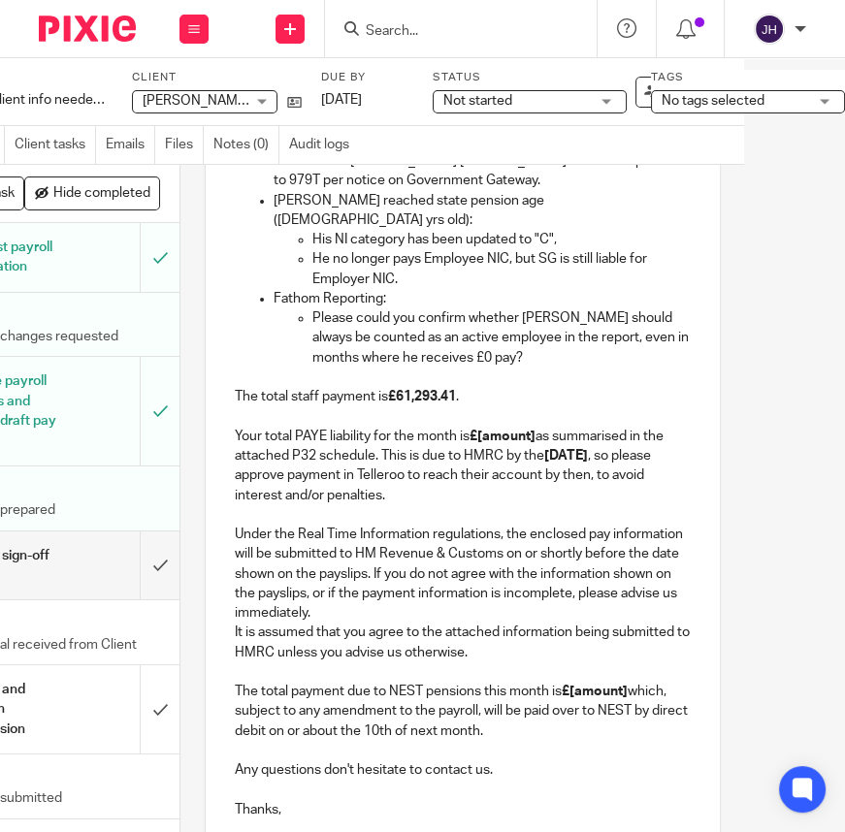
click at [336, 656] on p "It is assumed that you agree to the attached information being submitted to HMR…" at bounding box center [463, 682] width 456 height 118
click at [494, 430] on strong "£[amount]" at bounding box center [502, 437] width 66 height 14
click at [500, 445] on p "The total staff payment is £61,293.41 . Your total PAYE liability for the month…" at bounding box center [463, 437] width 456 height 138
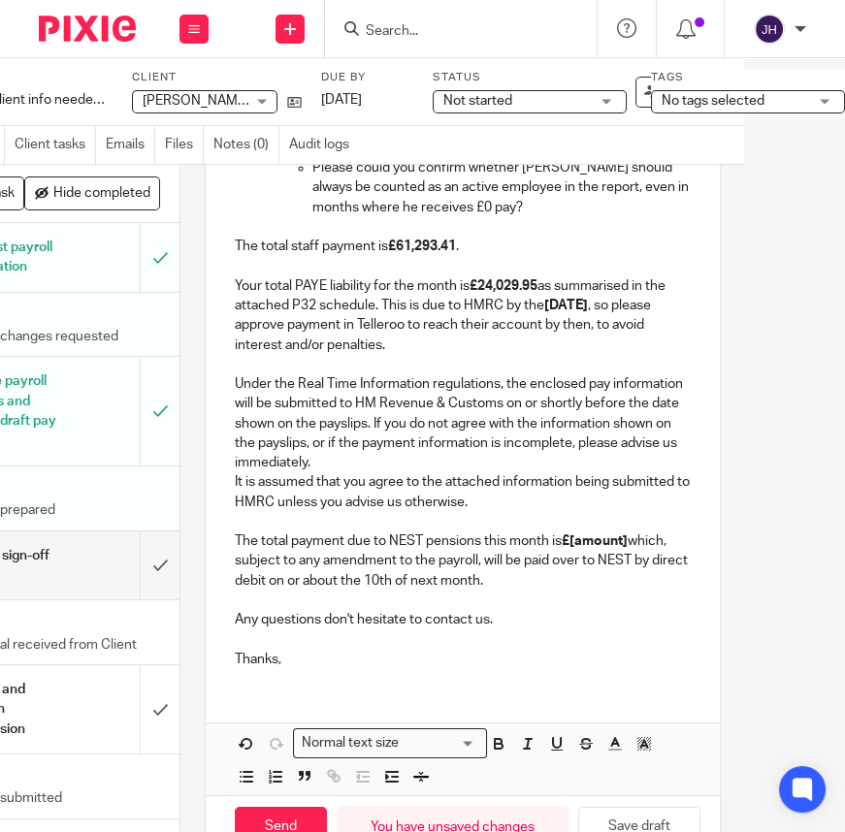
scroll to position [705, 0]
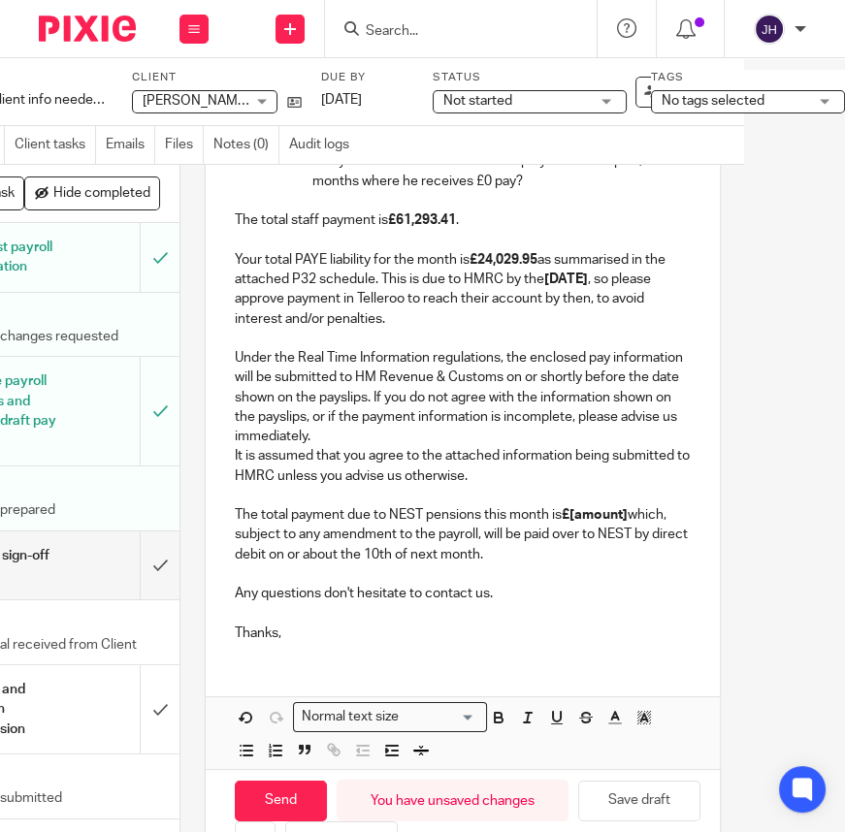
click at [496, 495] on p "It is assumed that you agree to the attached information being submitted to HMR…" at bounding box center [463, 505] width 456 height 118
click at [380, 564] on p "Any questions don't hesitate to contact us." at bounding box center [463, 584] width 456 height 40
drag, startPoint x: 621, startPoint y: 548, endPoint x: 208, endPoint y: 504, distance: 414.4
click at [208, 504] on div "Hi Eleanor, Please find attached payslips and payroll information for the month…" at bounding box center [463, 178] width 514 height 957
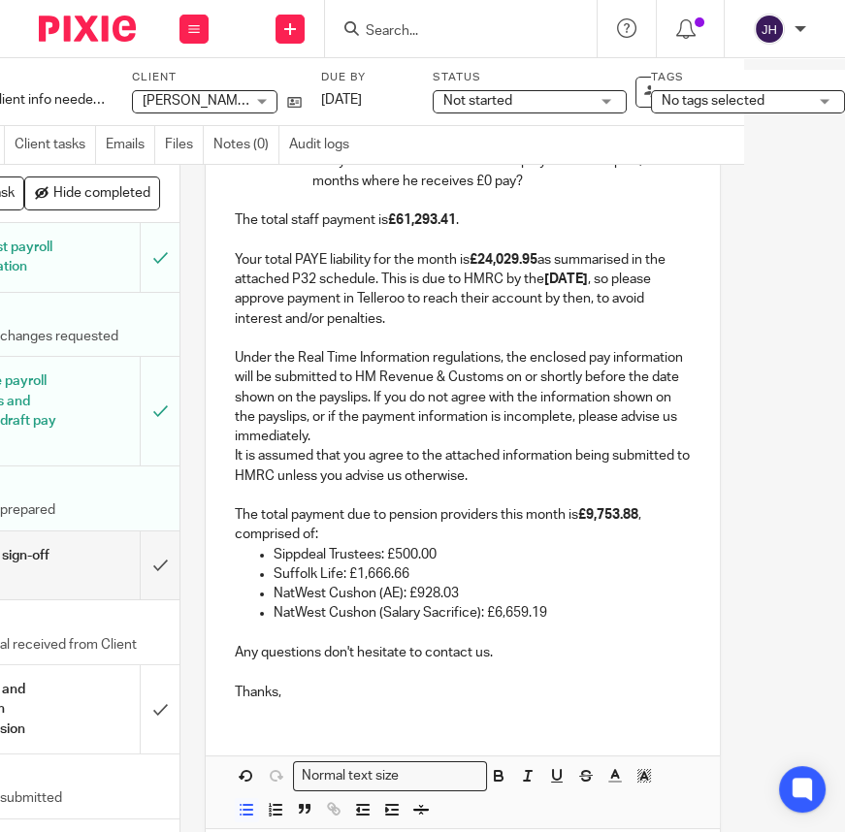
click at [410, 603] on p "NatWest Cushon (Salary Sacrifice): £6,659.19" at bounding box center [481, 612] width 417 height 19
click at [417, 584] on p "NatWest Cushon (AE): £928.03" at bounding box center [481, 593] width 417 height 19
click at [416, 584] on p "NatWest Cushon (AE): £928.03" at bounding box center [481, 593] width 417 height 19
click at [400, 584] on p "NatWest Cushon (AE): £928.03" at bounding box center [481, 593] width 417 height 19
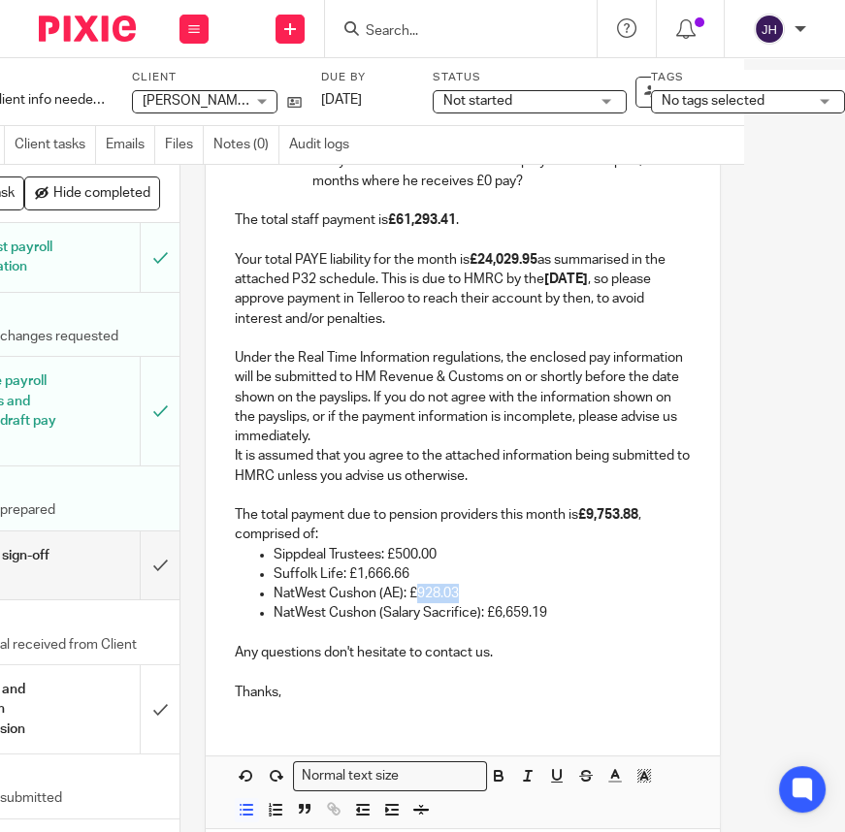
click at [400, 584] on p "NatWest Cushon (AE): £928.03" at bounding box center [481, 593] width 417 height 19
click at [417, 587] on strong "598.60" at bounding box center [438, 594] width 42 height 14
click at [507, 606] on p "NatWest Cushon (Salary Sacrifice): £6,659.19" at bounding box center [481, 612] width 417 height 19
click at [506, 603] on p "NatWest Cushon (Salary Sacrifice): £6,659.19" at bounding box center [481, 612] width 417 height 19
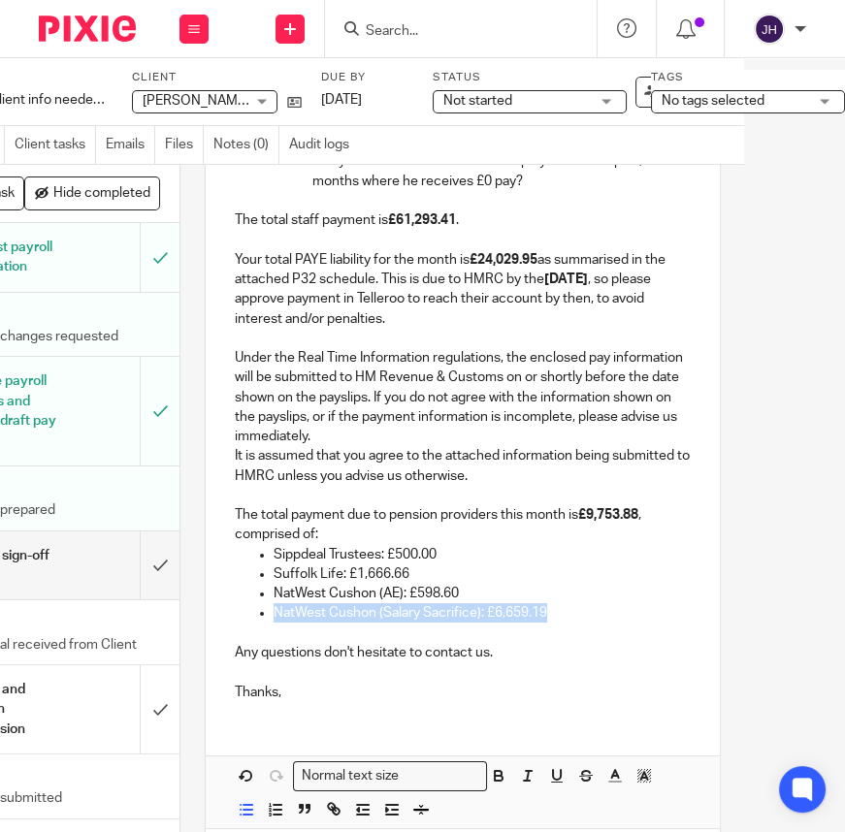
click at [506, 603] on p "NatWest Cushon (Salary Sacrifice): £6,659.19" at bounding box center [481, 612] width 417 height 19
click at [499, 603] on p "NatWest Cushon (Salary Sacrifice): £6,659.19" at bounding box center [481, 612] width 417 height 19
drag, startPoint x: 482, startPoint y: 602, endPoint x: 524, endPoint y: 605, distance: 41.8
click at [524, 605] on p "NatWest Cushon (Salary Sacrifice): £6,659.19" at bounding box center [481, 612] width 417 height 19
click at [525, 584] on p "NatWest Cushon (AE): £598.60" at bounding box center [481, 593] width 417 height 19
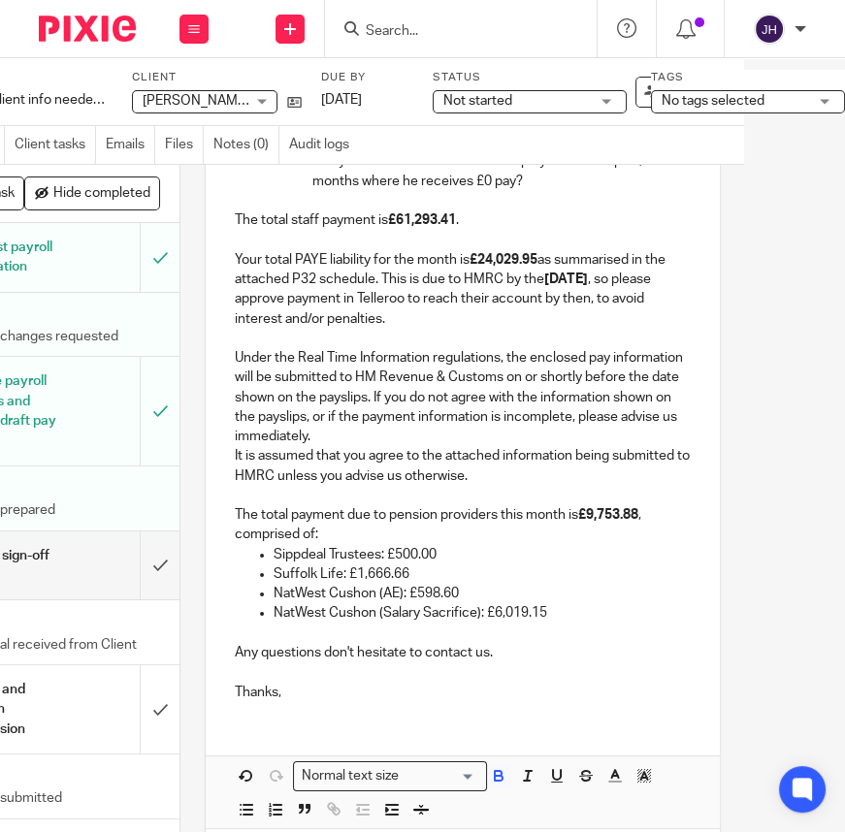
click at [590, 508] on strong "£9,753.88" at bounding box center [608, 515] width 60 height 14
click at [564, 624] on p "Any questions don't hesitate to contact us." at bounding box center [463, 644] width 456 height 40
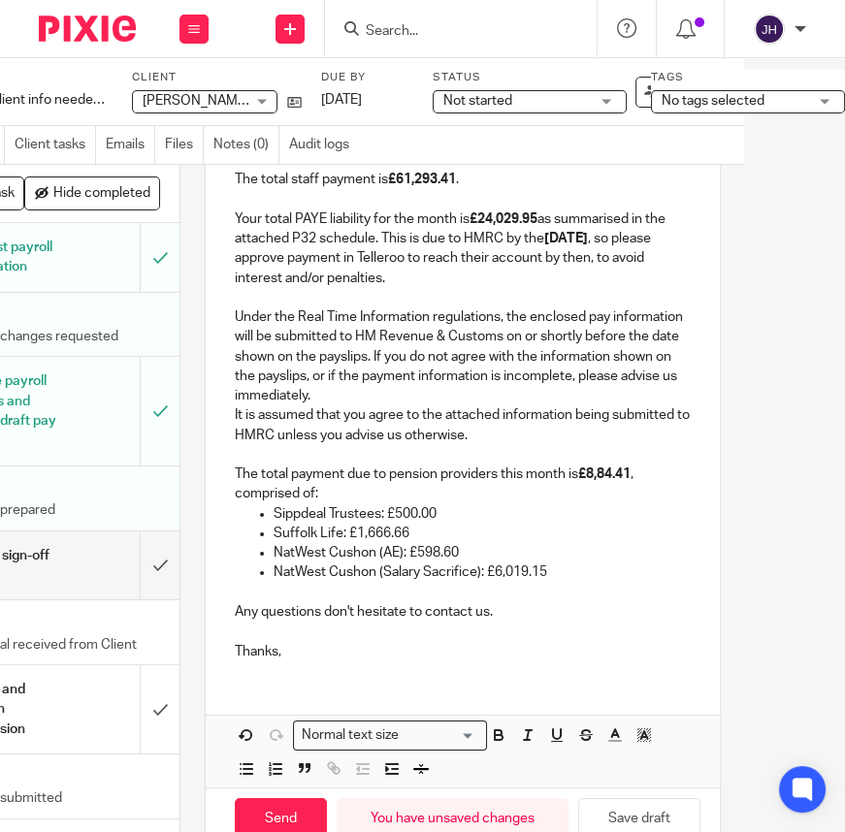
scroll to position [837, 0]
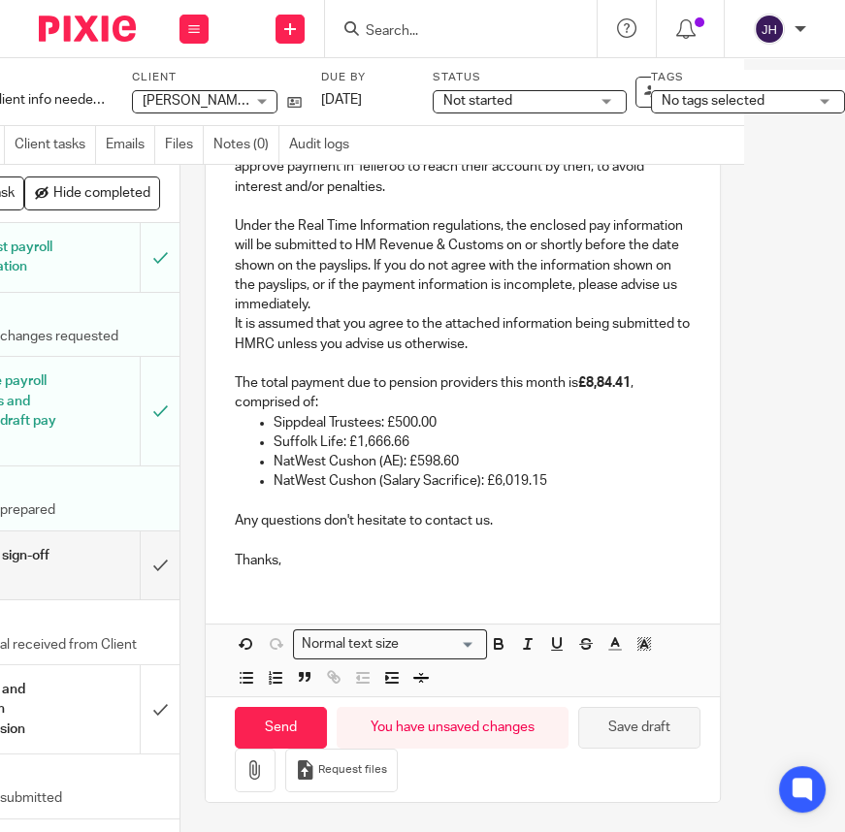
click at [617, 721] on button "Save draft" at bounding box center [639, 728] width 122 height 42
click at [312, 554] on p "Thanks," at bounding box center [463, 550] width 456 height 40
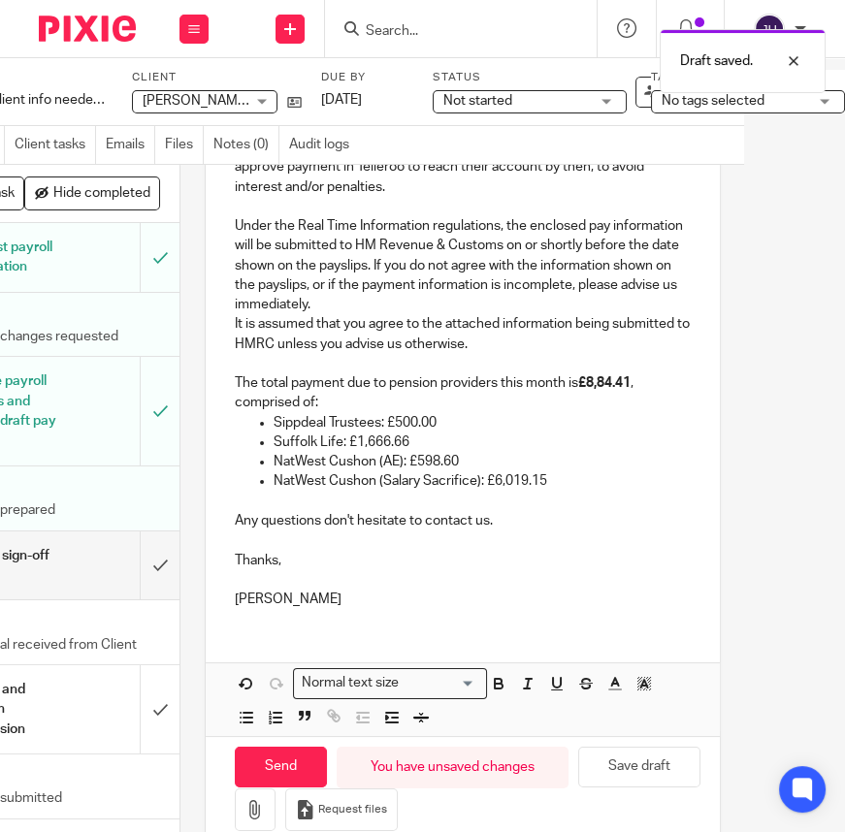
click at [328, 570] on p at bounding box center [463, 579] width 456 height 19
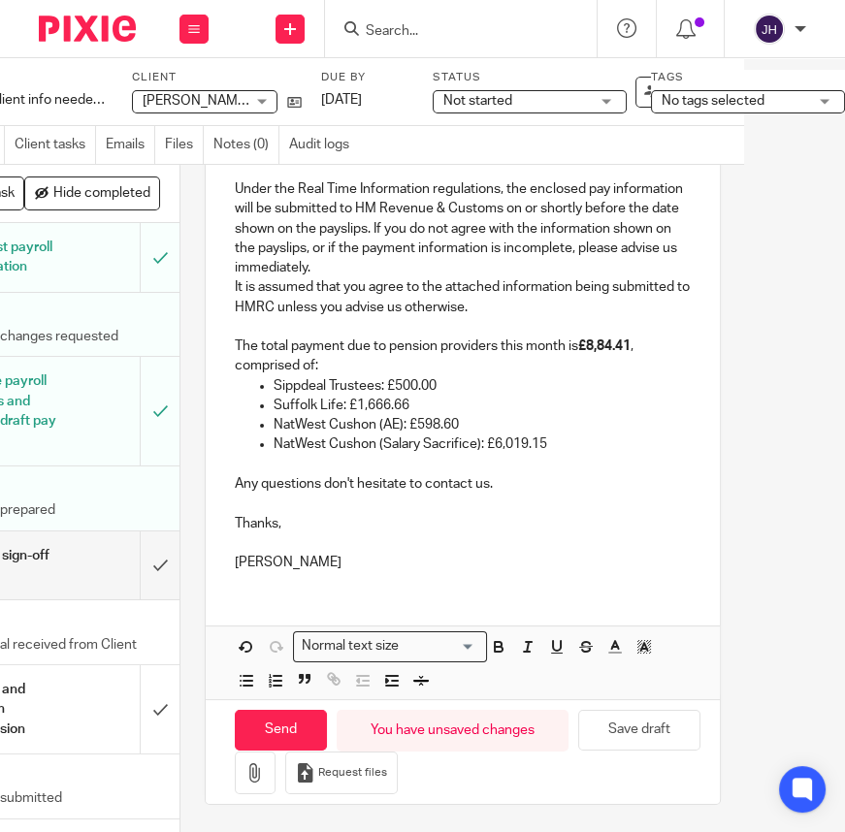
scroll to position [876, 0]
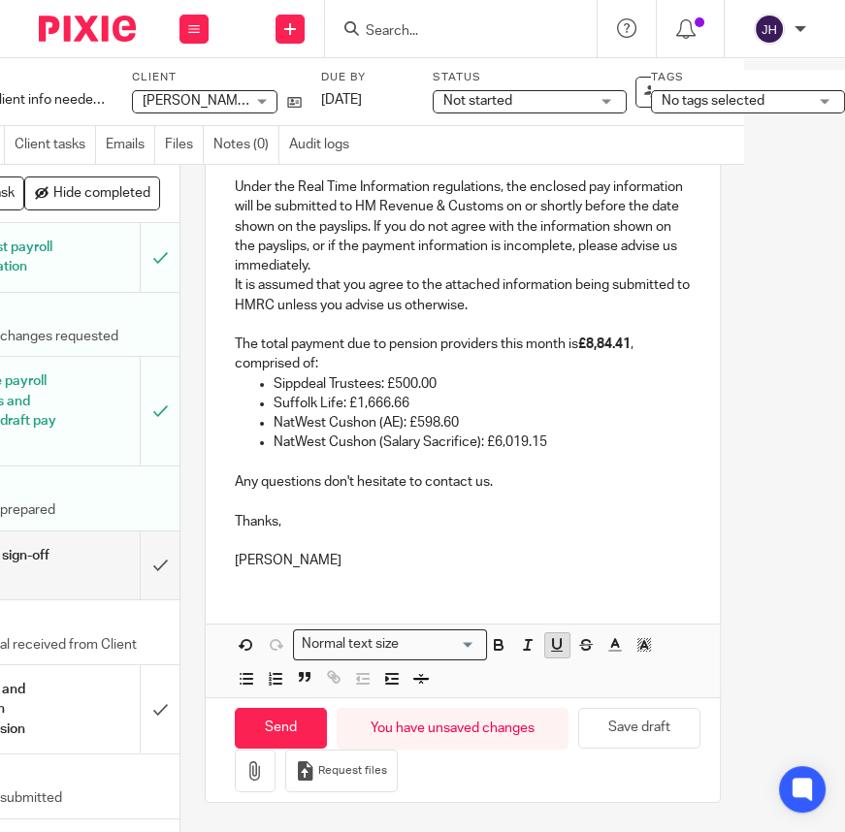
drag, startPoint x: 624, startPoint y: 715, endPoint x: 527, endPoint y: 639, distance: 123.7
click at [624, 714] on button "Save draft" at bounding box center [639, 729] width 122 height 42
drag, startPoint x: 592, startPoint y: 318, endPoint x: 590, endPoint y: 329, distance: 10.8
click at [592, 318] on p "It is assumed that you agree to the attached information being submitted to HMR…" at bounding box center [463, 324] width 456 height 98
click at [590, 337] on strong "£8,84.41" at bounding box center [604, 344] width 52 height 14
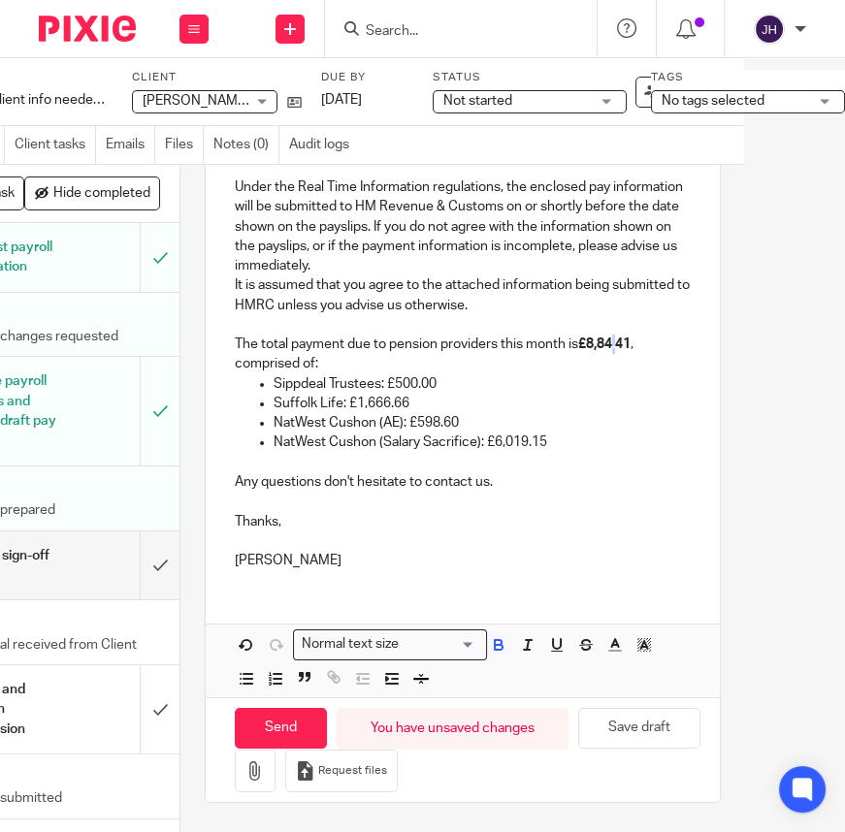
click at [599, 337] on strong "£8,84.41" at bounding box center [604, 344] width 52 height 14
click at [611, 337] on strong "£8,84.41" at bounding box center [604, 344] width 52 height 14
click at [619, 341] on p "It is assumed that you agree to the attached information being submitted to HMR…" at bounding box center [463, 324] width 456 height 98
click at [516, 432] on p "NatWest Cushon (Salary Sacrifice): £6,019.15" at bounding box center [481, 441] width 417 height 19
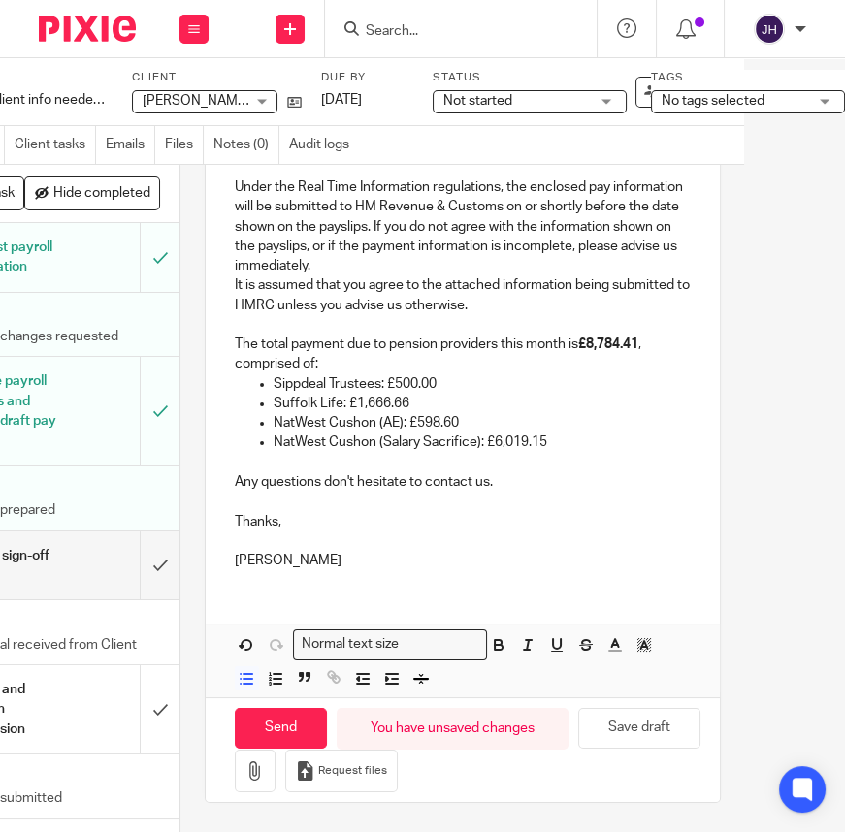
click at [501, 432] on p "NatWest Cushon (Salary Sacrifice): £6,019.15" at bounding box center [481, 441] width 417 height 19
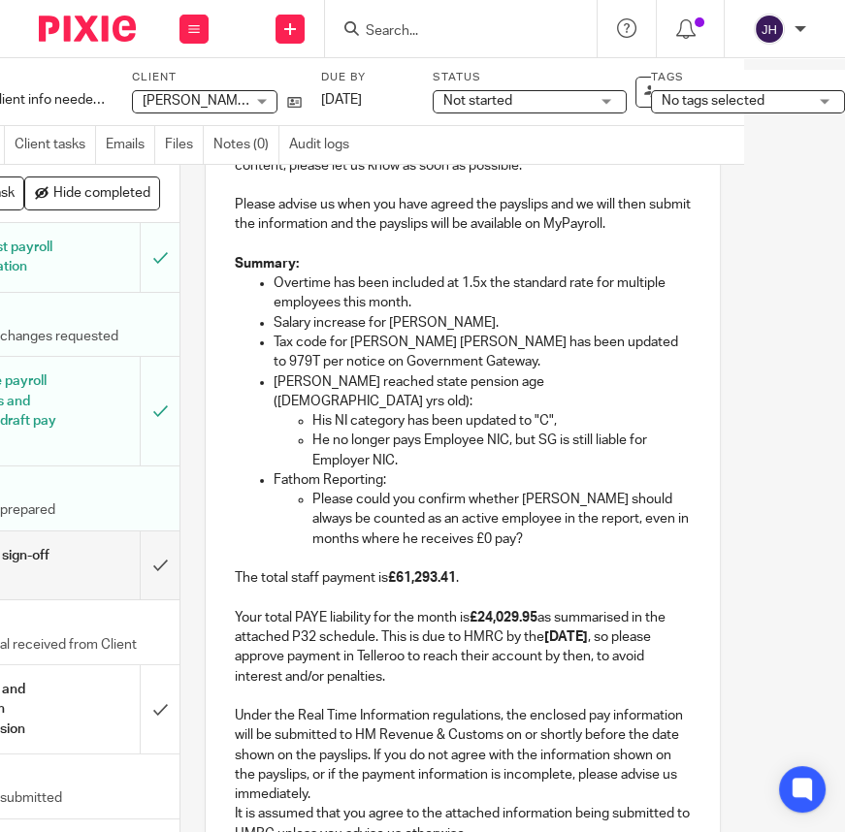
click at [501, 431] on p "He no longer pays Employee NIC, but SG is still liable for Employer NIC." at bounding box center [501, 451] width 378 height 40
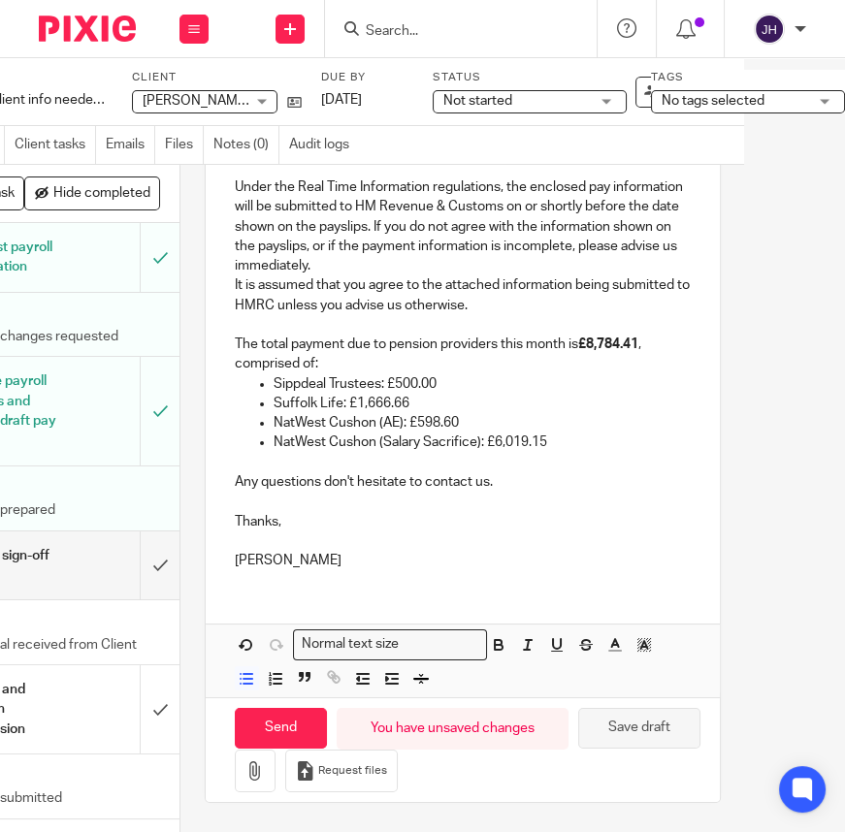
click at [623, 709] on button "Save draft" at bounding box center [639, 729] width 122 height 42
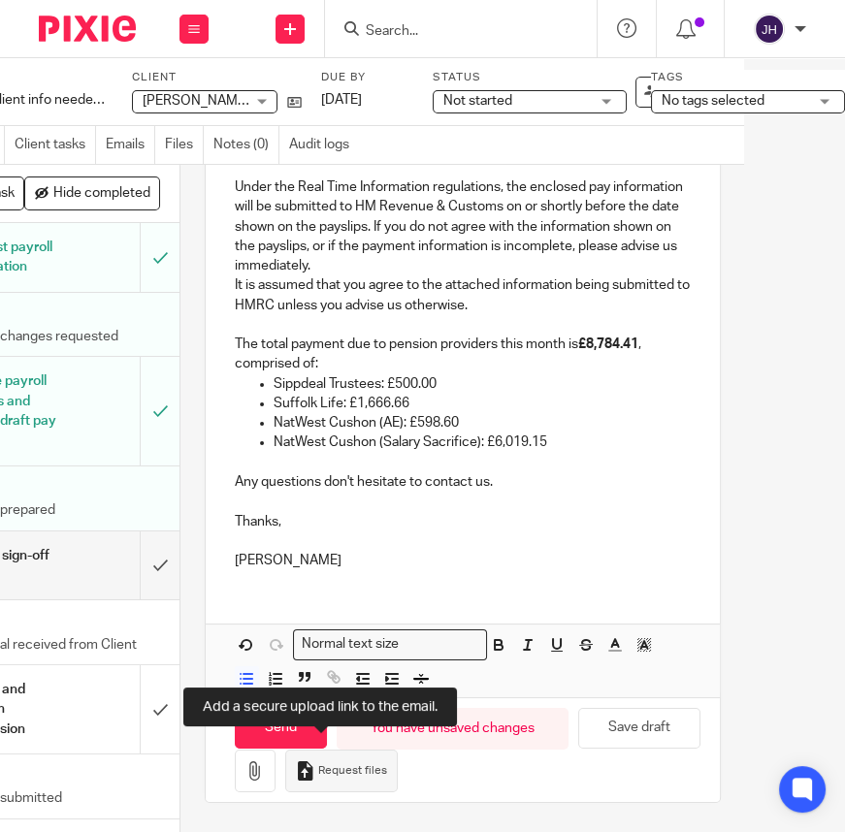
click at [333, 763] on span "Request files" at bounding box center [352, 771] width 69 height 16
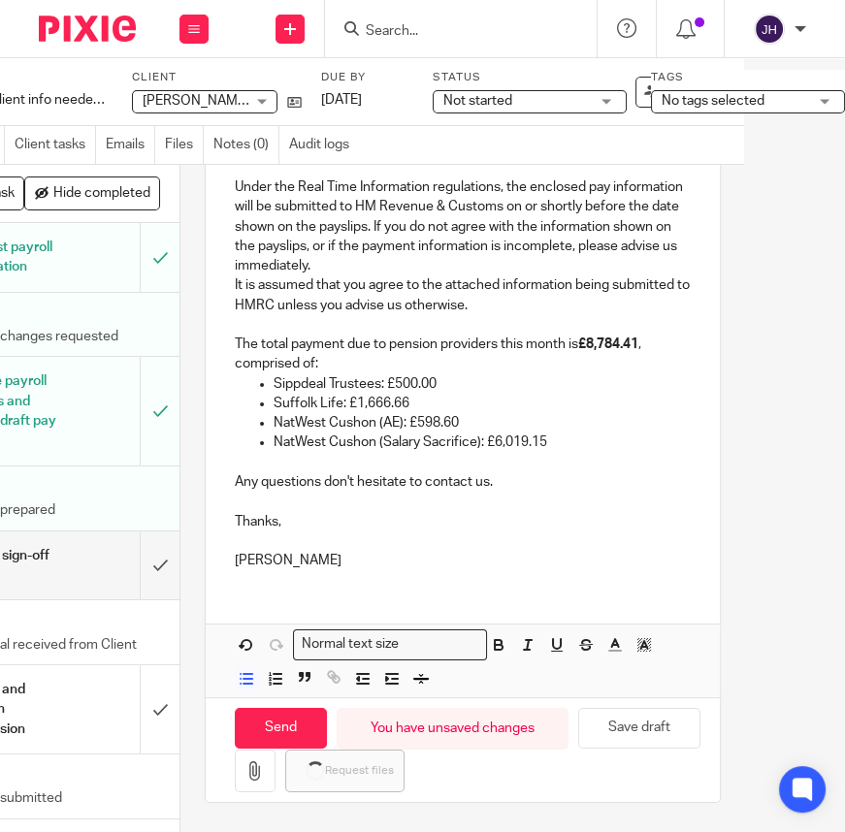
scroll to position [895, 0]
click at [325, 668] on icon "button" at bounding box center [333, 676] width 17 height 17
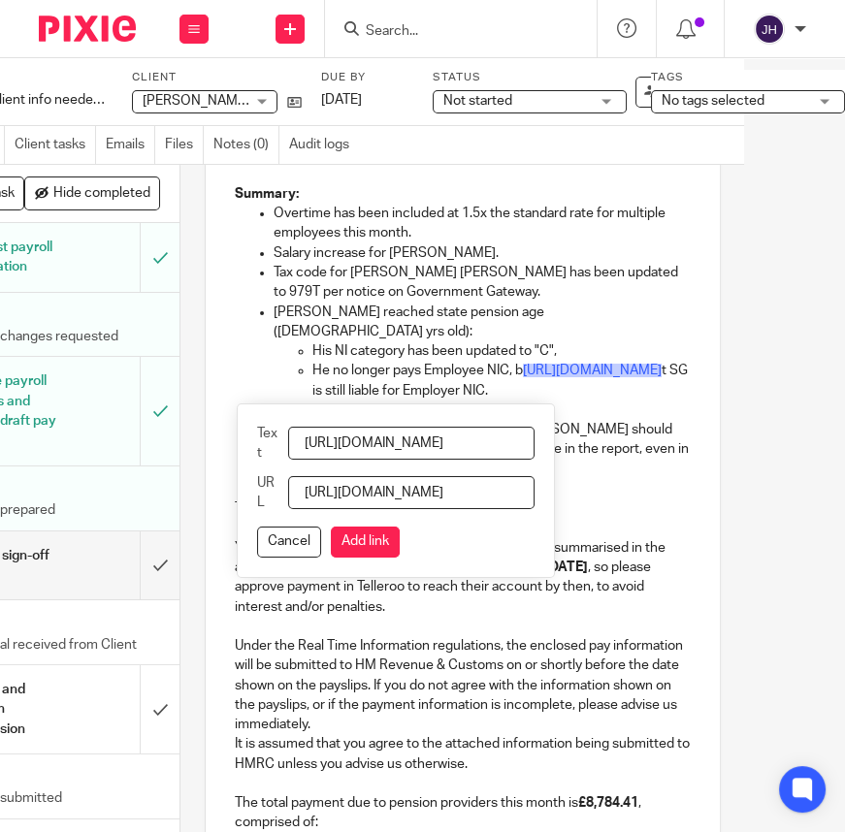
click at [339, 498] on input "https://abacai.usepixie.net/u/a098cbe4f7c4c0a21efadb2f53885951" at bounding box center [410, 492] width 245 height 33
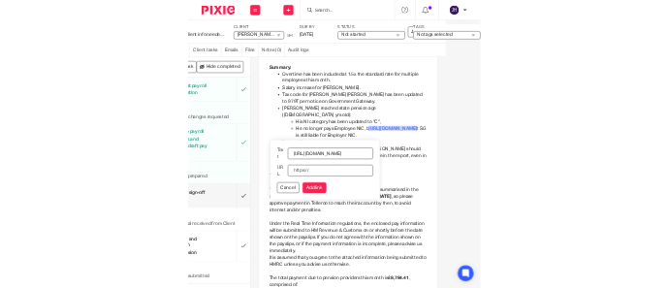
scroll to position [0, 0]
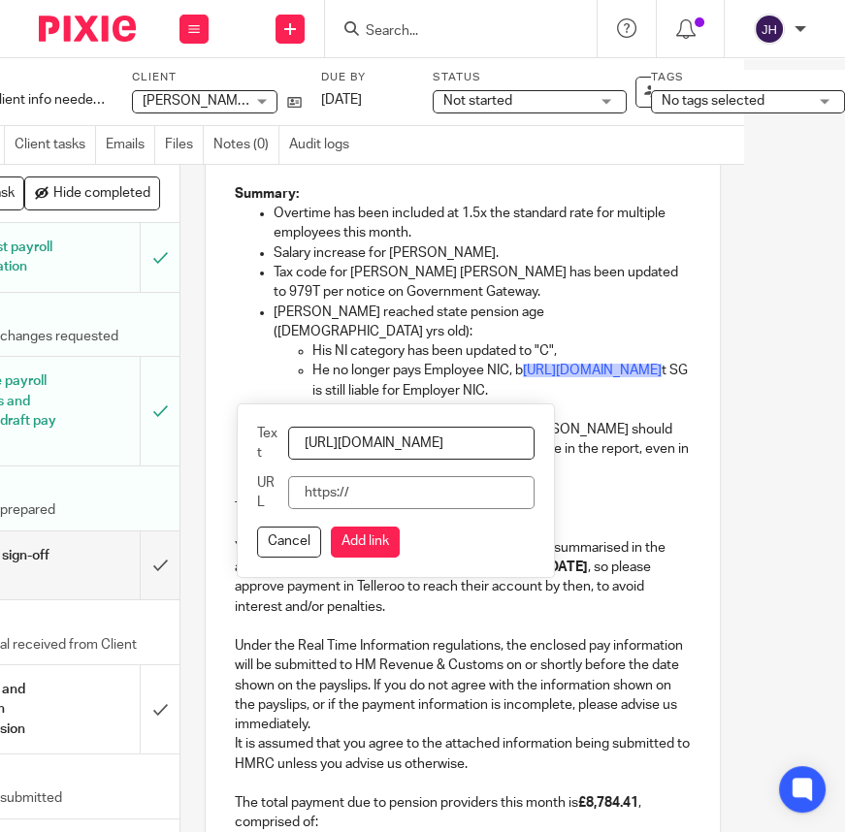
click at [375, 436] on input "[URL][DOMAIN_NAME]" at bounding box center [410, 443] width 245 height 33
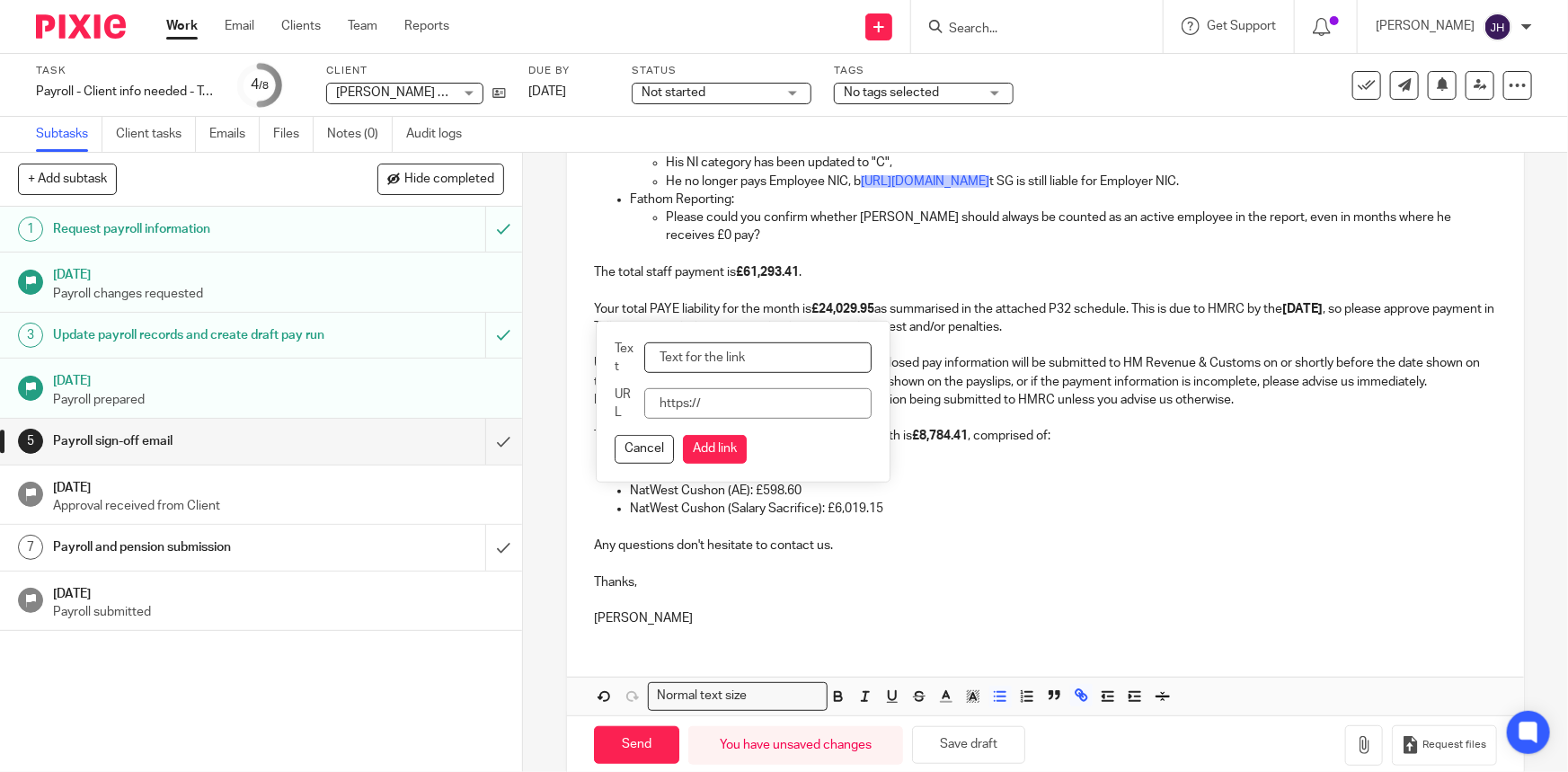
scroll to position [468, 0]
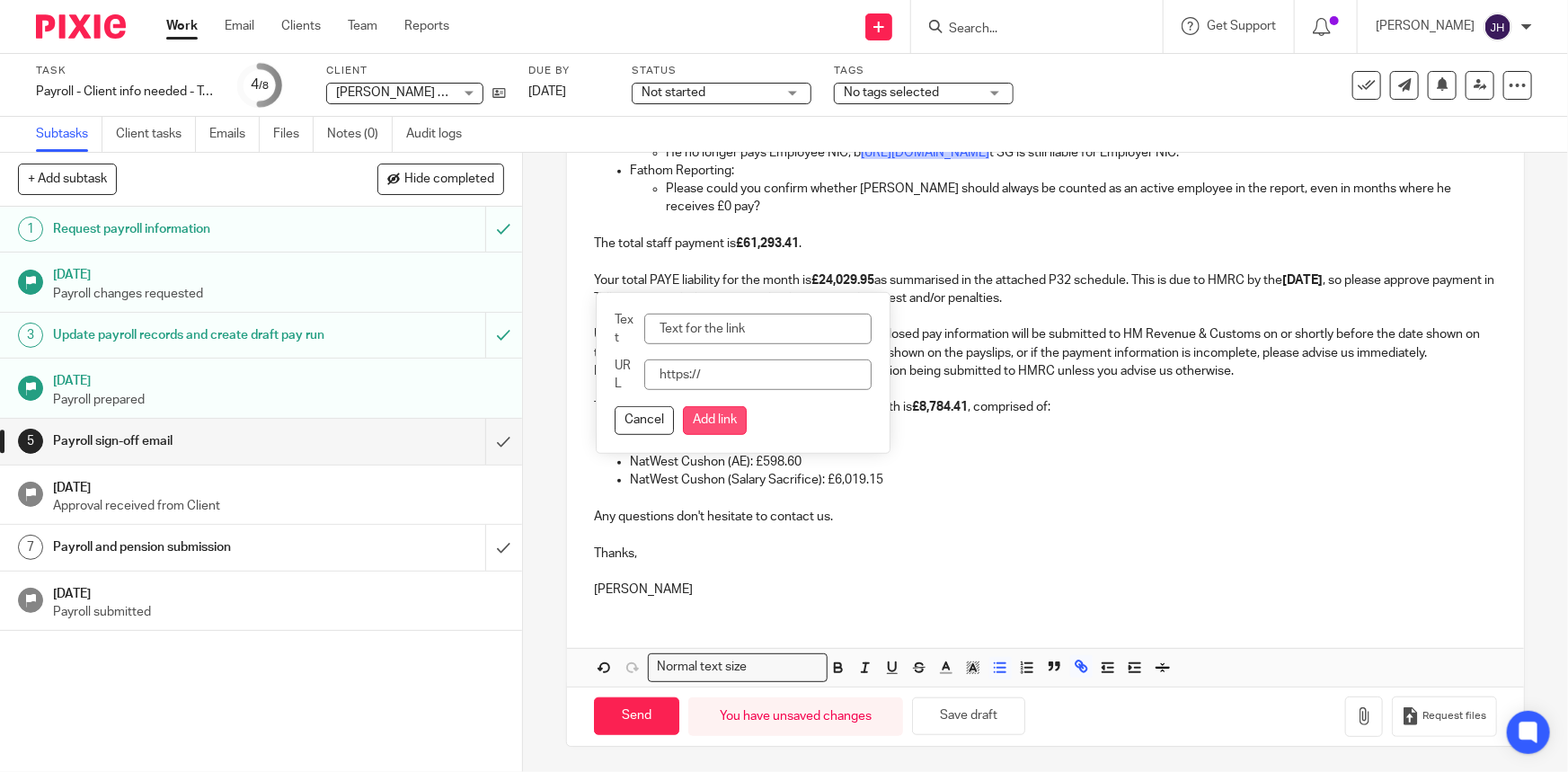
click at [729, 414] on button "Add link" at bounding box center [714, 420] width 64 height 29
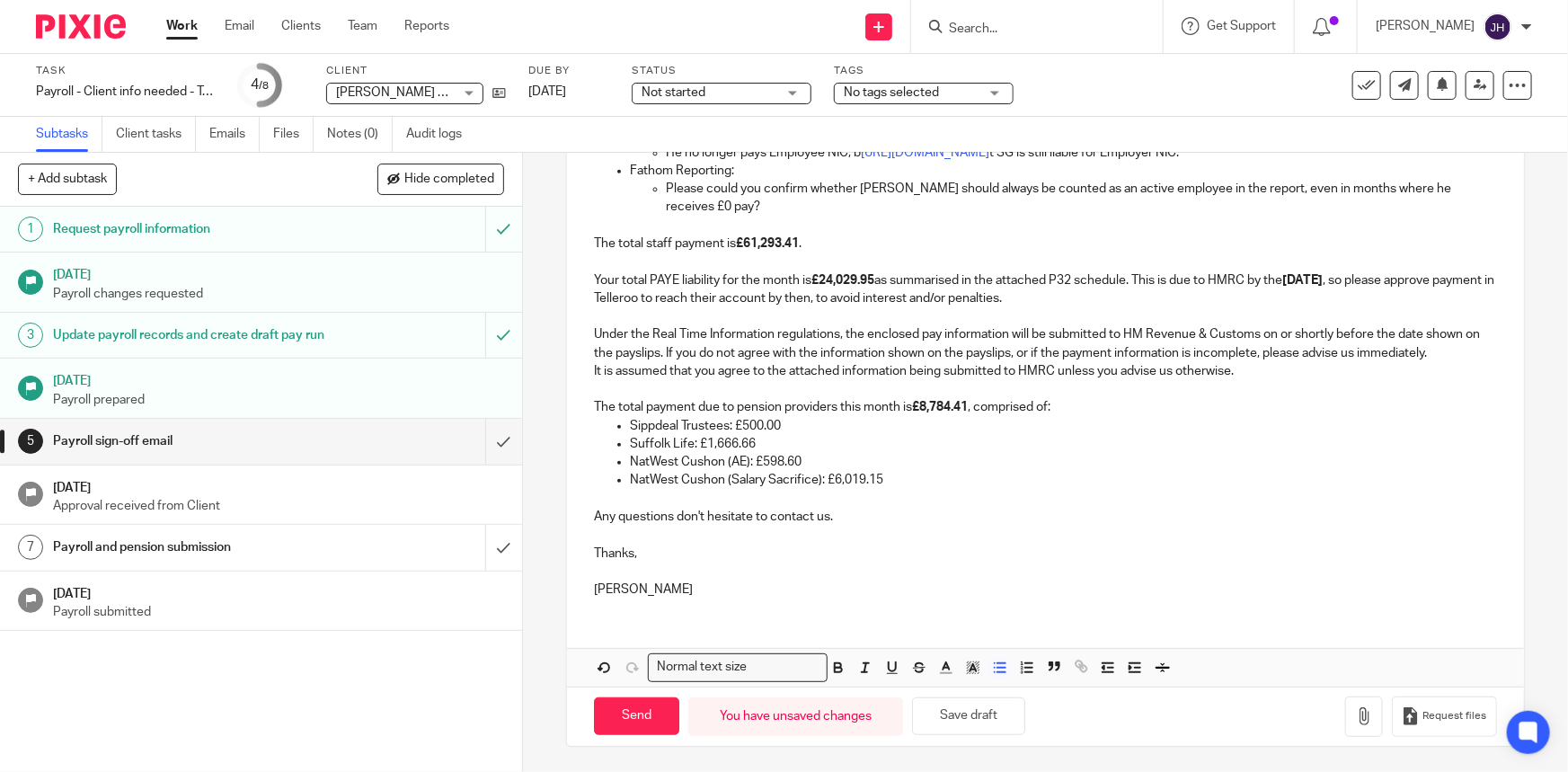
click at [886, 439] on p "Suffolk Life: £1,666.66" at bounding box center [1063, 443] width 866 height 18
click at [963, 719] on button "Save draft" at bounding box center [968, 716] width 113 height 39
click at [1355, 719] on icon "button" at bounding box center [1363, 715] width 18 height 18
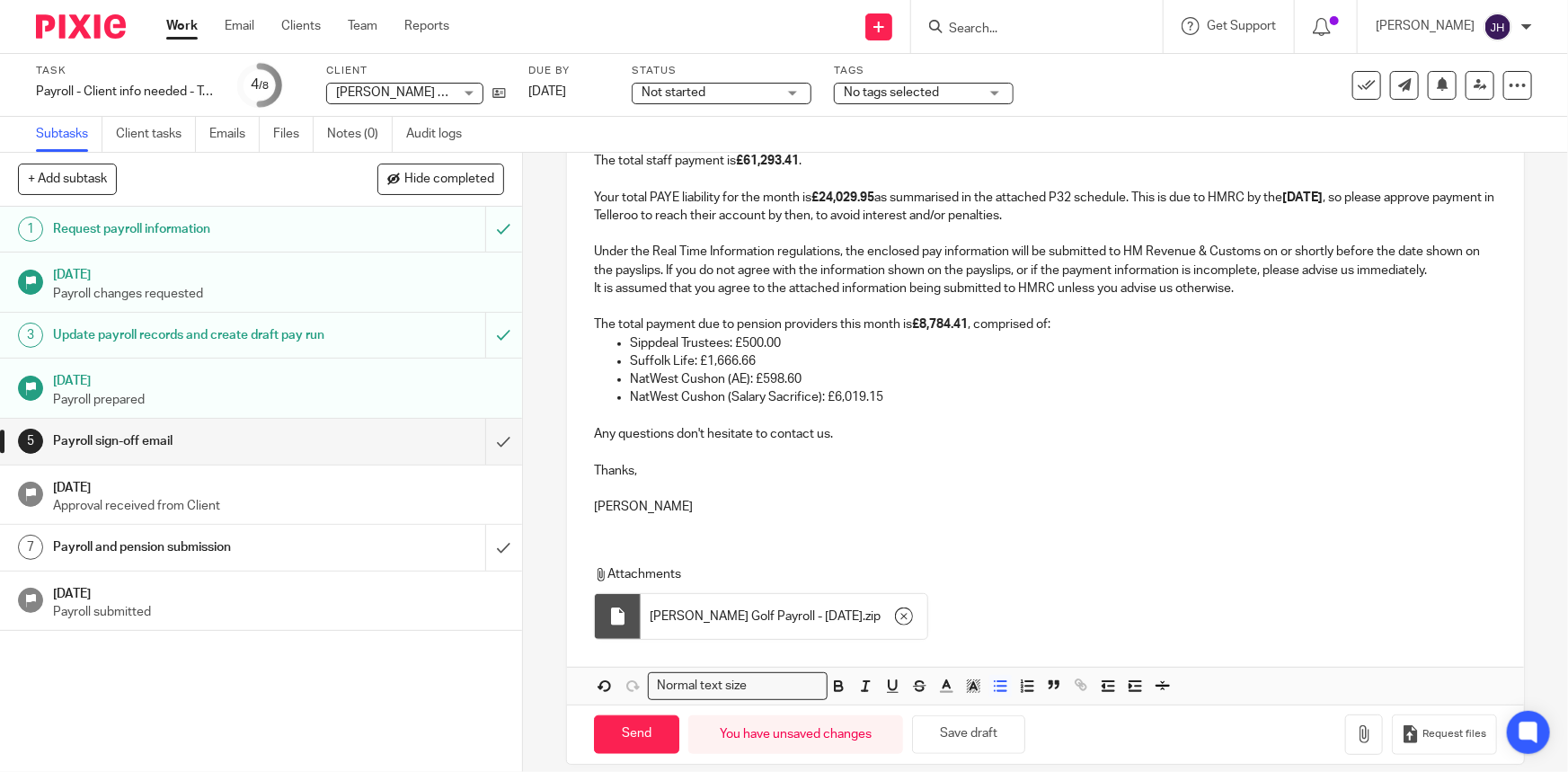
scroll to position [569, 0]
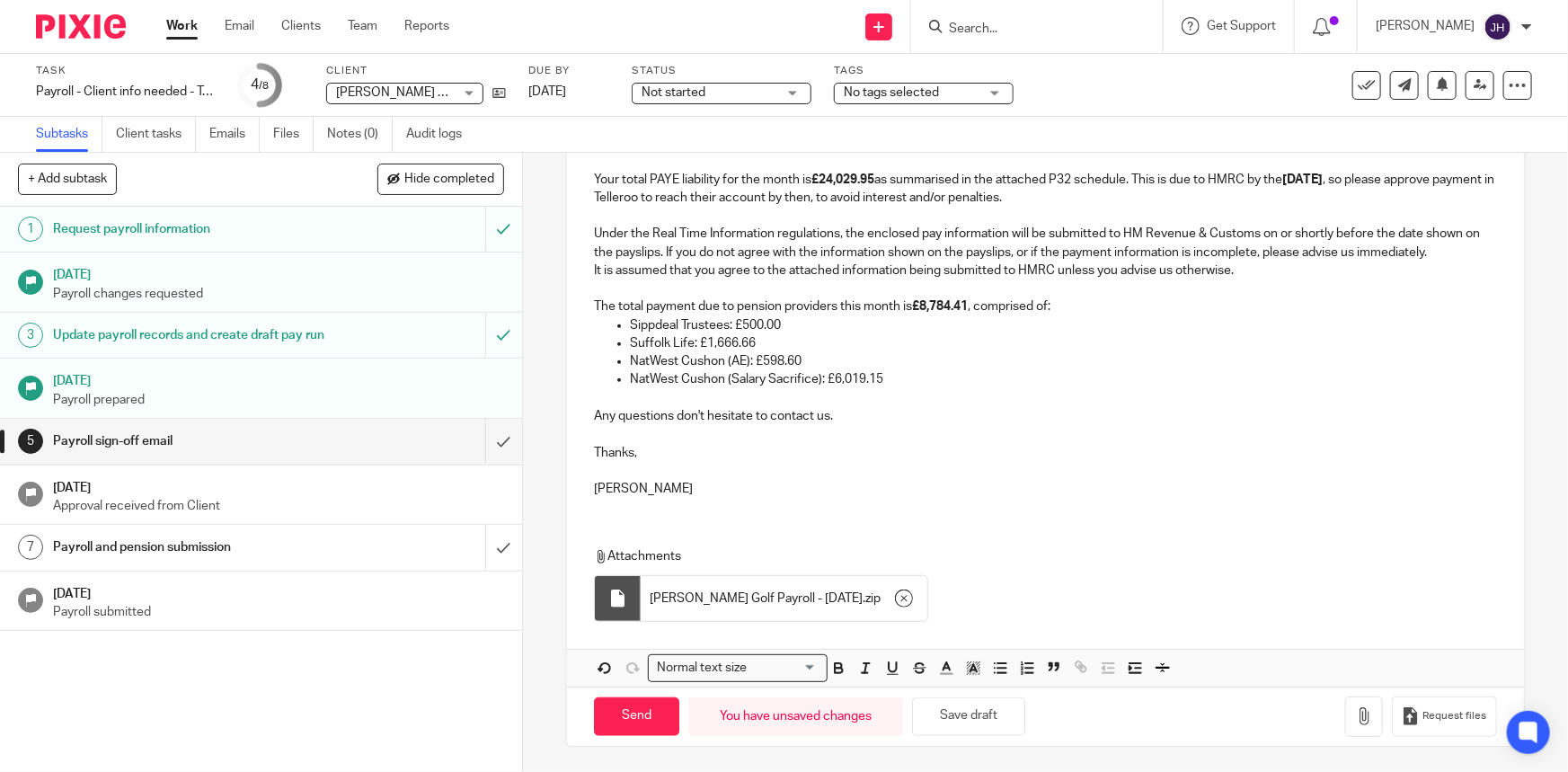
click at [710, 431] on p "Thanks," at bounding box center [1045, 444] width 903 height 37
click at [840, 422] on p "Any questions don't hesitate to contact us." at bounding box center [1045, 408] width 903 height 37
click at [637, 718] on input "Send" at bounding box center [637, 716] width 85 height 39
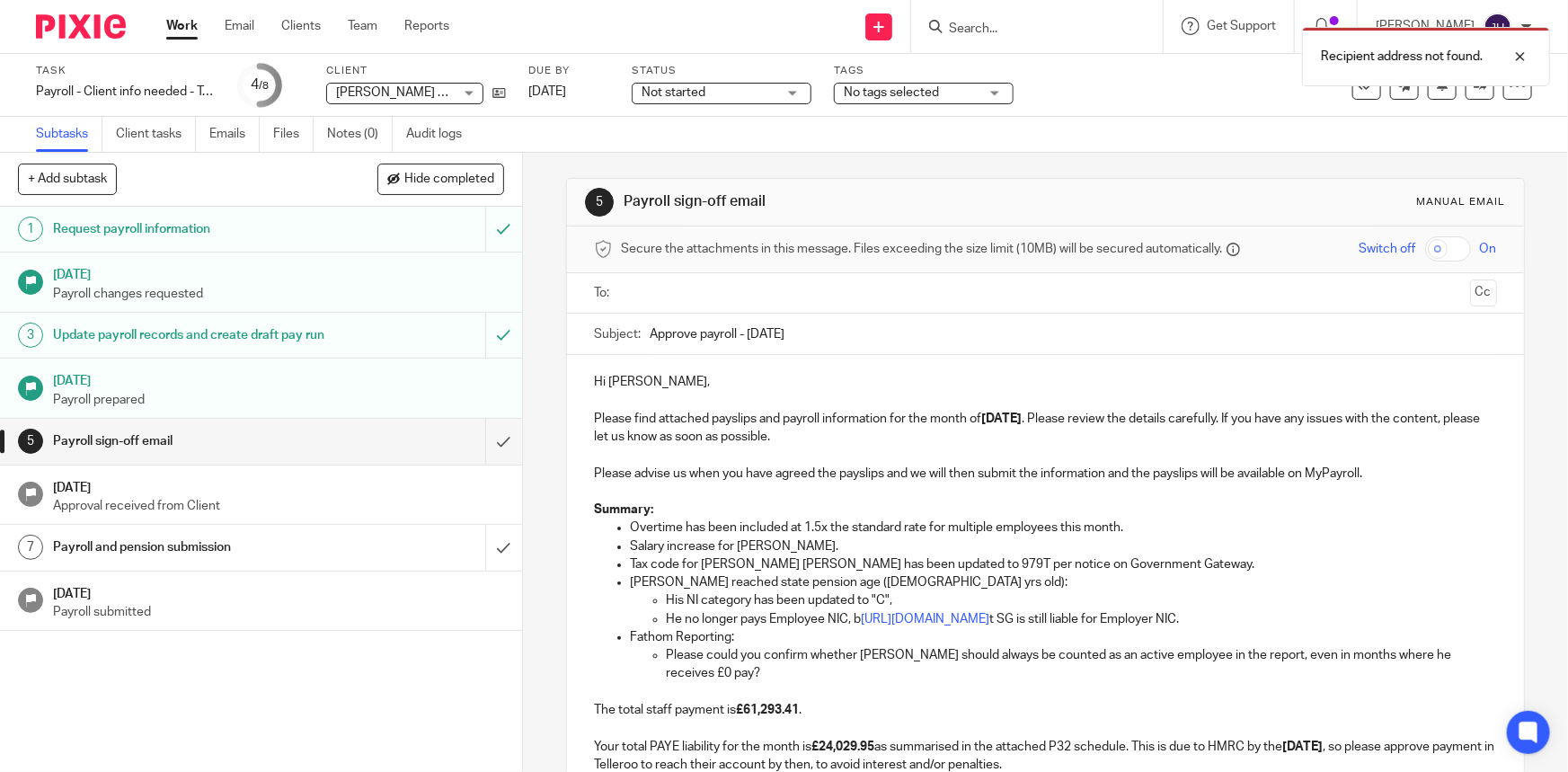
scroll to position [0, 0]
click at [686, 297] on input "text" at bounding box center [1044, 295] width 835 height 20
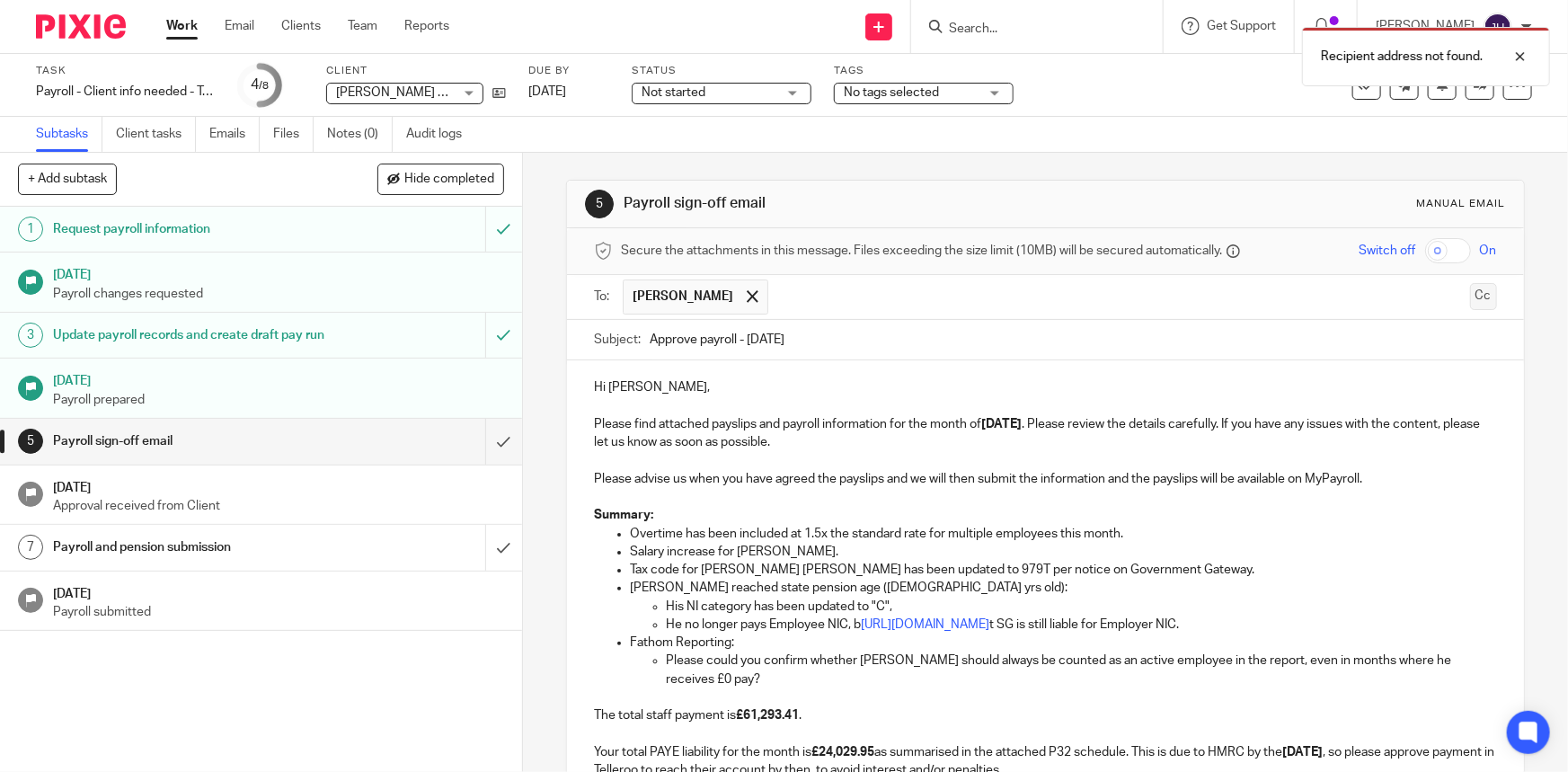
click at [1470, 298] on button "Cc" at bounding box center [1483, 296] width 27 height 27
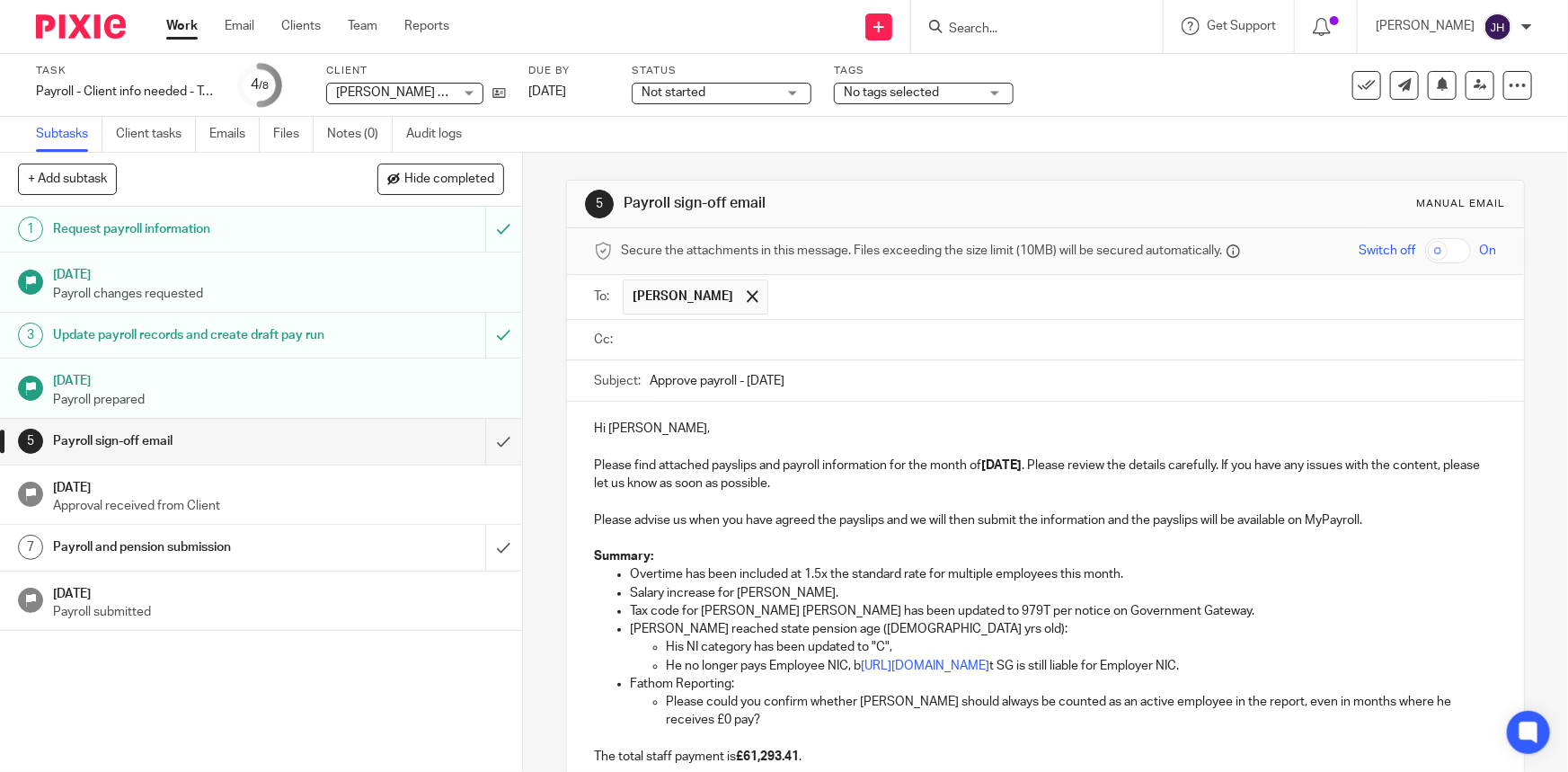
paste input "teamabacai@abacai.co.uk"
type input "teamabacai@abacai.co.uk"
click at [875, 351] on ul at bounding box center [1059, 340] width 874 height 30
click at [861, 463] on p "Hi Eleanor, Please find attached payslips and payroll information for the month…" at bounding box center [1045, 460] width 903 height 73
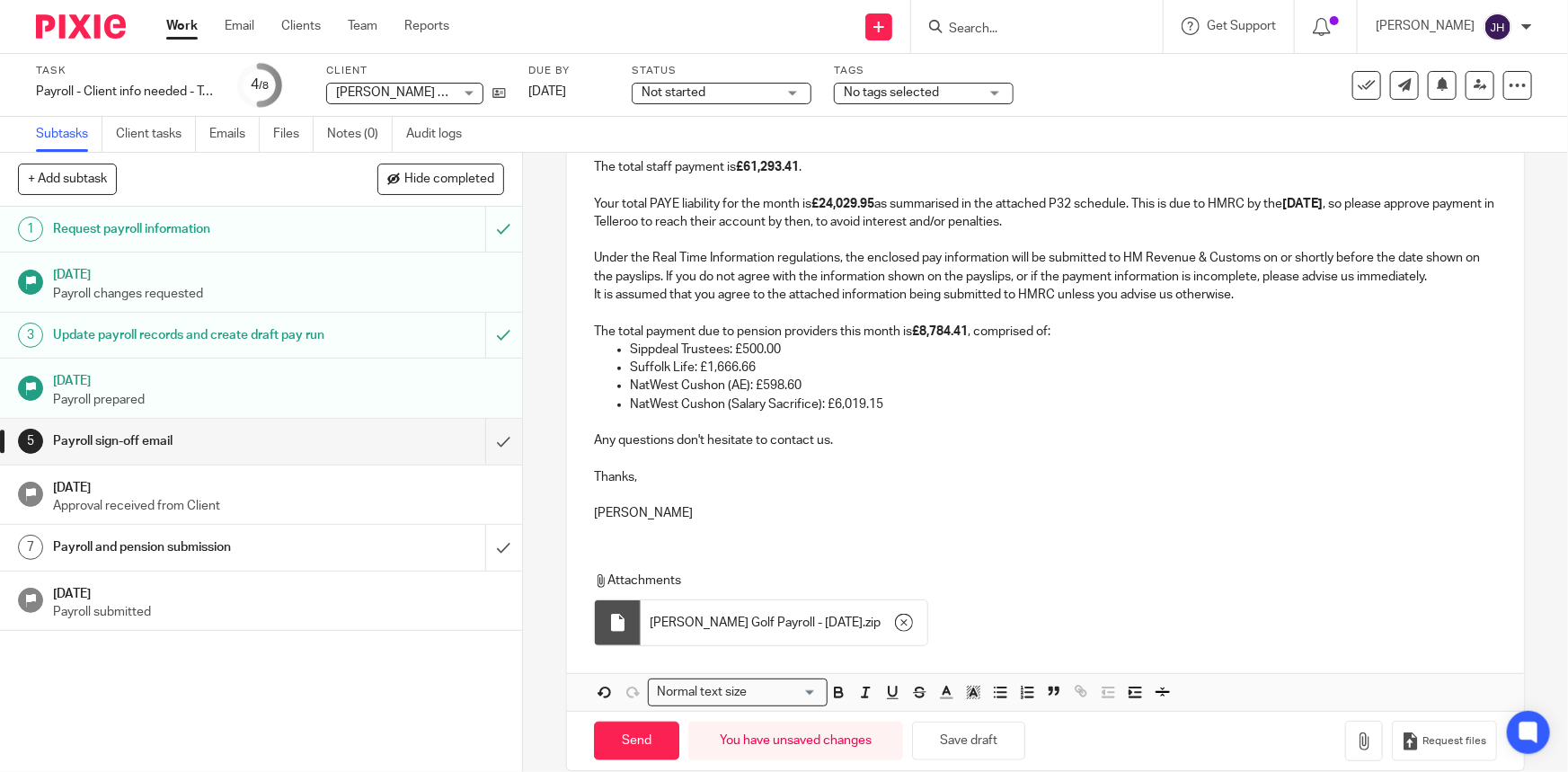
scroll to position [618, 0]
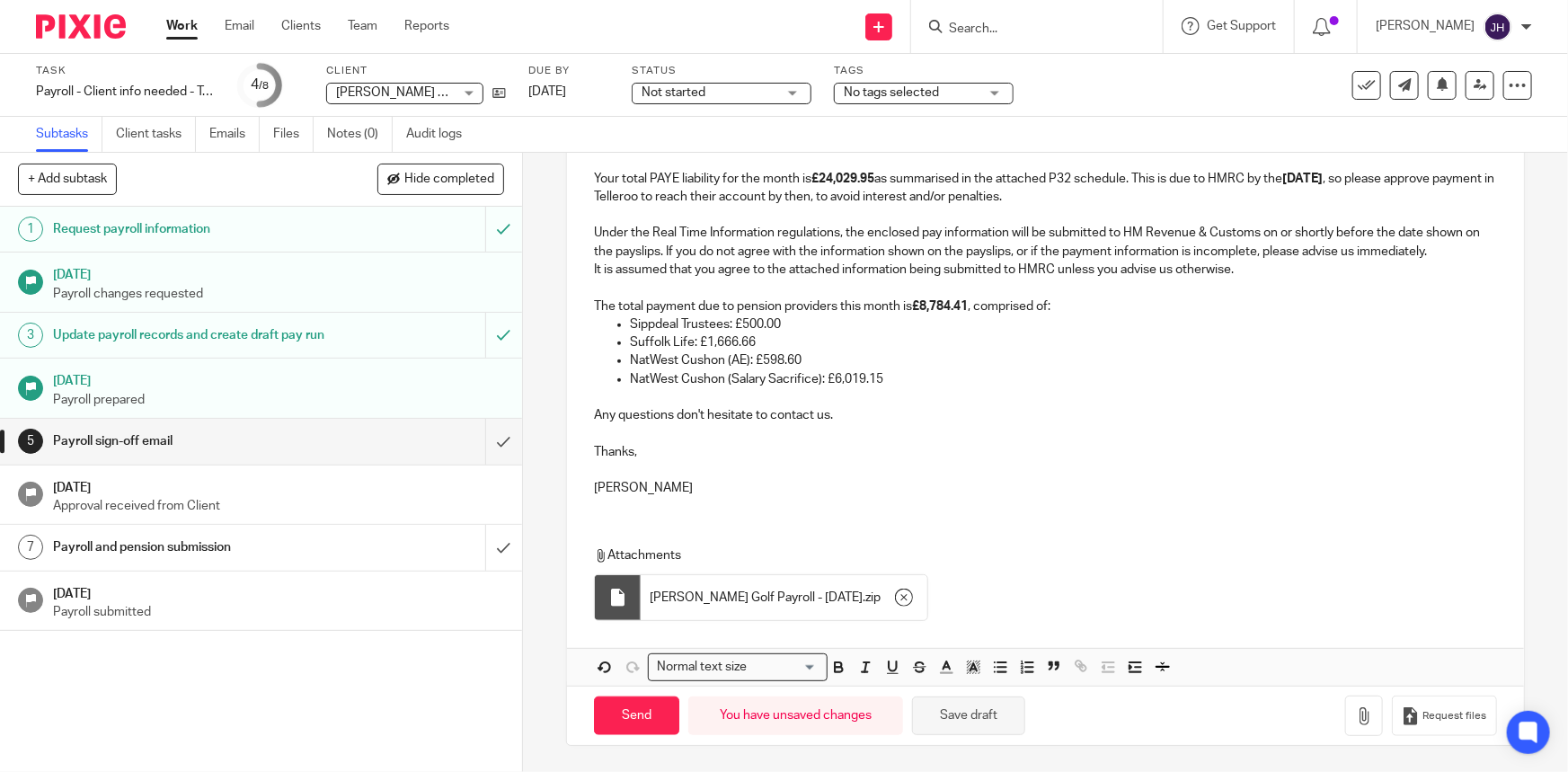
click at [974, 715] on button "Save draft" at bounding box center [968, 716] width 113 height 39
click at [613, 719] on input "Send" at bounding box center [637, 716] width 85 height 39
type input "Sent"
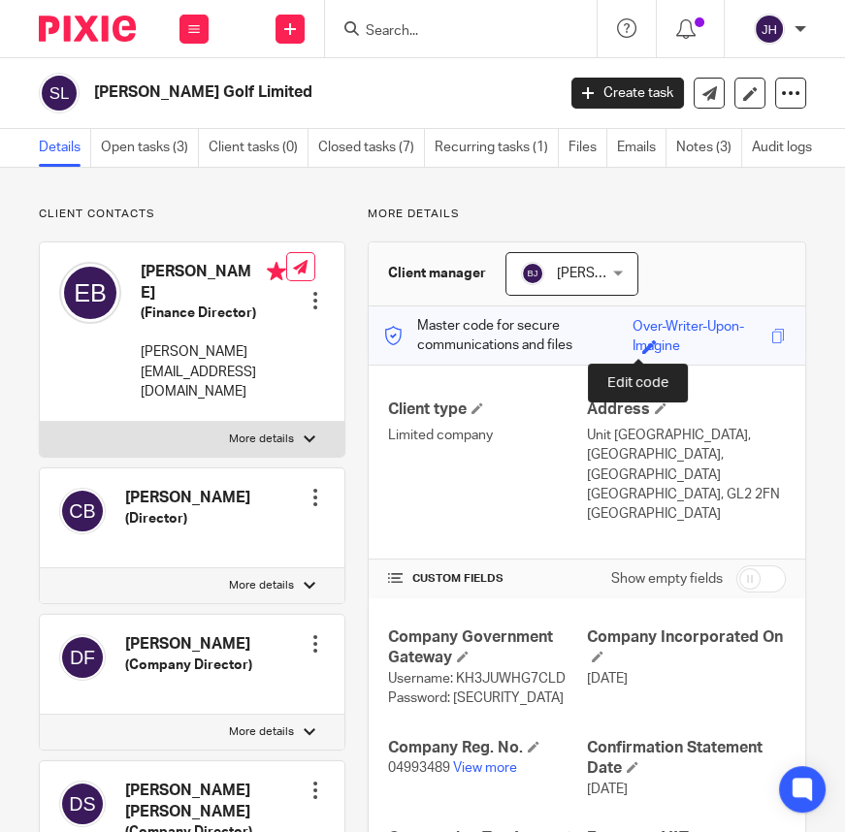
click at [642, 343] on span at bounding box center [649, 346] width 15 height 15
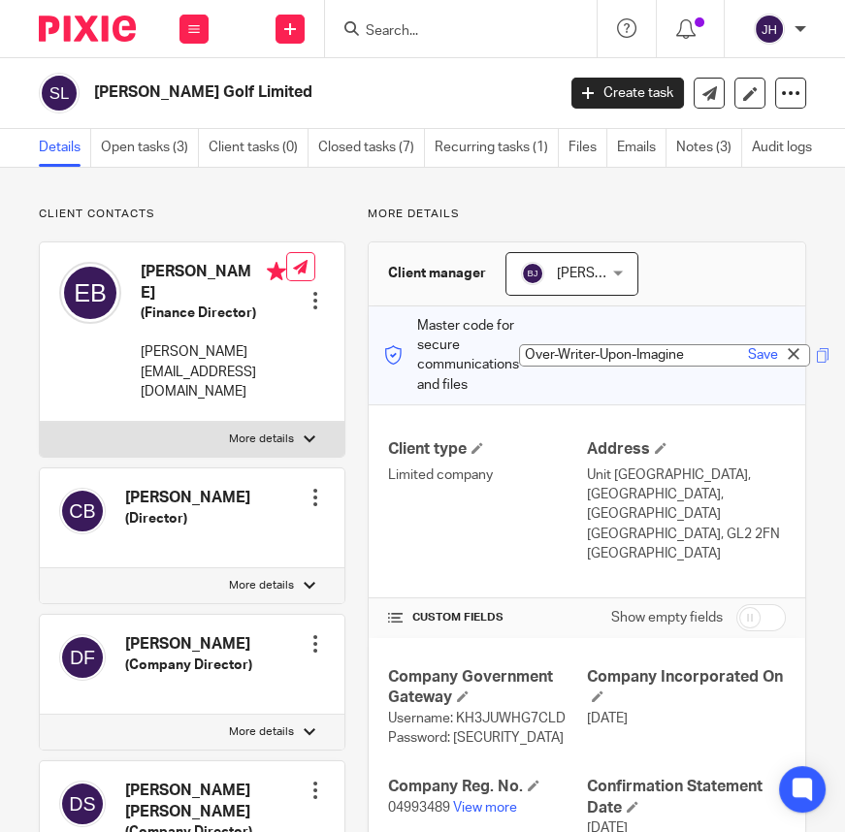
paste input "spent-sandal-situated-[GEOGRAPHIC_DATA]"
type input "spent-sandal-situated-groove"
click at [760, 357] on link "Save" at bounding box center [763, 354] width 30 height 19
type input "spent-sandal-situated-groove"
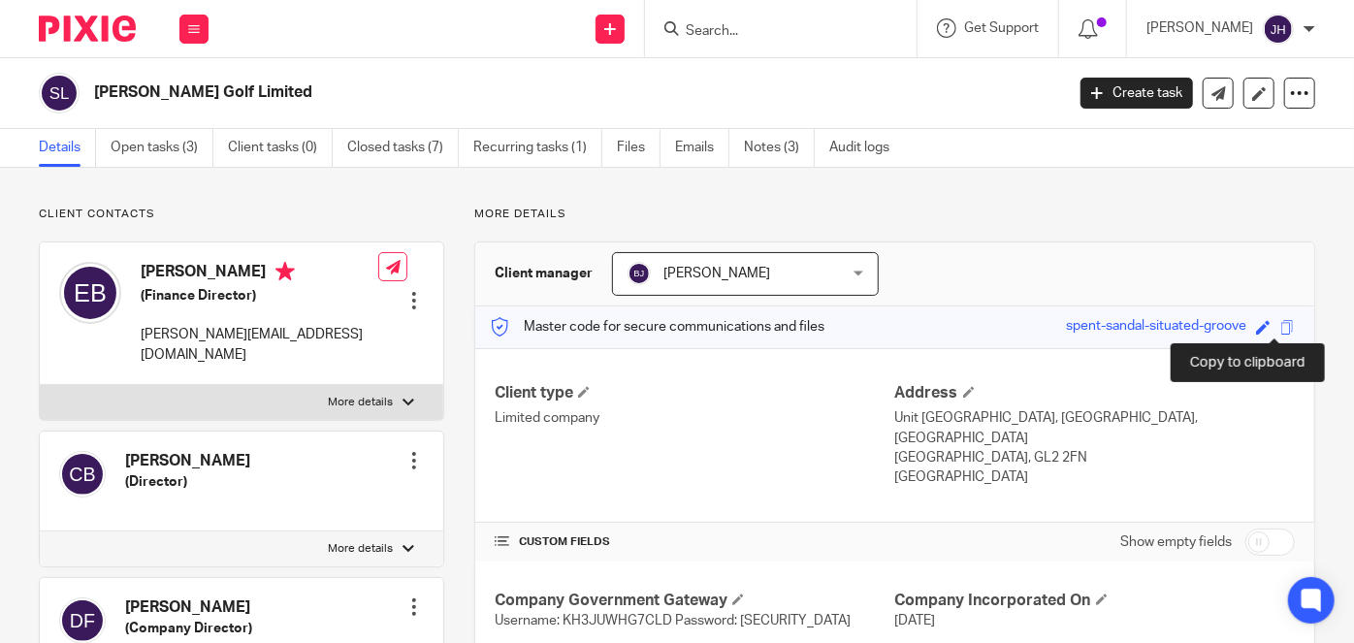
click at [844, 322] on span at bounding box center [1287, 327] width 15 height 15
